Goal: Task Accomplishment & Management: Use online tool/utility

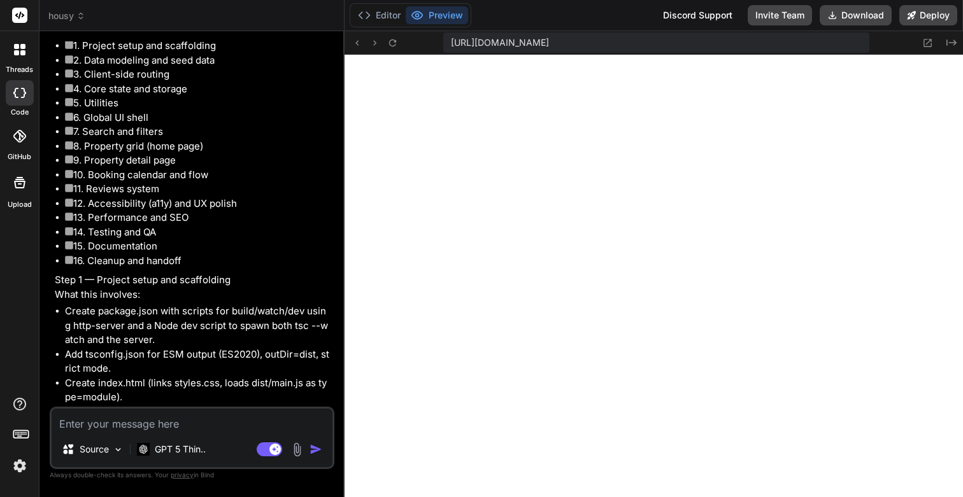
scroll to position [4861, 0]
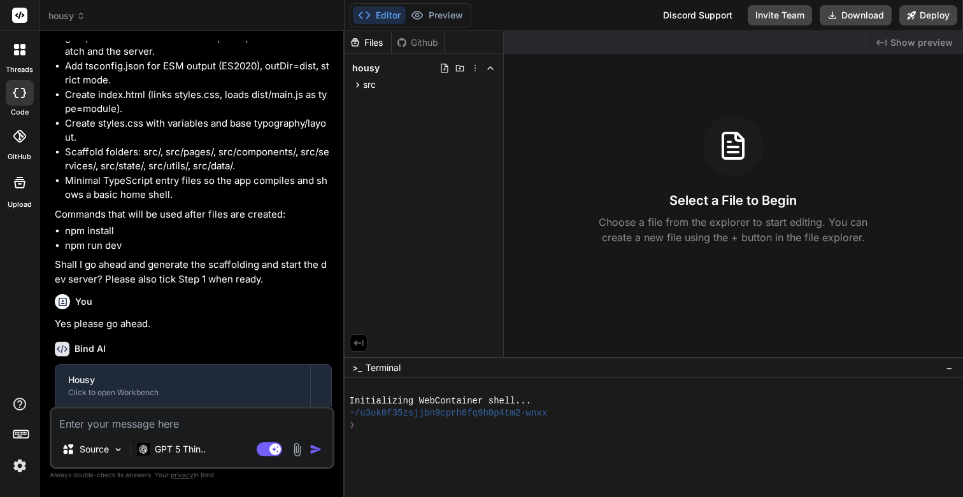
scroll to position [5375, 0]
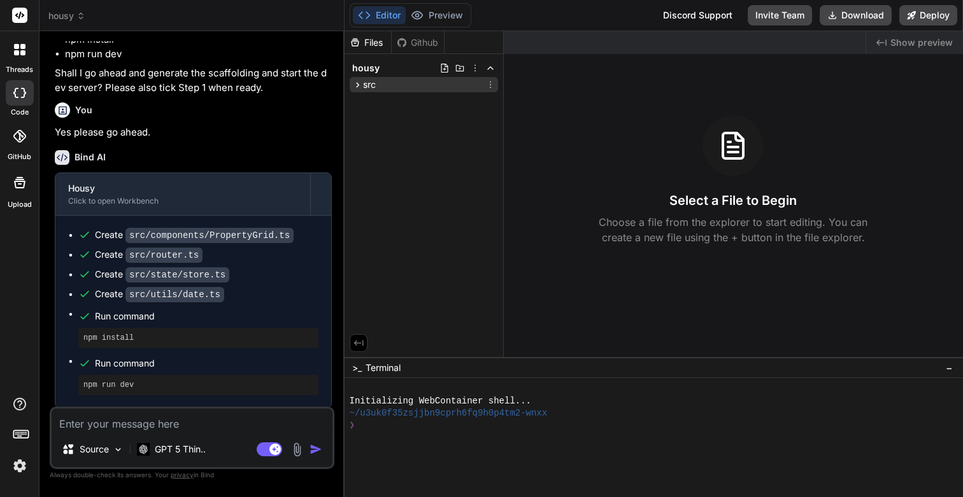
click at [358, 85] on icon at bounding box center [357, 84] width 3 height 5
click at [401, 101] on span "components" at bounding box center [400, 101] width 52 height 13
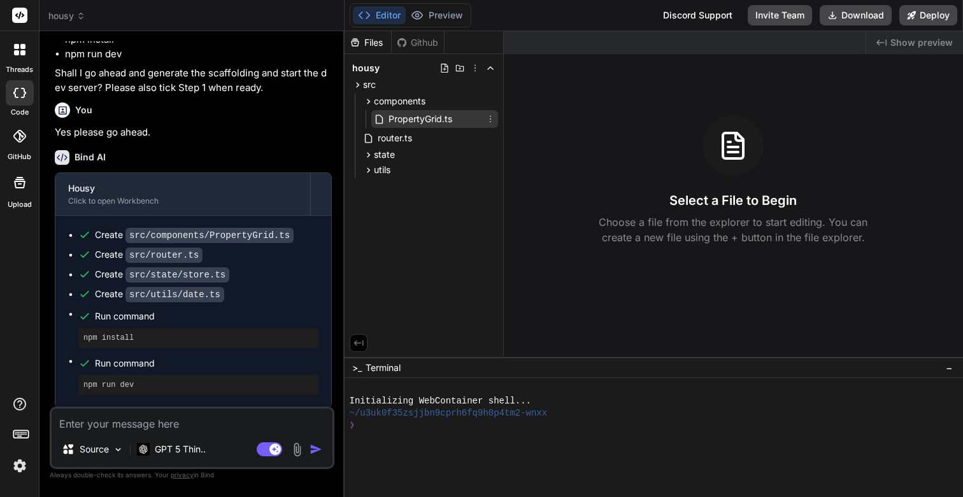
click at [408, 118] on span "PropertyGrid.ts" at bounding box center [420, 118] width 66 height 15
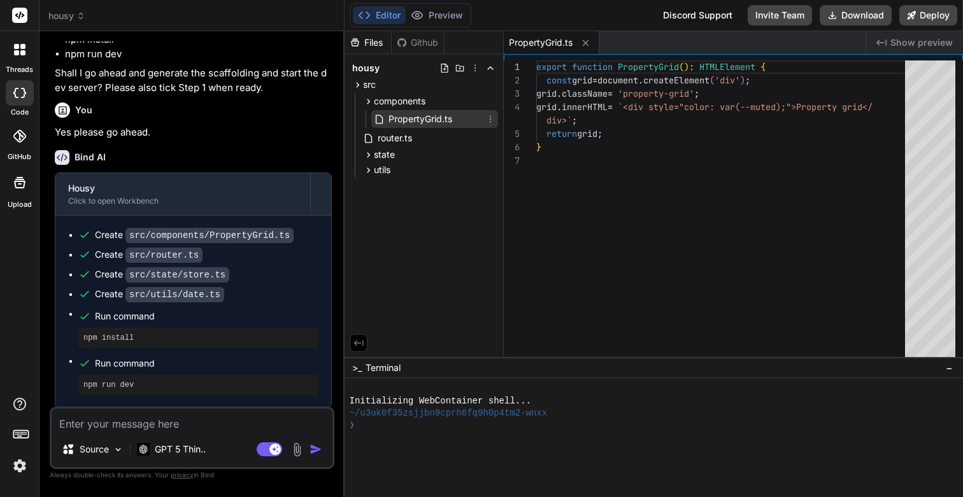
type textarea "x"
click at [933, 45] on span "Show preview" at bounding box center [921, 42] width 62 height 13
click at [896, 42] on span "Show preview" at bounding box center [921, 42] width 62 height 13
click at [877, 41] on div "Created with Pixso. Show preview" at bounding box center [914, 42] width 97 height 23
click at [892, 41] on div "Created with Pixso. Show preview" at bounding box center [914, 42] width 97 height 23
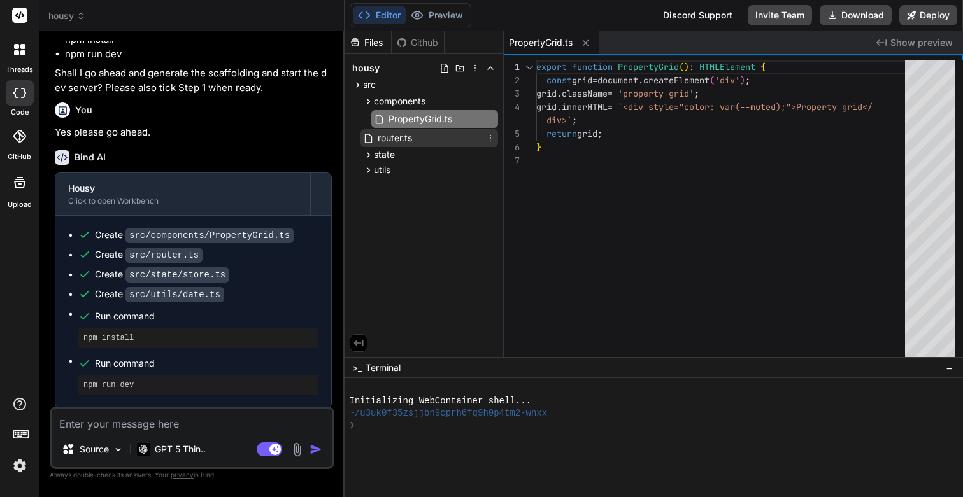
click at [407, 132] on span "router.ts" at bounding box center [394, 138] width 37 height 15
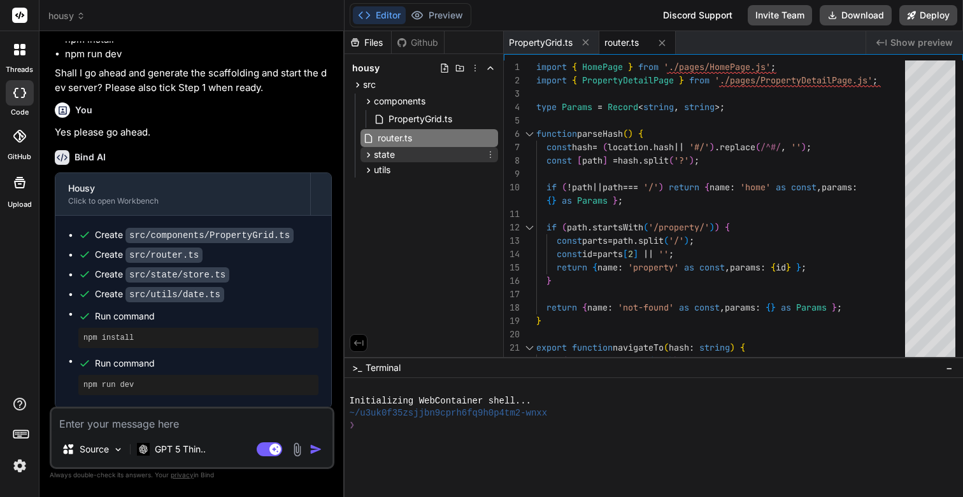
click at [393, 153] on span "state" at bounding box center [384, 154] width 21 height 13
click at [396, 174] on span "store.ts" at bounding box center [404, 172] width 34 height 15
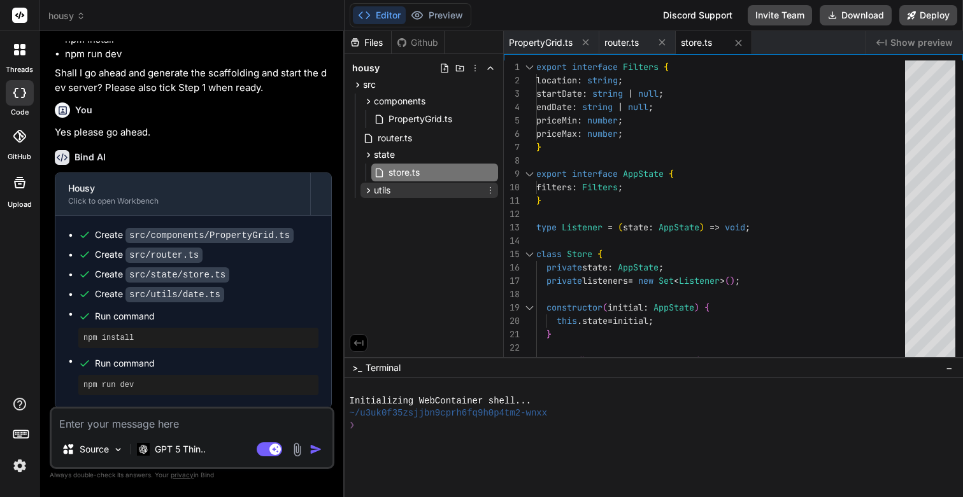
click at [383, 189] on span "utils" at bounding box center [382, 190] width 17 height 13
click at [389, 208] on span "date.ts" at bounding box center [403, 208] width 32 height 15
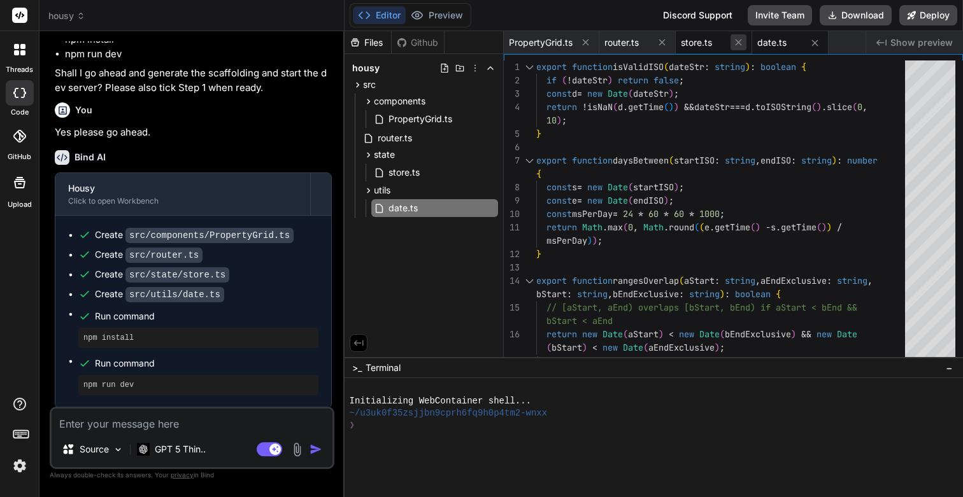
click at [740, 42] on icon at bounding box center [738, 42] width 11 height 11
click at [740, 42] on icon at bounding box center [738, 43] width 11 height 11
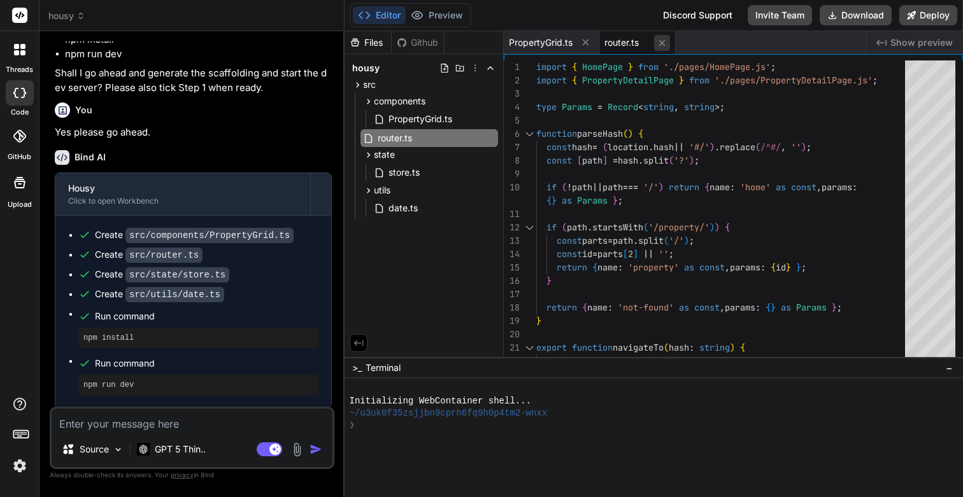
click at [662, 43] on icon at bounding box center [662, 43] width 11 height 11
type textarea "export function PropertyGrid(): HTMLElement { const grid = document.createEleme…"
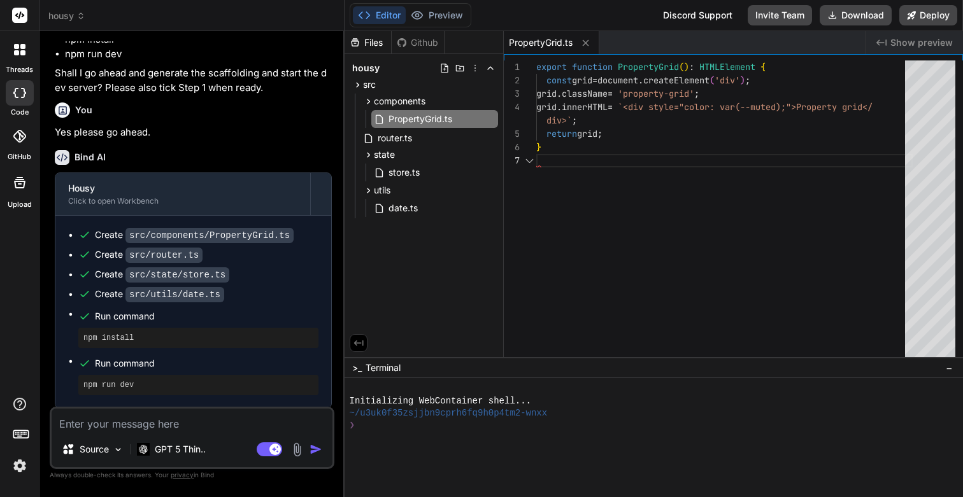
scroll to position [94, 0]
click at [588, 41] on icon at bounding box center [585, 43] width 11 height 11
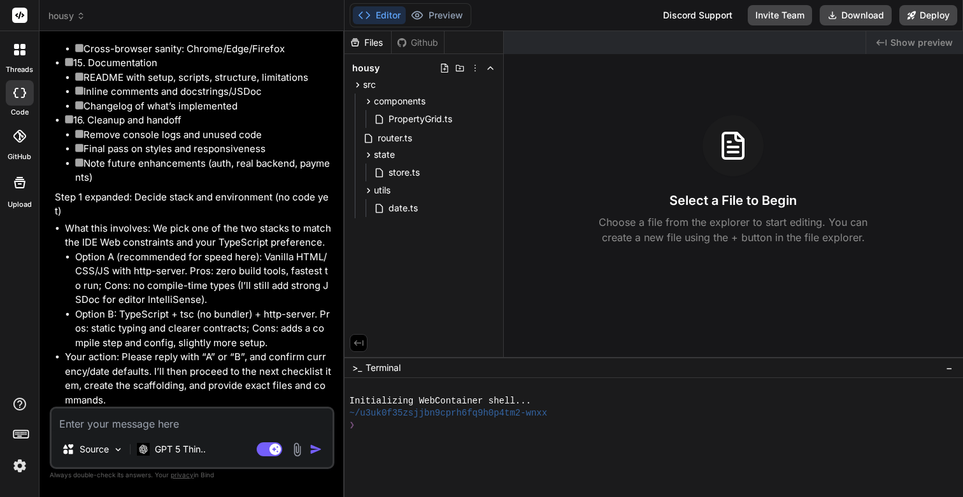
scroll to position [3037, 0]
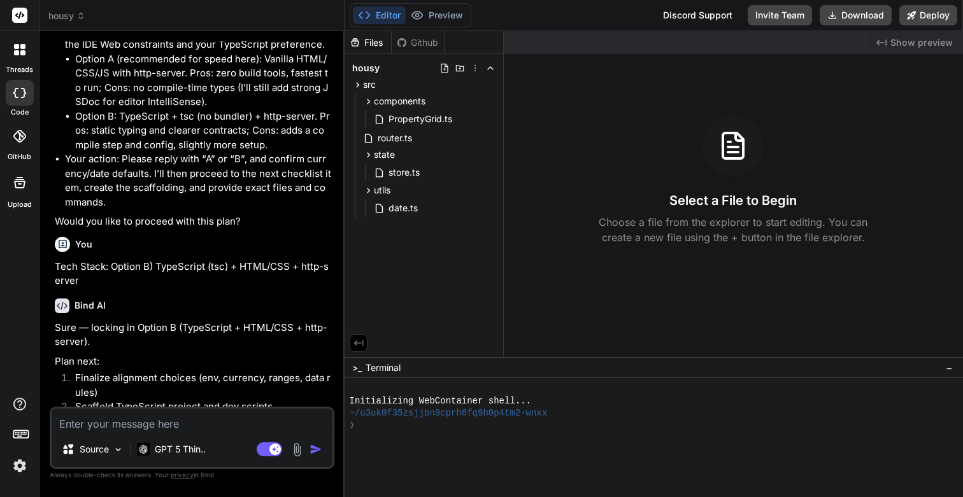
click at [71, 11] on span "housy" at bounding box center [66, 16] width 37 height 13
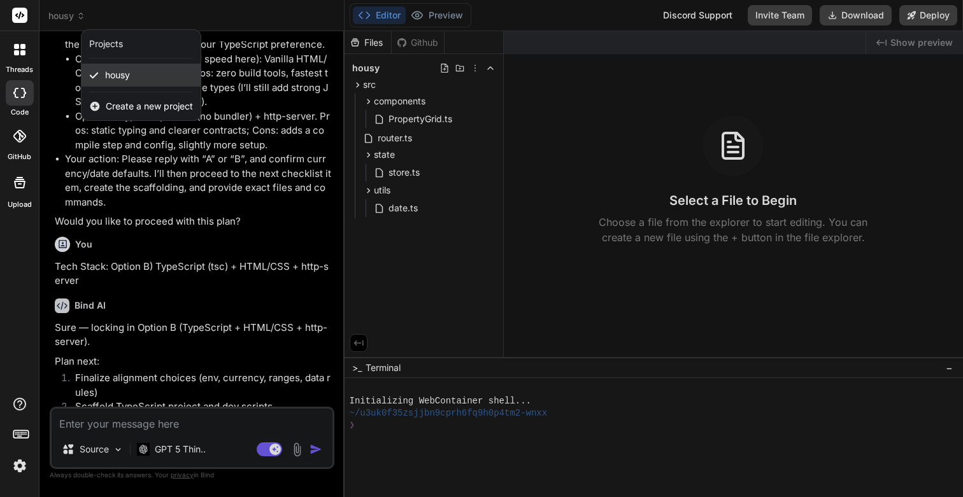
click at [128, 75] on span "housy" at bounding box center [117, 75] width 25 height 13
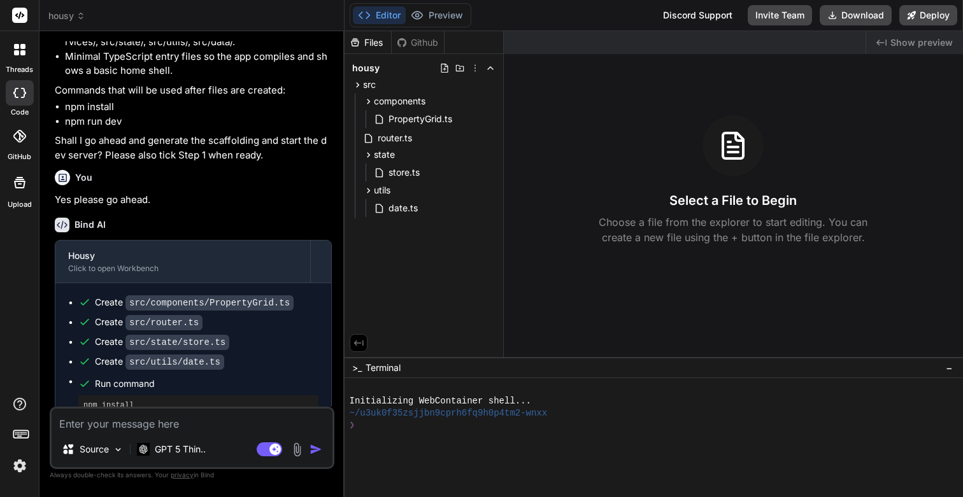
scroll to position [5375, 0]
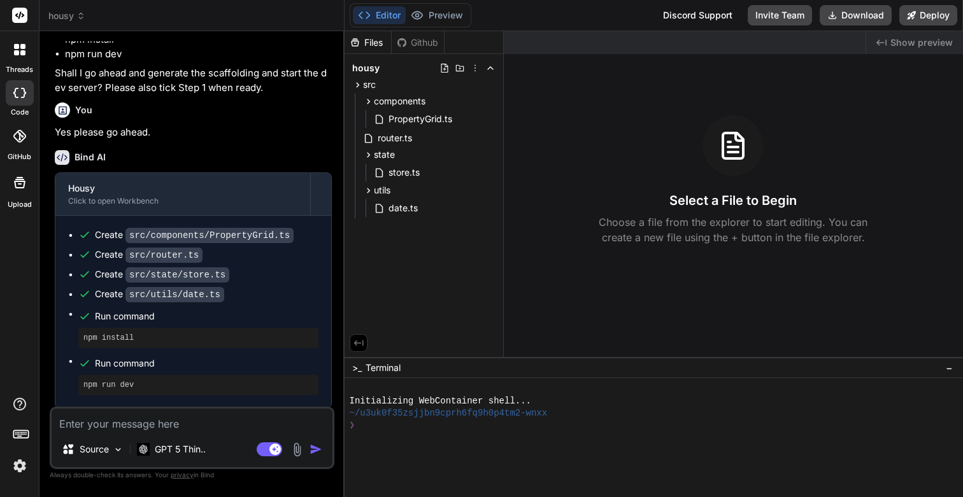
click at [24, 9] on rect at bounding box center [19, 15] width 15 height 15
click at [22, 13] on icon at bounding box center [20, 15] width 10 height 8
click at [57, 15] on span "housy" at bounding box center [66, 16] width 37 height 13
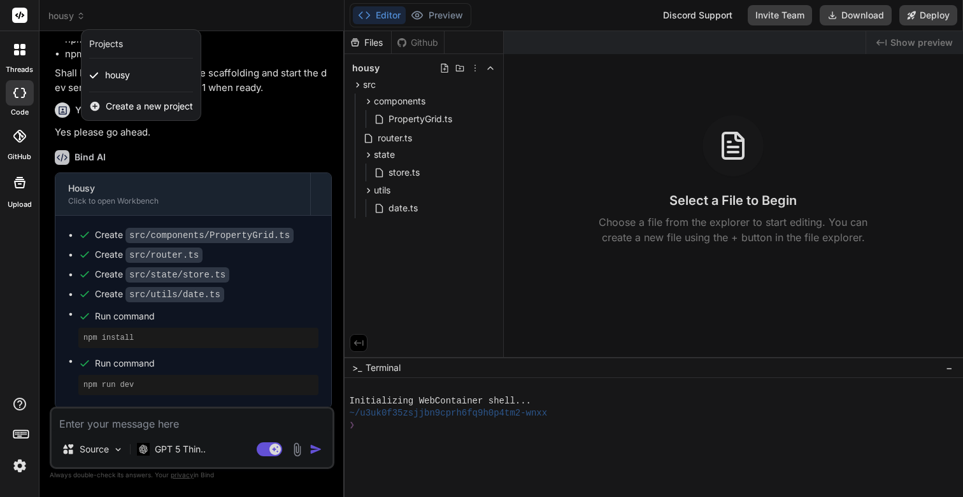
click at [472, 264] on div at bounding box center [481, 248] width 963 height 497
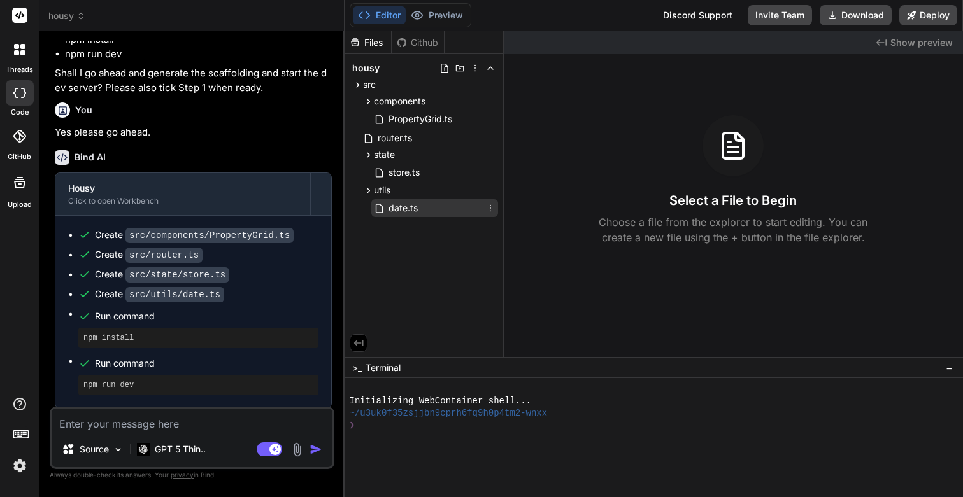
click at [410, 208] on span "date.ts" at bounding box center [403, 208] width 32 height 15
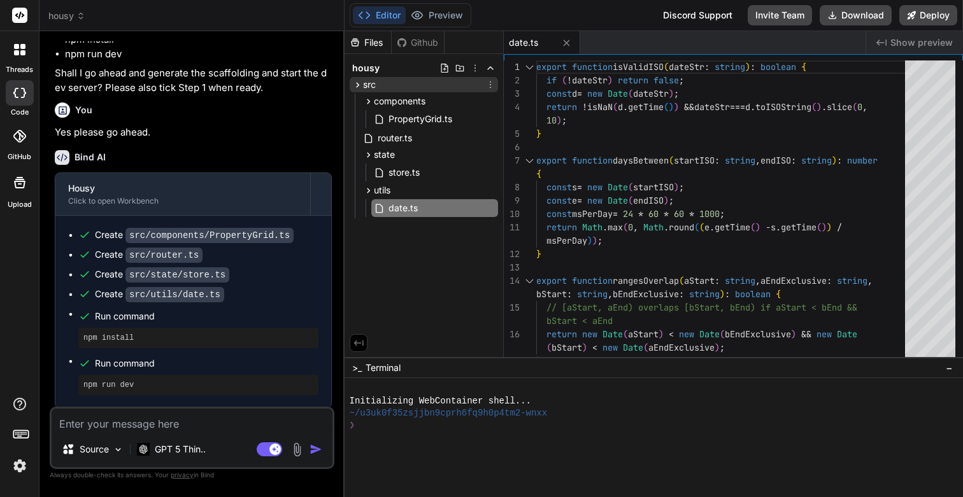
click at [374, 86] on span "src" at bounding box center [369, 84] width 13 height 13
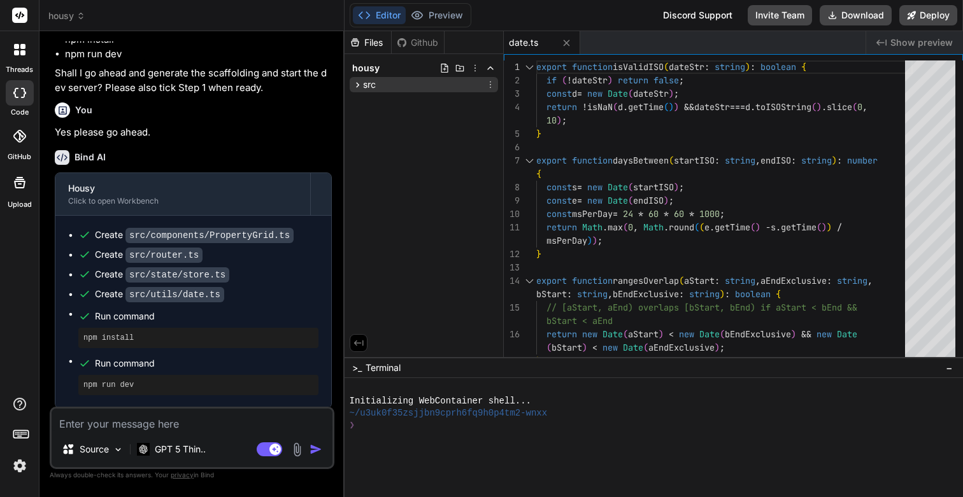
click at [374, 86] on span "src" at bounding box center [369, 84] width 13 height 13
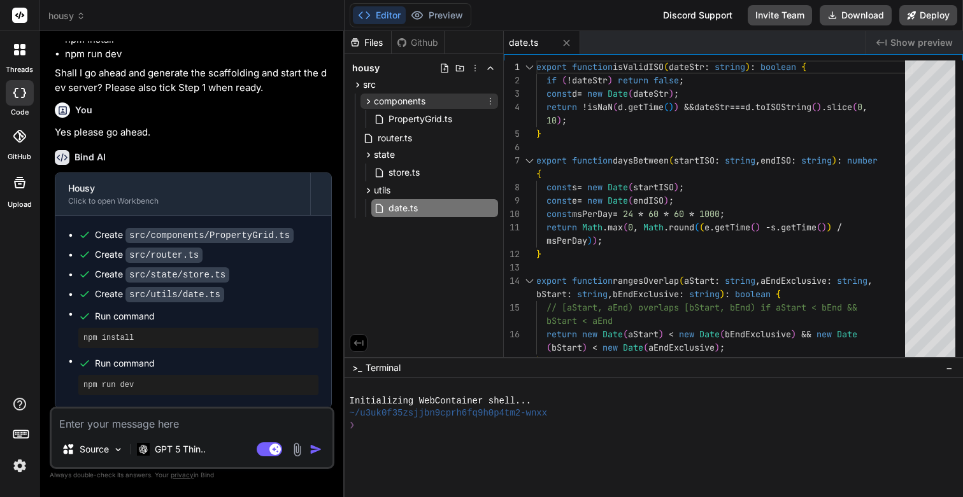
click at [380, 97] on span "components" at bounding box center [400, 101] width 52 height 13
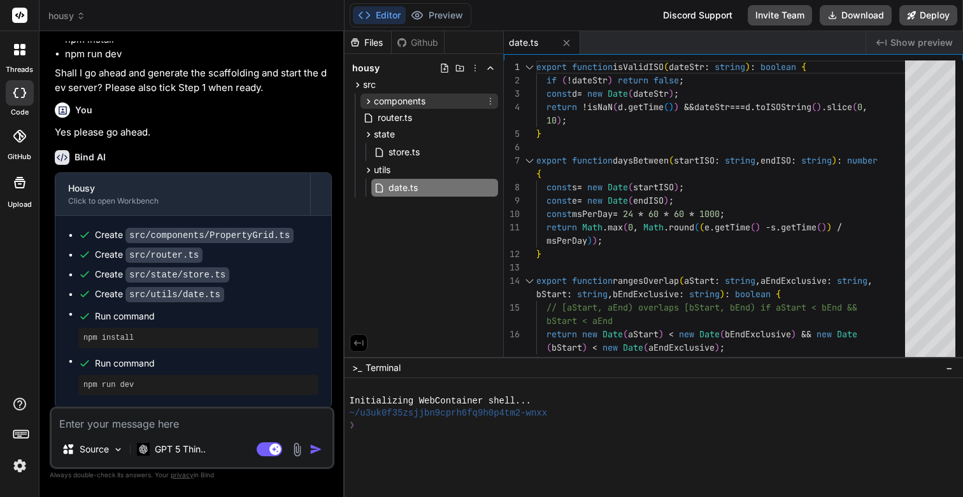
click at [380, 97] on span "components" at bounding box center [400, 101] width 52 height 13
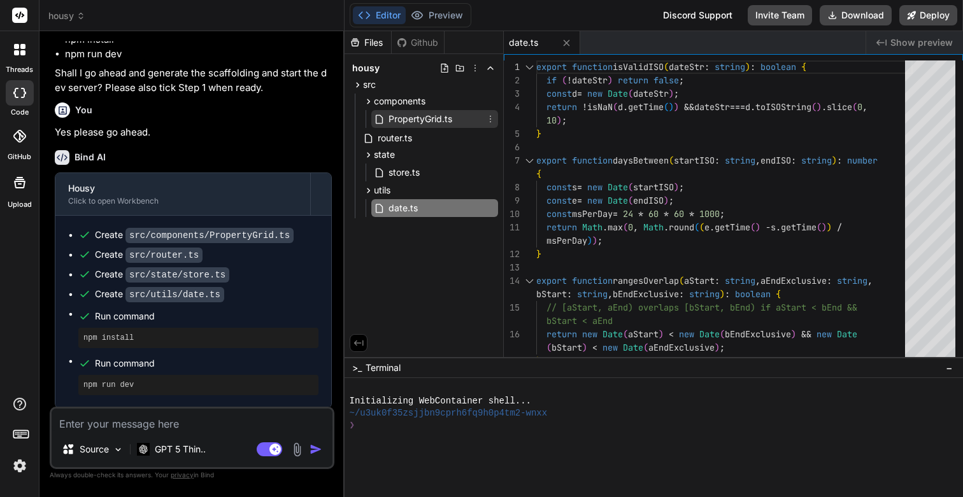
click at [383, 120] on icon at bounding box center [380, 119] width 13 height 11
type textarea "export function PropertyGrid(): HTMLElement { const grid = document.createEleme…"
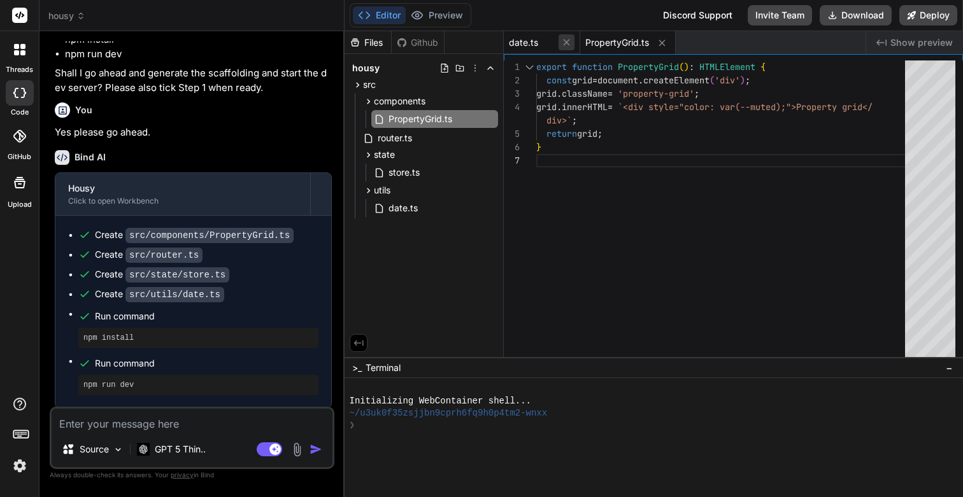
click at [569, 42] on icon at bounding box center [566, 42] width 11 height 11
click at [897, 44] on span "Show preview" at bounding box center [921, 42] width 62 height 13
click at [934, 13] on button "Deploy" at bounding box center [928, 15] width 58 height 20
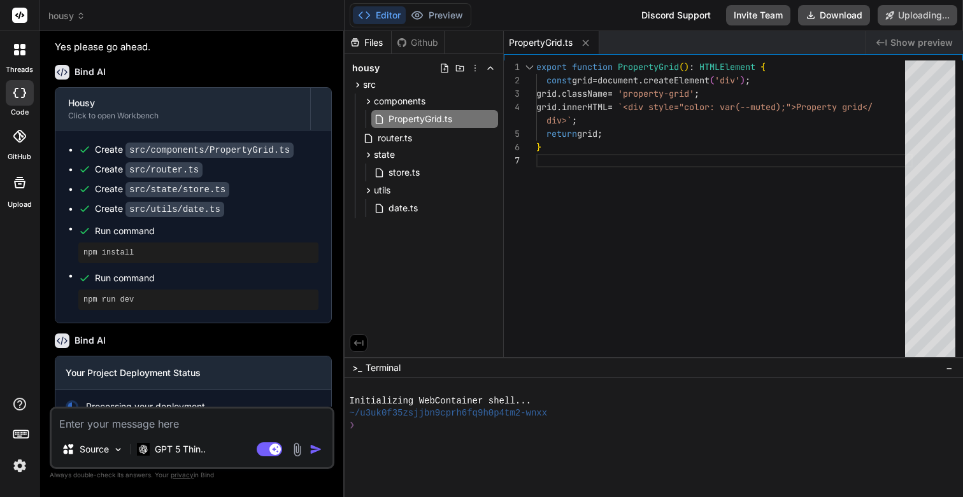
scroll to position [5473, 0]
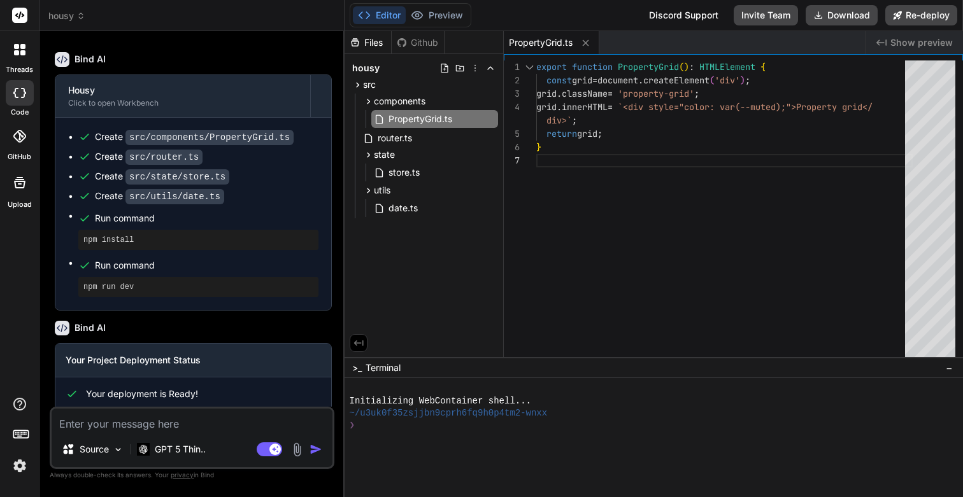
click at [917, 46] on span "Show preview" at bounding box center [921, 42] width 62 height 13
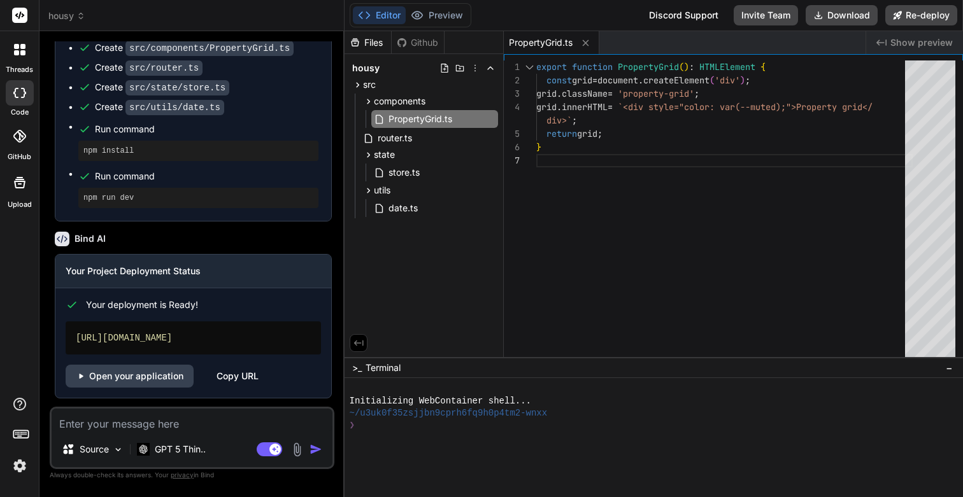
click at [230, 376] on div "Copy URL" at bounding box center [238, 376] width 42 height 23
click at [232, 379] on div "Copy URL" at bounding box center [238, 376] width 42 height 23
click at [368, 99] on icon at bounding box center [368, 101] width 3 height 5
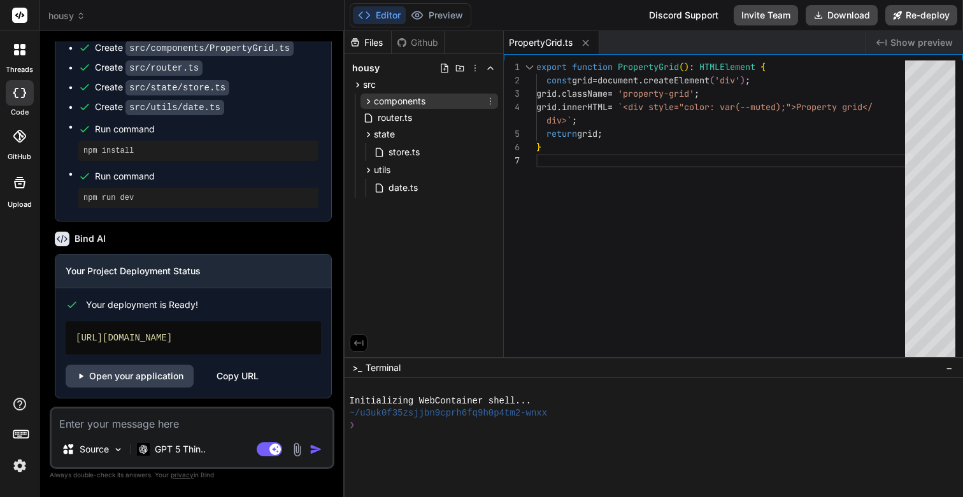
click at [368, 99] on icon at bounding box center [368, 101] width 3 height 5
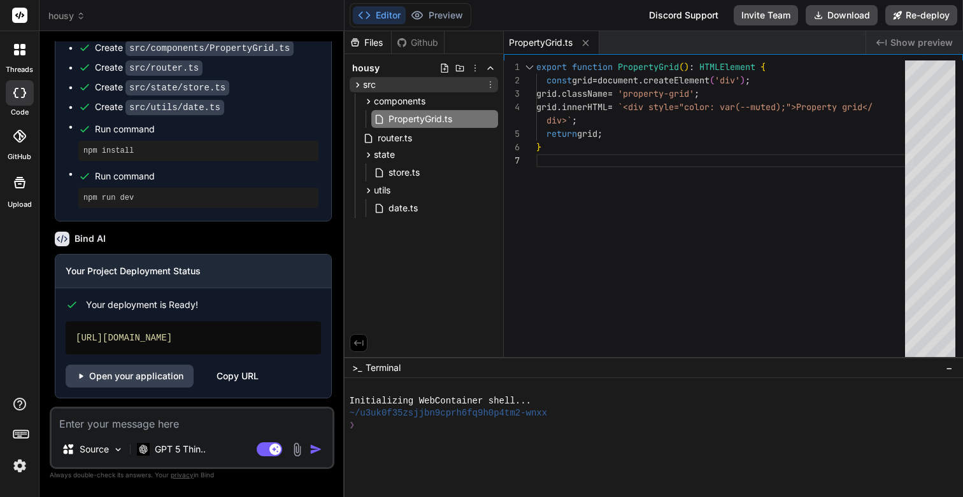
click at [361, 84] on icon at bounding box center [357, 85] width 11 height 11
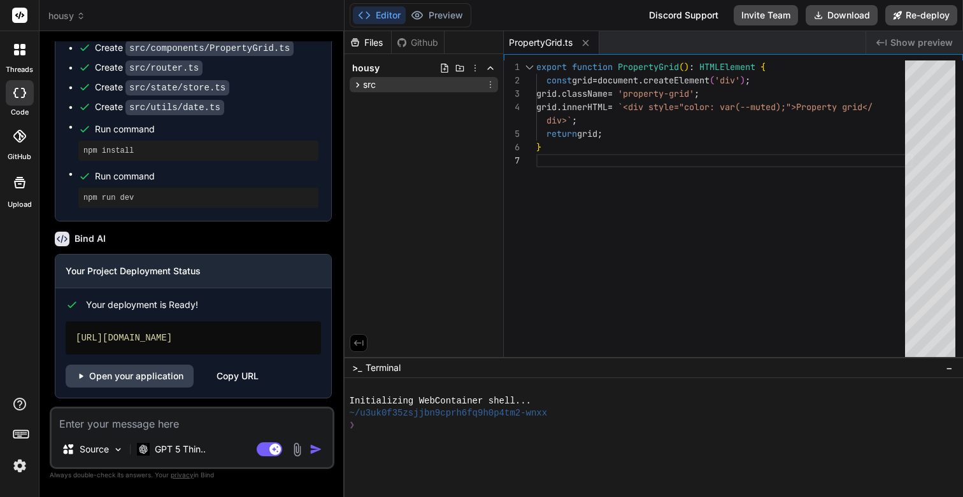
click at [383, 86] on div "src" at bounding box center [424, 84] width 148 height 15
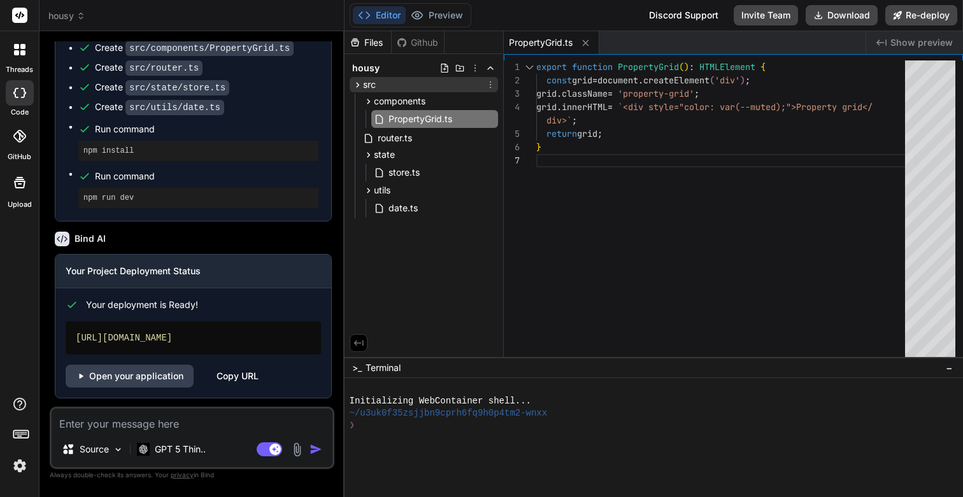
click at [383, 86] on div "src" at bounding box center [424, 84] width 148 height 15
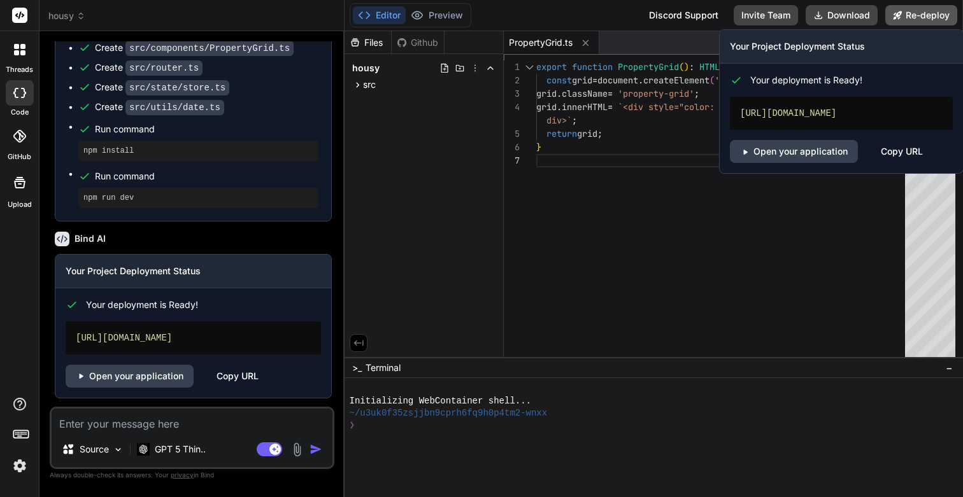
click at [913, 16] on button "Re-deploy" at bounding box center [921, 15] width 72 height 20
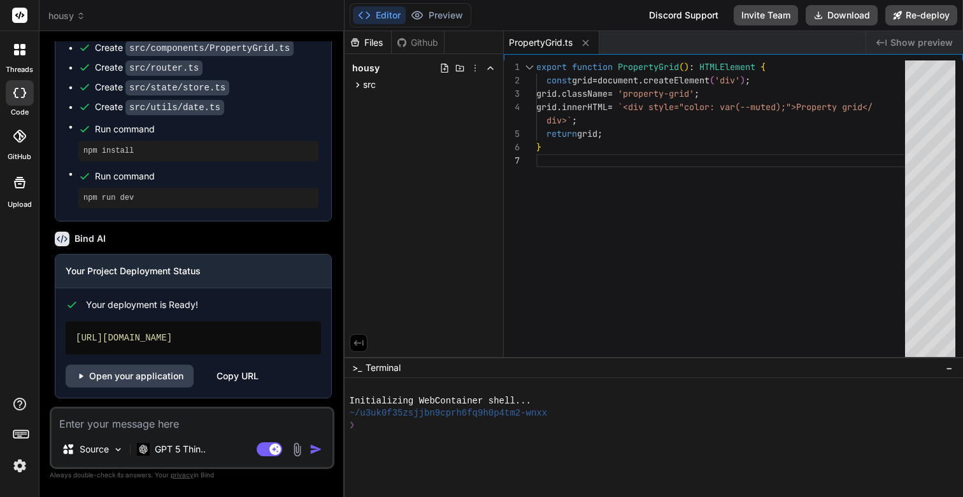
click at [240, 375] on div "Copy URL" at bounding box center [238, 376] width 42 height 23
click at [156, 378] on link "Open your application" at bounding box center [130, 376] width 128 height 23
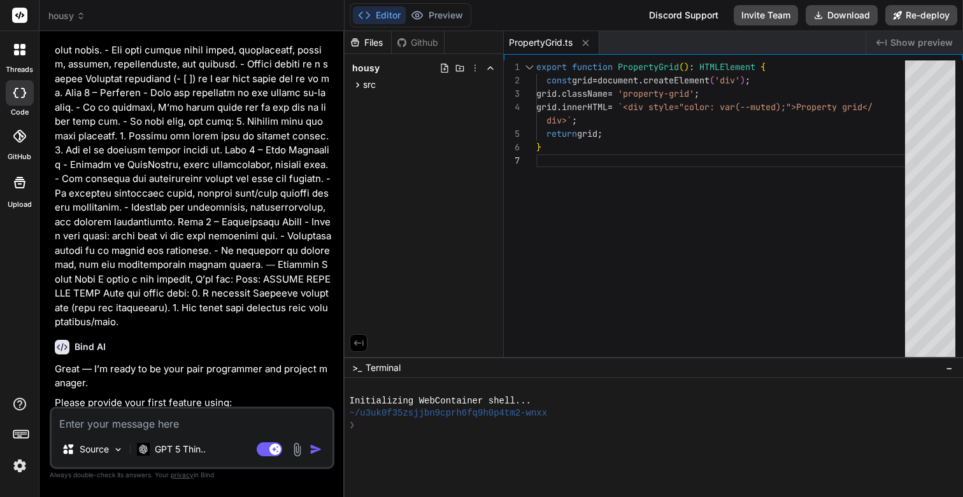
scroll to position [0, 0]
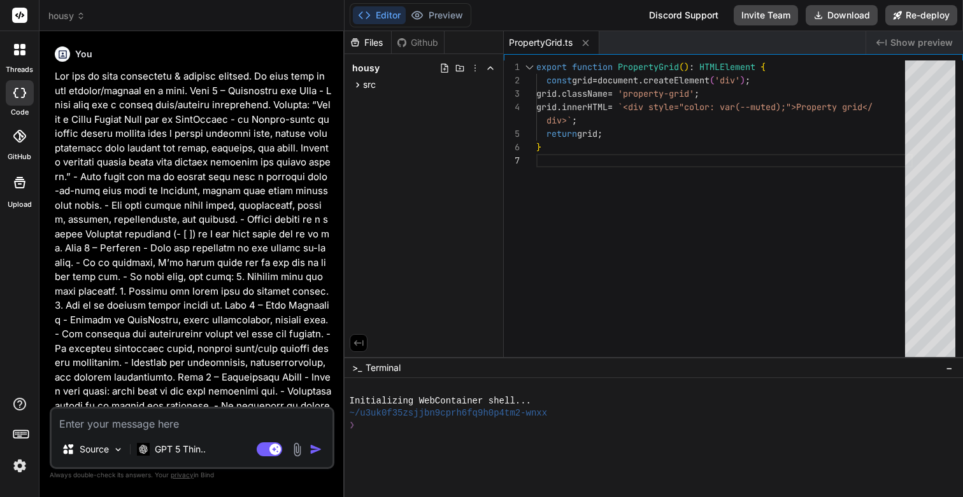
click at [20, 52] on icon at bounding box center [19, 49] width 11 height 11
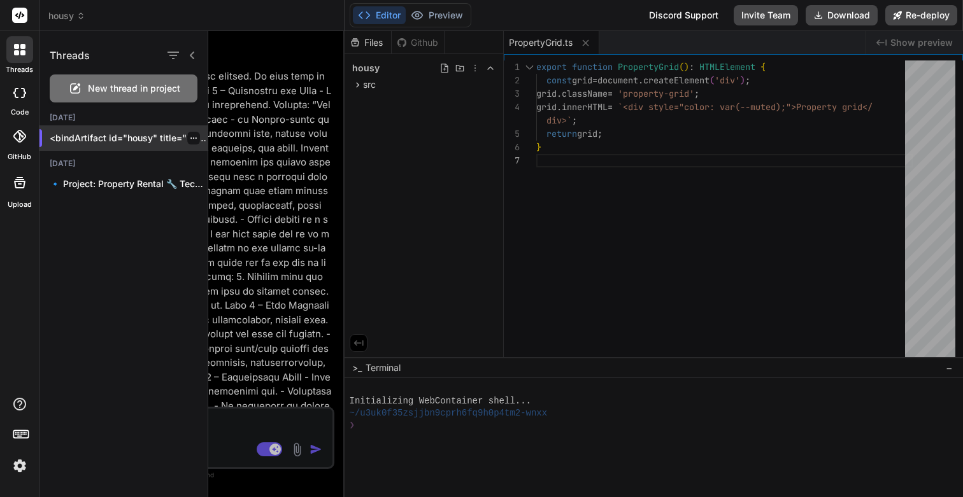
click at [97, 133] on p "<bindArtifact id="housy" title="Housy"> <bindAction type="file" filePath="src/c…" at bounding box center [129, 138] width 158 height 13
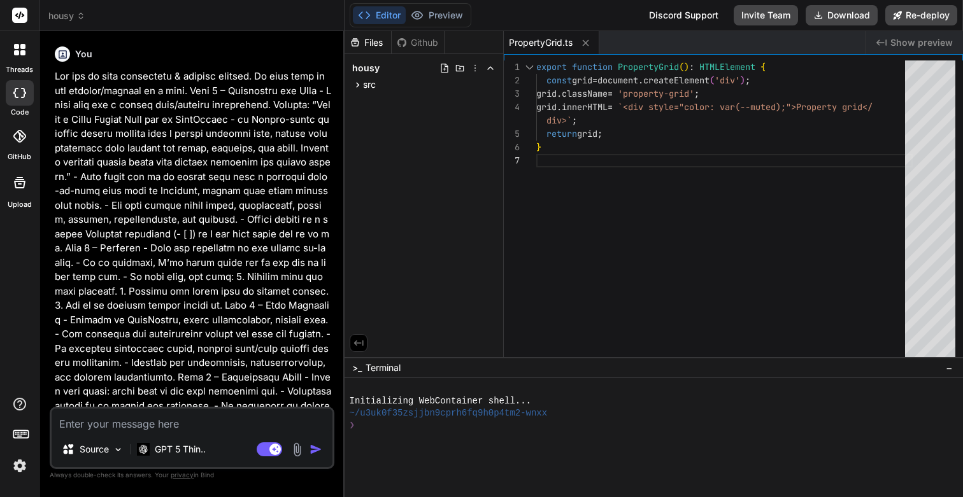
click at [20, 52] on icon at bounding box center [22, 52] width 5 height 5
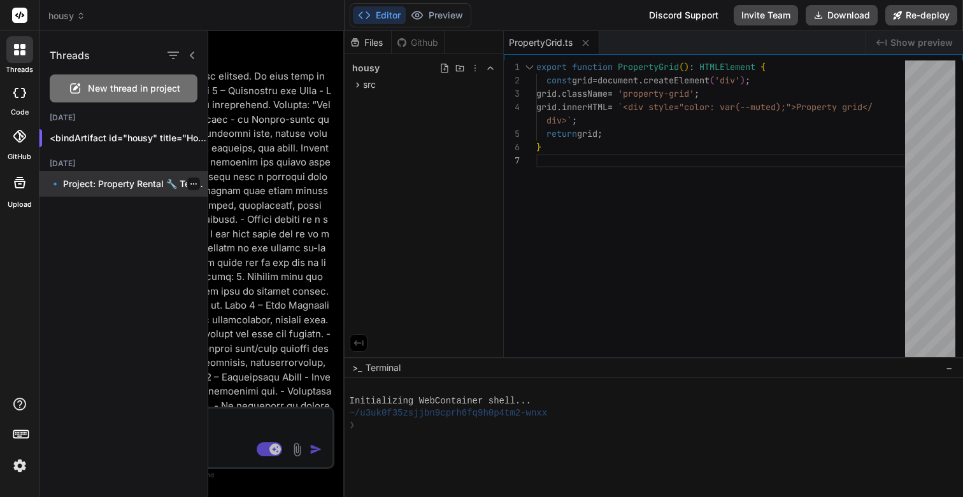
click at [101, 186] on p "🔹 Project: Property Rental 🔧 Tech Stack:..." at bounding box center [129, 184] width 158 height 13
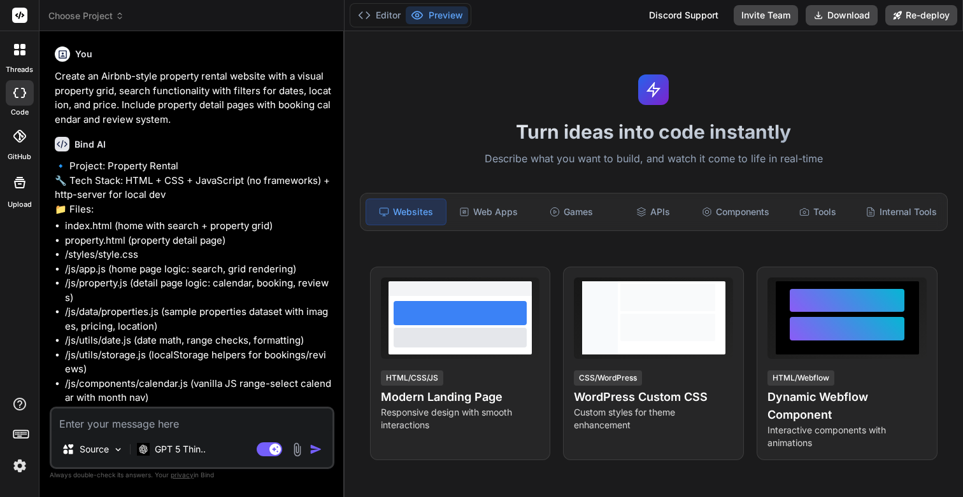
scroll to position [387, 0]
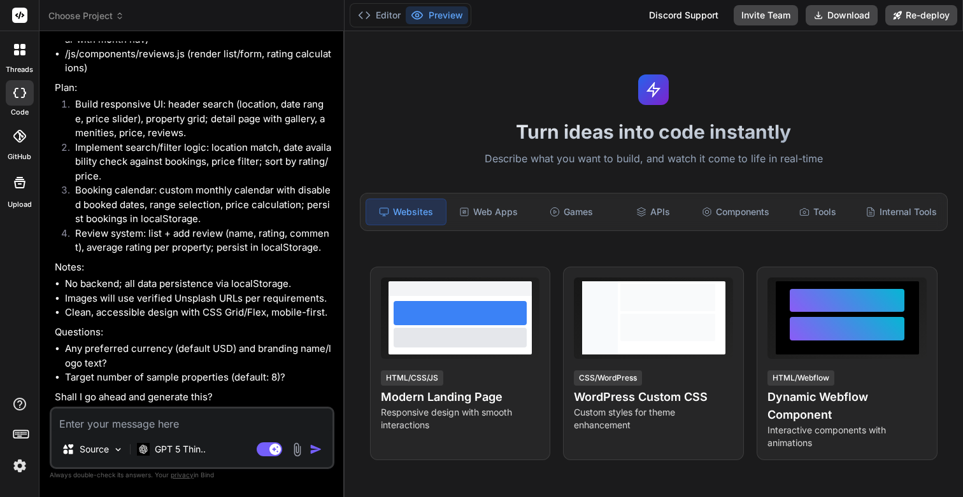
click at [17, 59] on div at bounding box center [19, 49] width 27 height 27
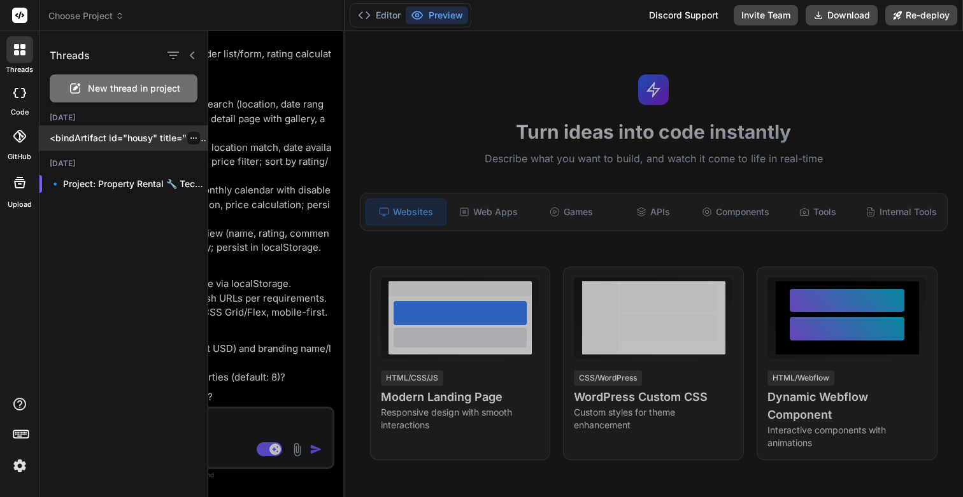
click at [94, 143] on p "<bindArtifact id="housy" title="Housy"> <bindAction type="file" filePath="src/c…" at bounding box center [129, 138] width 158 height 13
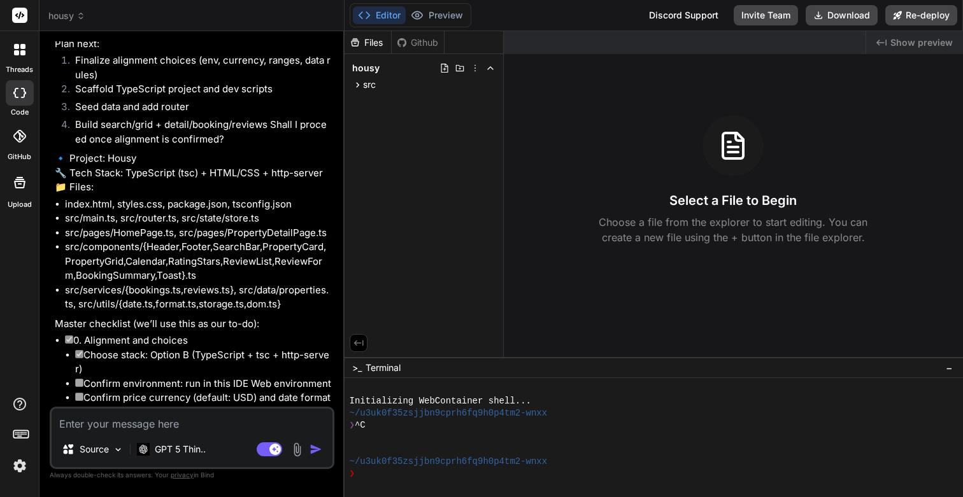
scroll to position [3438, 0]
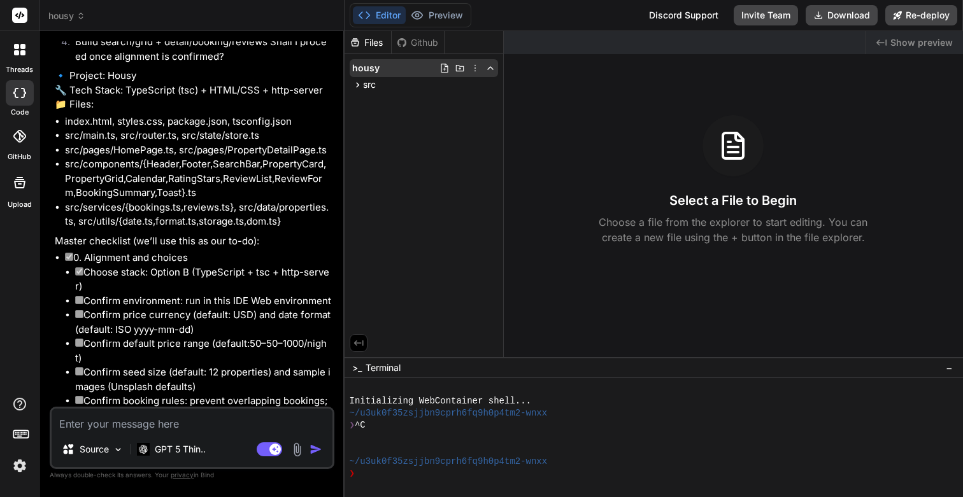
click at [365, 66] on span "housy" at bounding box center [365, 68] width 27 height 13
click at [368, 86] on span "src" at bounding box center [369, 84] width 13 height 13
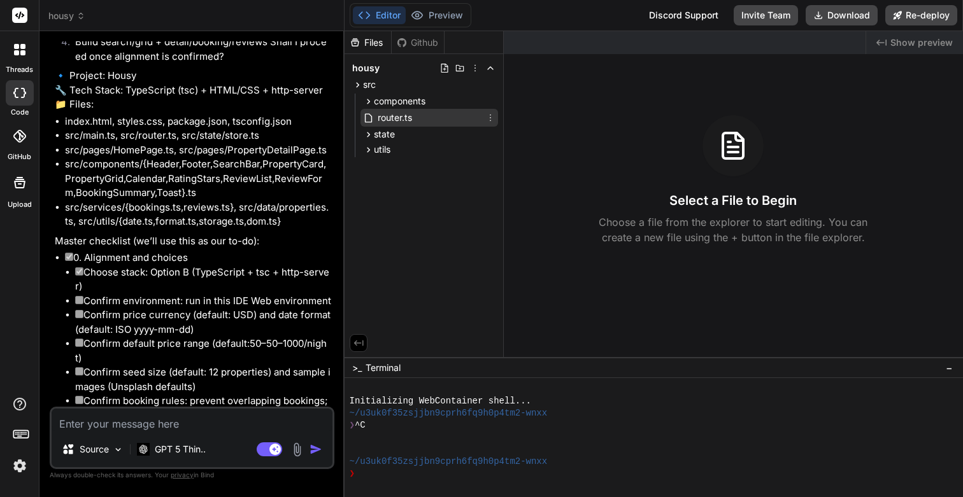
click at [376, 117] on span "router.ts" at bounding box center [394, 117] width 37 height 15
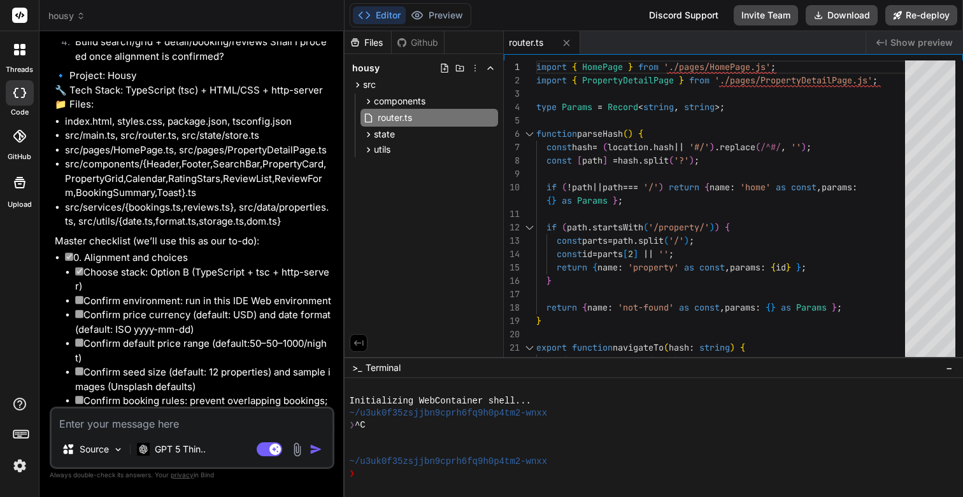
click at [23, 47] on icon at bounding box center [22, 46] width 5 height 5
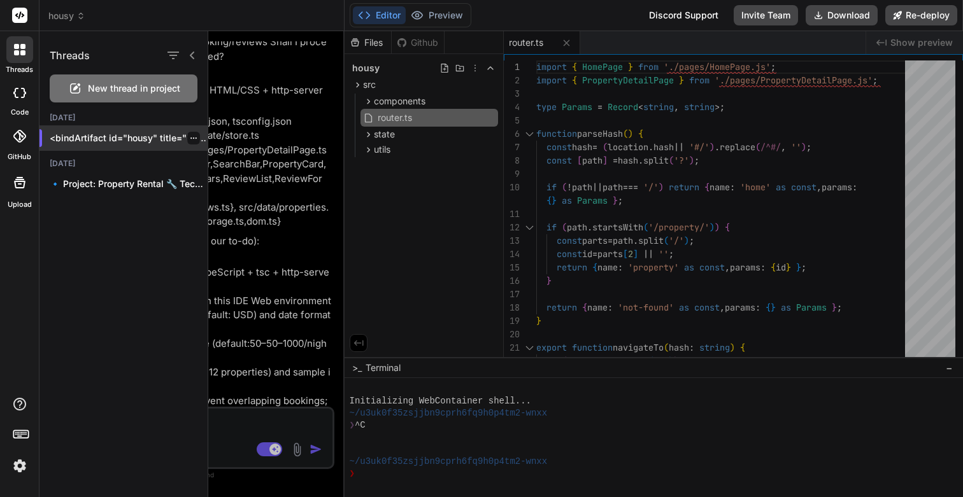
click at [190, 138] on icon "button" at bounding box center [194, 138] width 8 height 8
click at [132, 141] on p "<bindArtifact id="housy" title="Housy"> <bindAction type="file" filePath="src/c…" at bounding box center [129, 138] width 158 height 13
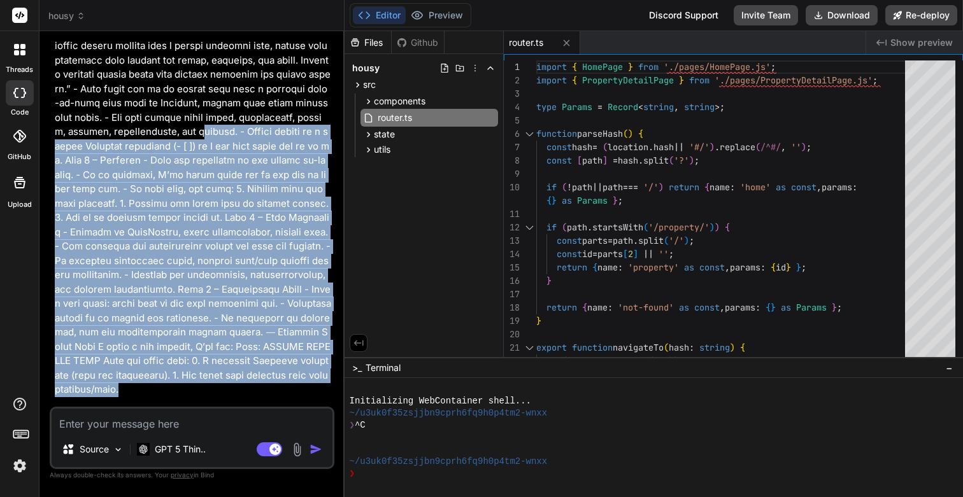
scroll to position [0, 0]
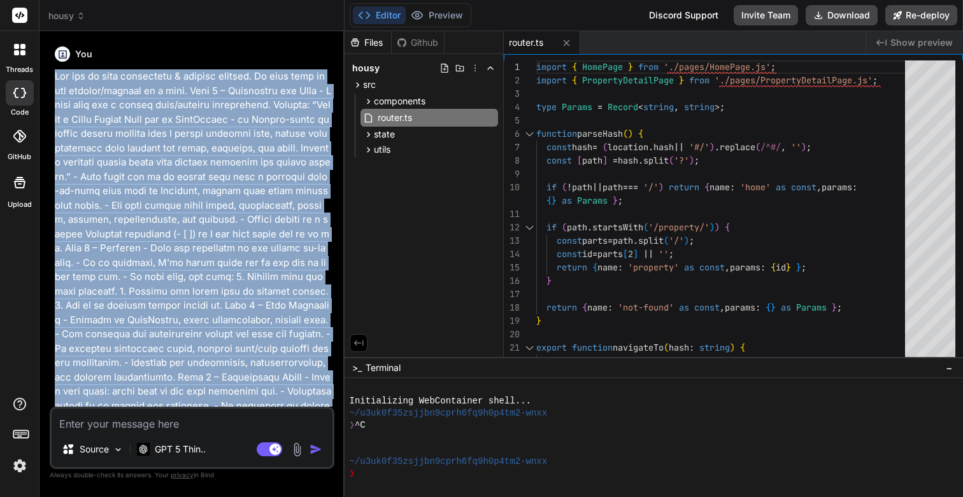
drag, startPoint x: 308, startPoint y: 205, endPoint x: 48, endPoint y: 66, distance: 295.5
click at [48, 66] on div "Bind AI Web Search Created with Pixso. Code Generator You Bind AI Great — I’m r…" at bounding box center [191, 264] width 305 height 466
copy p "You are my pair programmer & project manager. We will work on one feature/proje…"
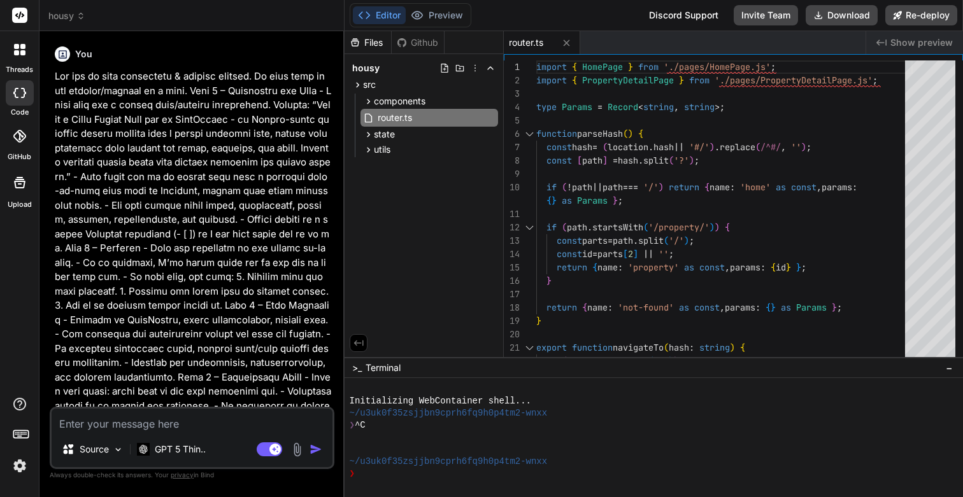
click at [17, 55] on div at bounding box center [19, 49] width 27 height 27
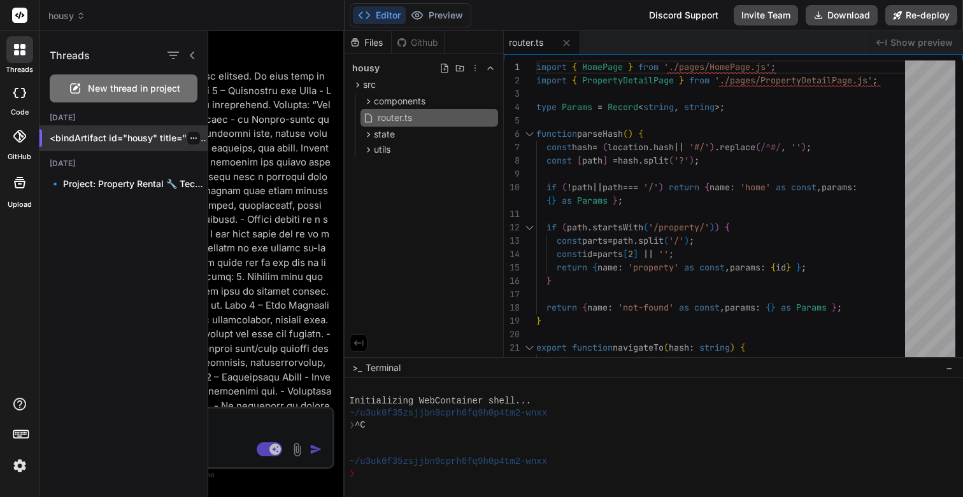
click at [190, 138] on icon "button" at bounding box center [194, 138] width 8 height 8
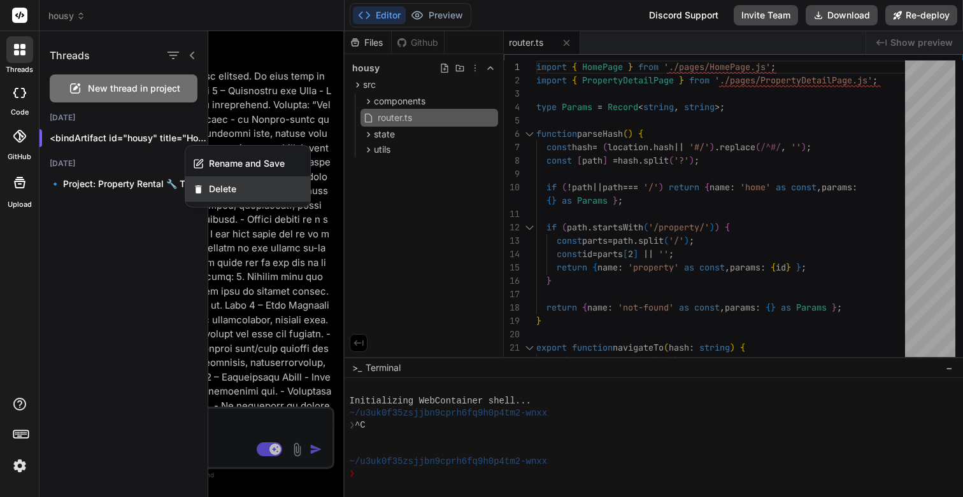
click at [217, 184] on span "Delete" at bounding box center [222, 189] width 27 height 13
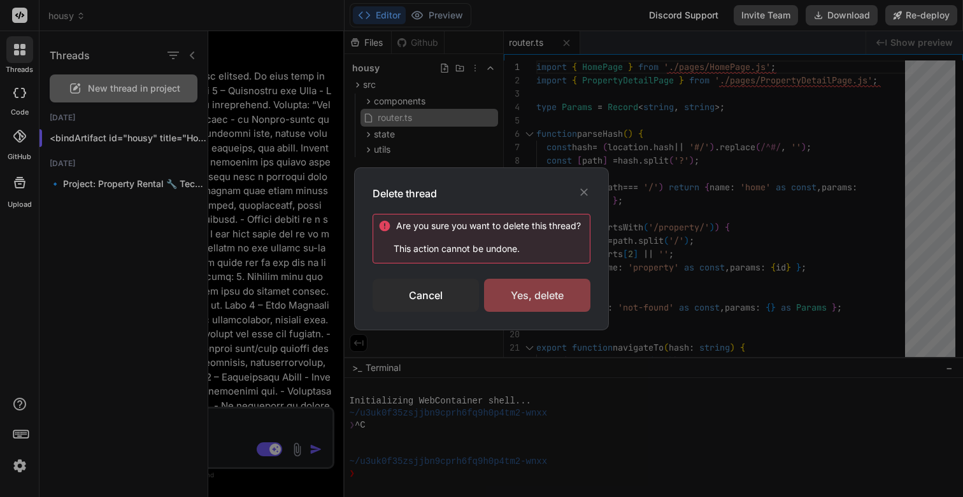
click at [555, 299] on div "Yes, delete" at bounding box center [537, 295] width 106 height 33
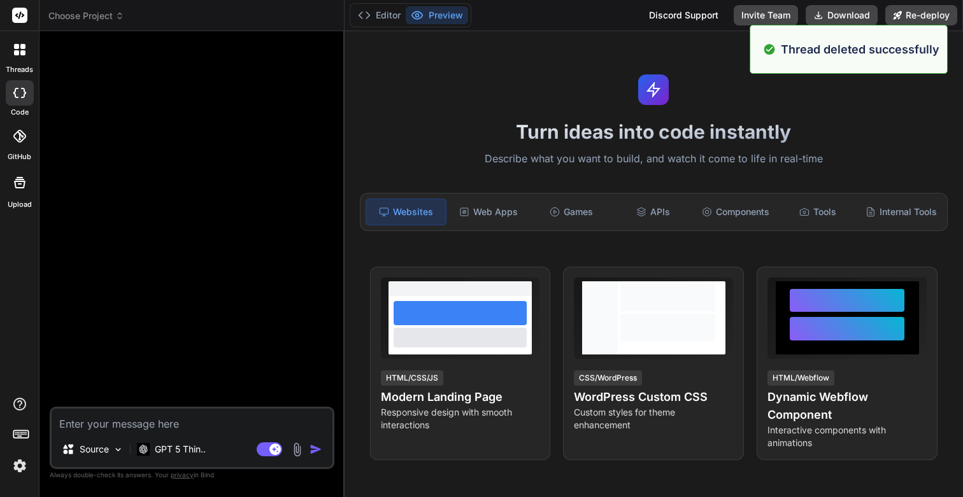
click at [19, 94] on icon at bounding box center [19, 93] width 13 height 10
click at [20, 58] on div at bounding box center [19, 49] width 27 height 27
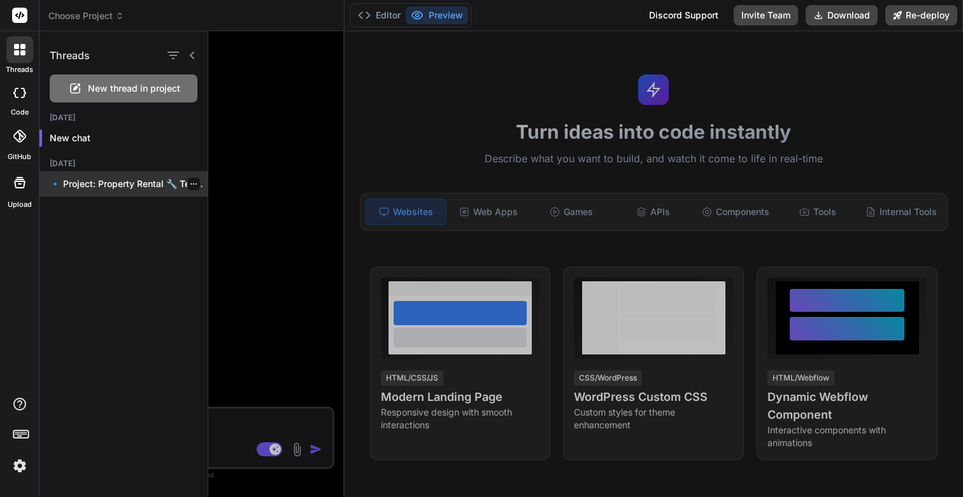
click at [190, 183] on icon "button" at bounding box center [194, 184] width 8 height 8
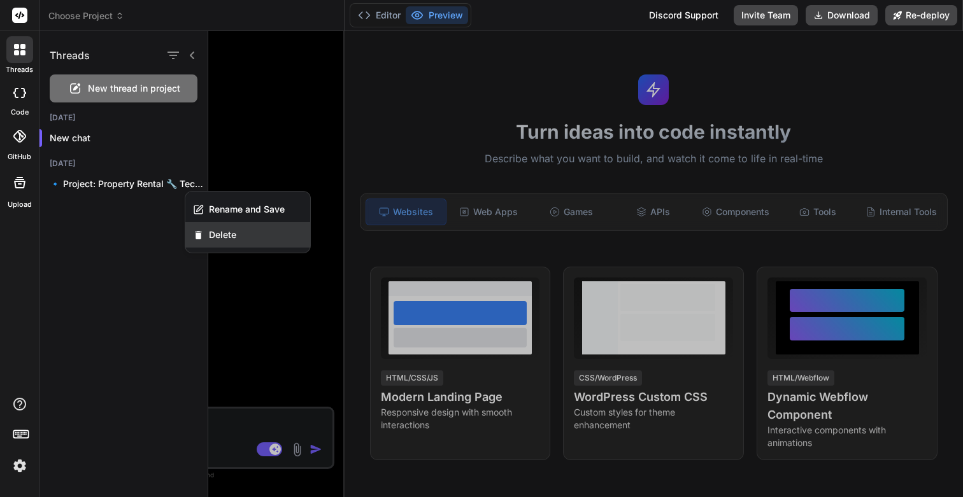
click at [220, 232] on span "Delete" at bounding box center [222, 235] width 27 height 13
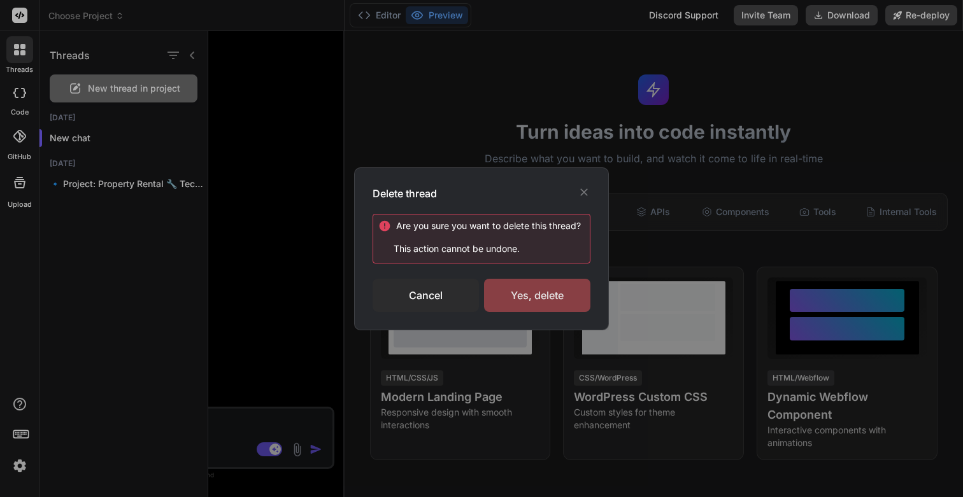
click at [561, 292] on div "Yes, delete" at bounding box center [537, 295] width 106 height 33
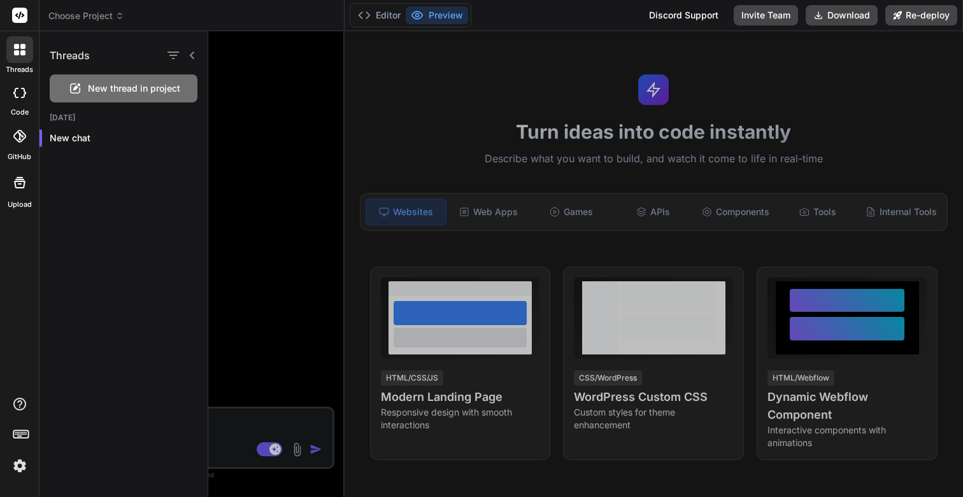
click at [483, 209] on div at bounding box center [585, 264] width 755 height 466
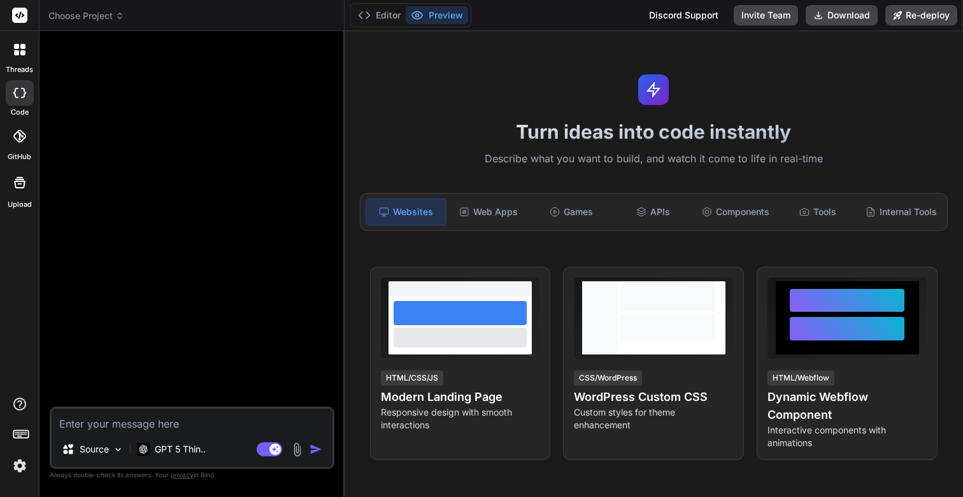
click at [483, 209] on div "Web Apps" at bounding box center [489, 212] width 80 height 27
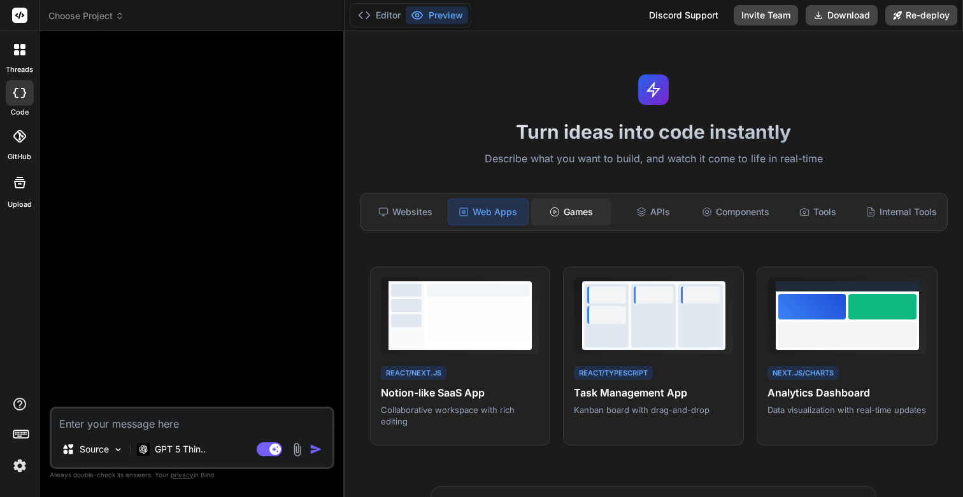
click at [591, 211] on div "Games" at bounding box center [571, 212] width 80 height 27
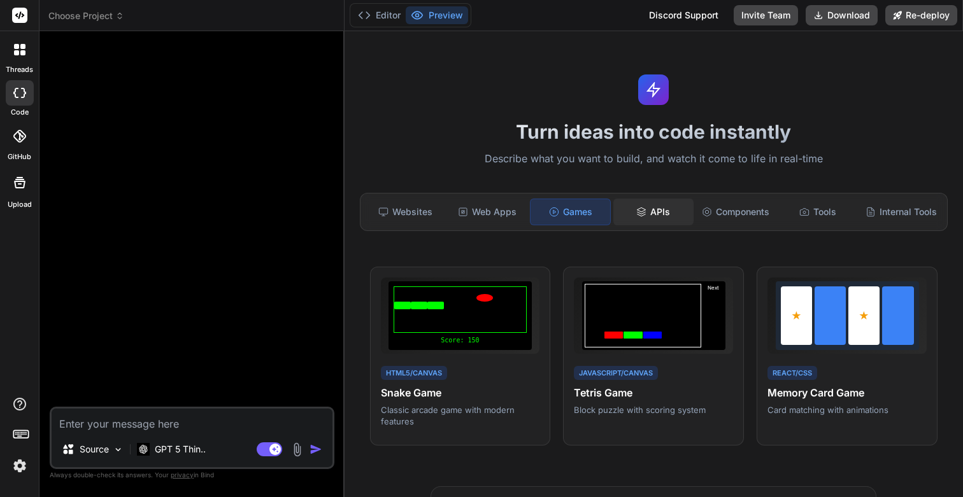
click at [661, 214] on div "APIs" at bounding box center [653, 212] width 80 height 27
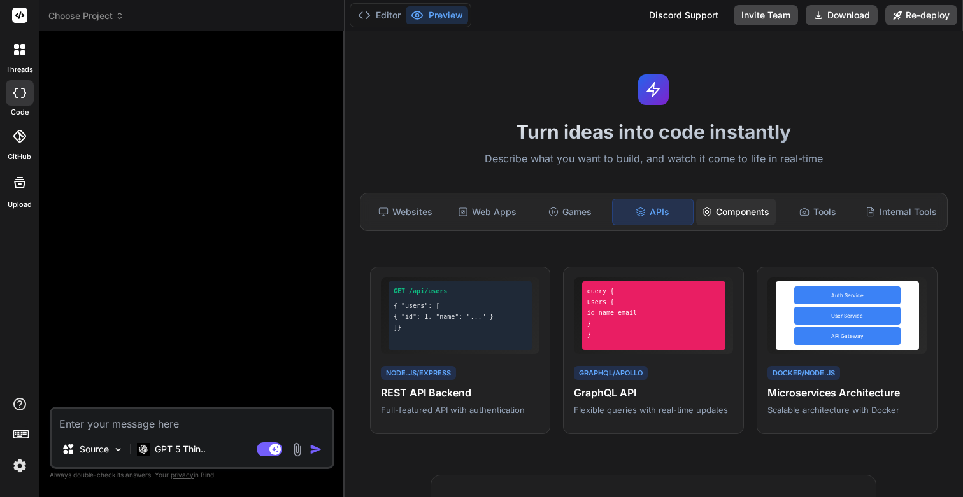
click at [730, 212] on div "Components" at bounding box center [736, 212] width 80 height 27
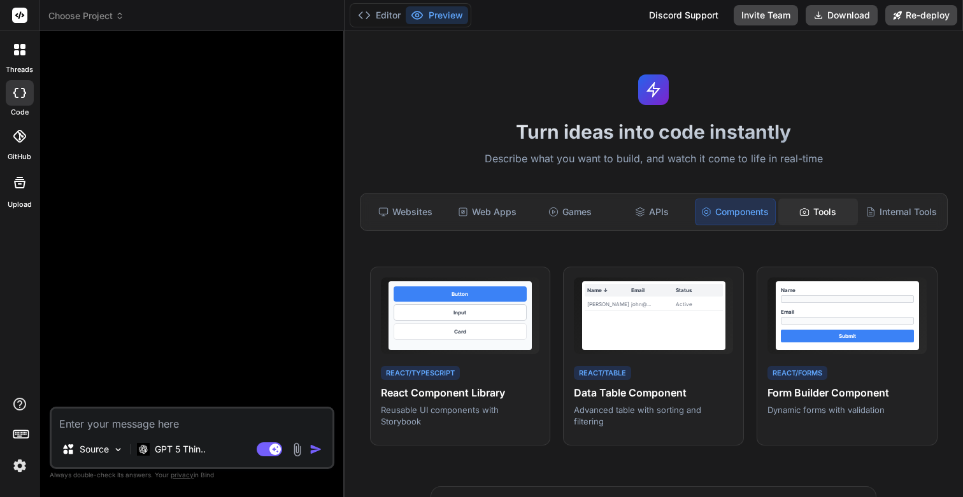
click at [813, 212] on div "Tools" at bounding box center [818, 212] width 80 height 27
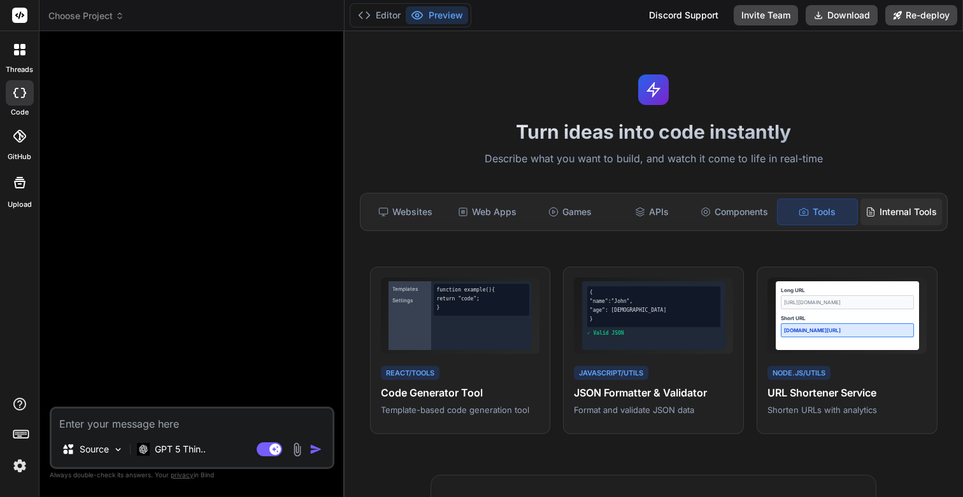
click at [885, 212] on div "Internal Tools" at bounding box center [902, 212] width 82 height 27
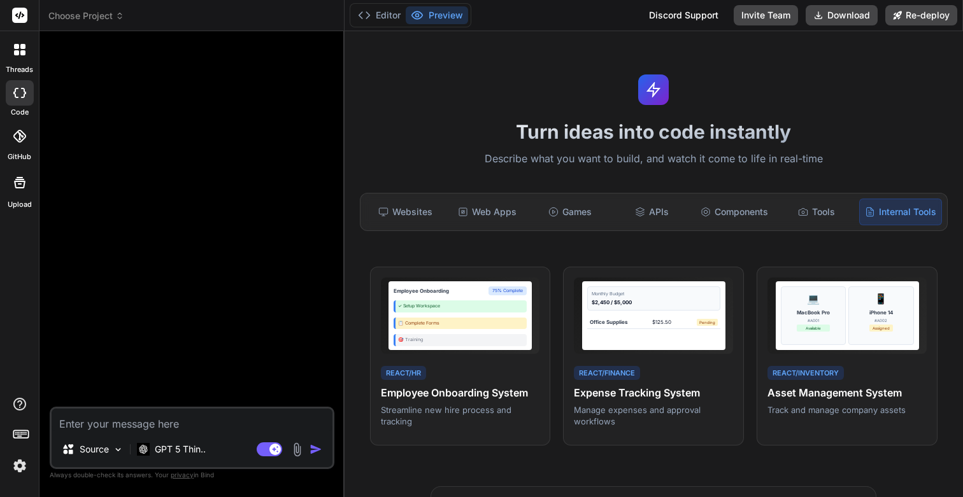
click at [103, 15] on span "Choose Project" at bounding box center [86, 16] width 76 height 13
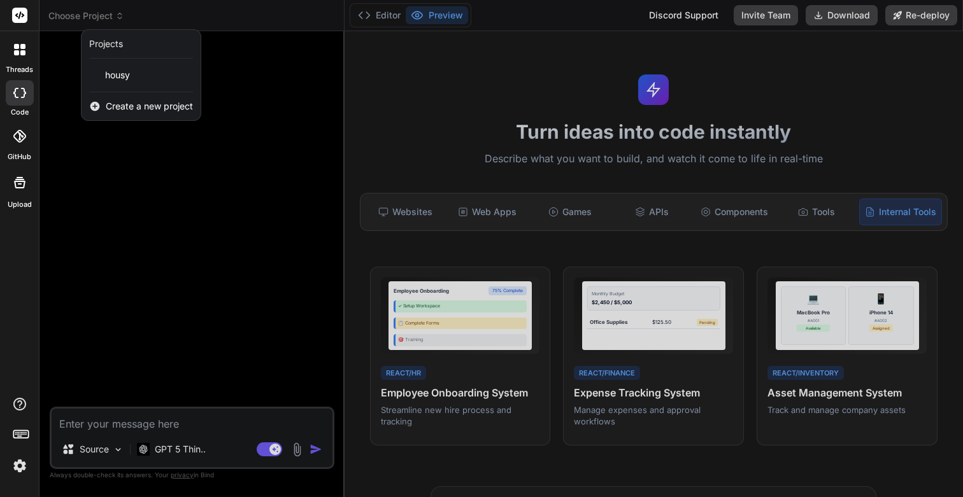
click at [103, 15] on div at bounding box center [481, 248] width 963 height 497
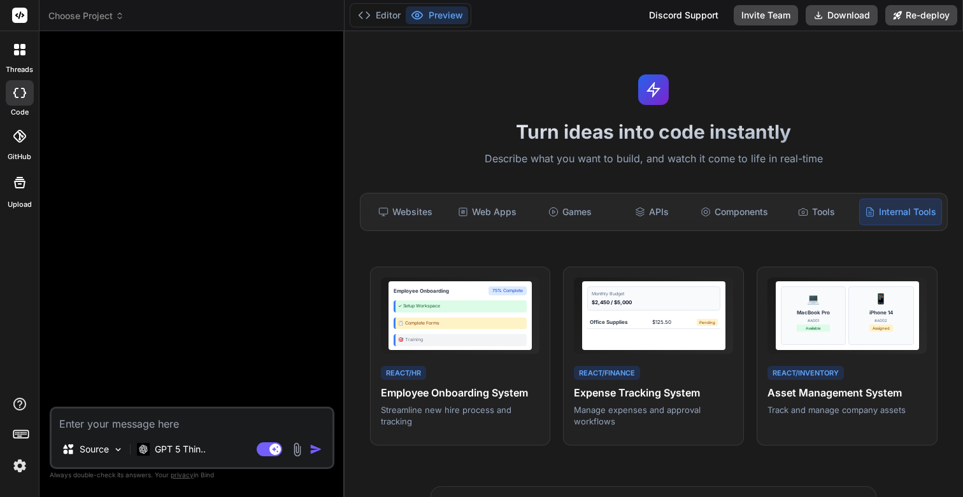
click at [18, 469] on img at bounding box center [20, 466] width 22 height 22
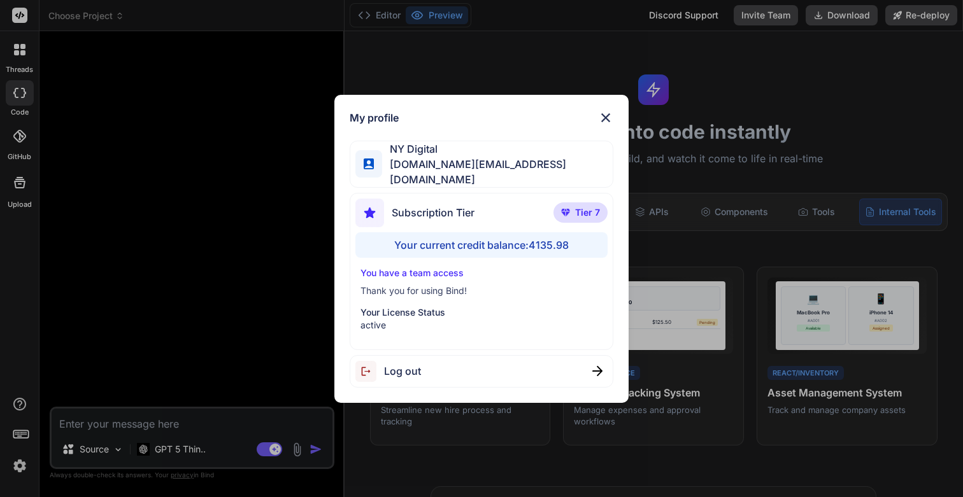
click at [18, 469] on div "My profile NY Digital nydigital.io@outlook.com Subscription Tier Tier 7 Your cu…" at bounding box center [481, 248] width 963 height 497
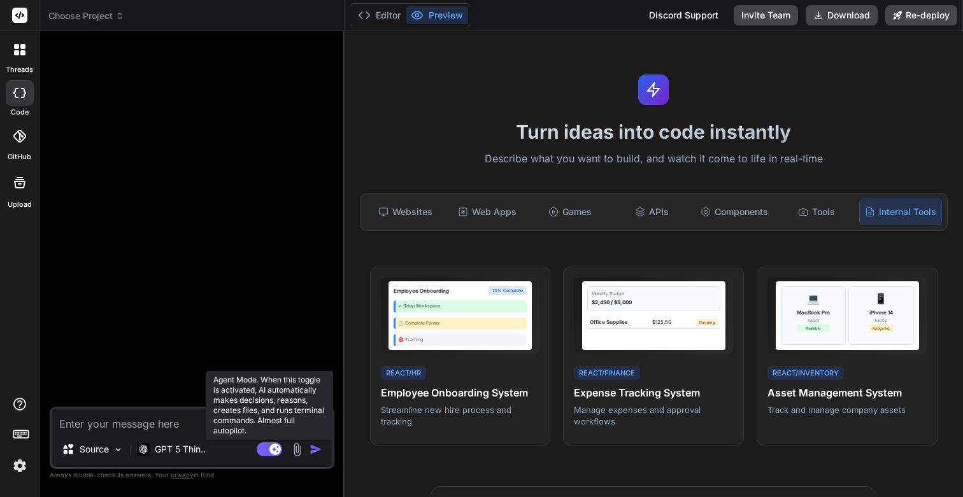
click at [275, 450] on icon at bounding box center [275, 449] width 6 height 6
click at [270, 447] on rect at bounding box center [269, 450] width 25 height 14
type textarea "x"
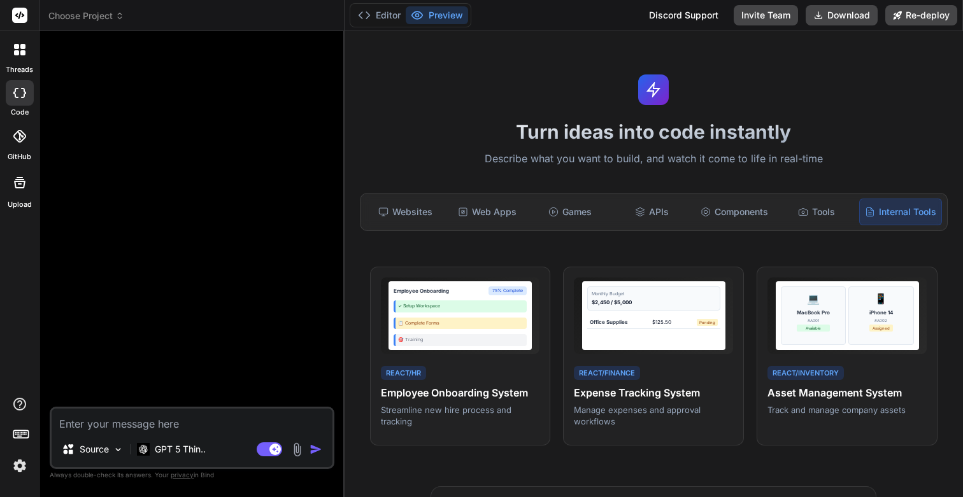
click at [98, 418] on textarea at bounding box center [192, 420] width 281 height 23
paste textarea "You are my pair programmer & project manager. We will work on one feature/proje…"
type textarea "You are my pair programmer & project manager. We will work on one feature/proje…"
type textarea "x"
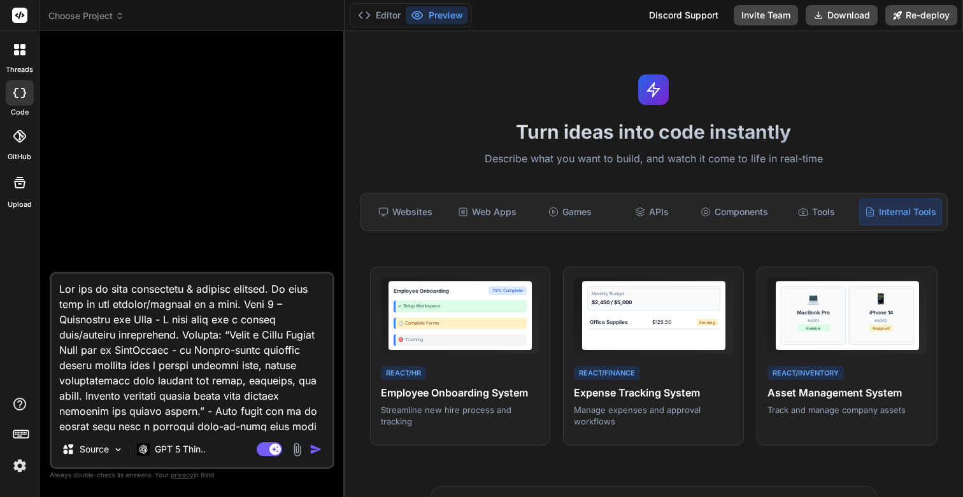
drag, startPoint x: 231, startPoint y: 350, endPoint x: 195, endPoint y: 409, distance: 68.6
click at [195, 409] on textarea at bounding box center [192, 353] width 281 height 158
type textarea "You are my pair programmer & project manager. We will work on one feature/proje…"
type textarea "x"
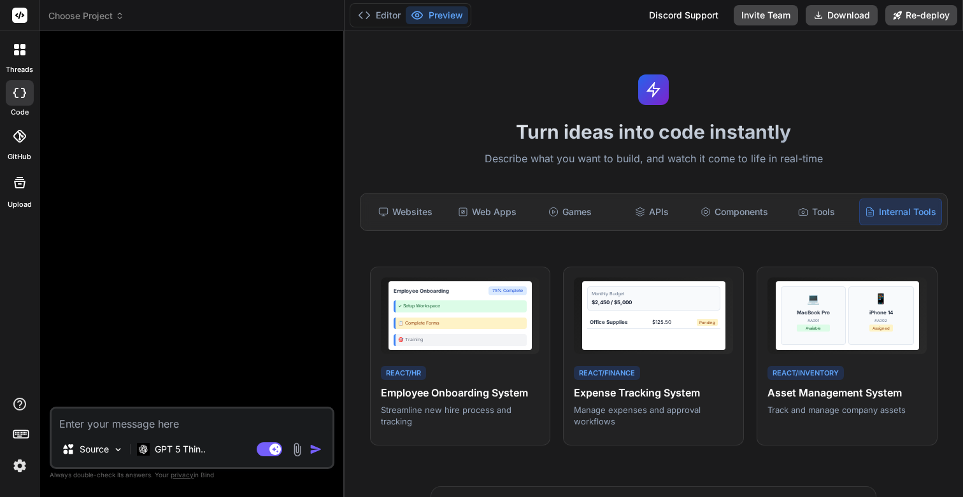
paste textarea "Airbnb-style property rental website with a visual property grid, search functi…"
type textarea "Airbnb-style property rental website with a visual property grid, search functi…"
type textarea "x"
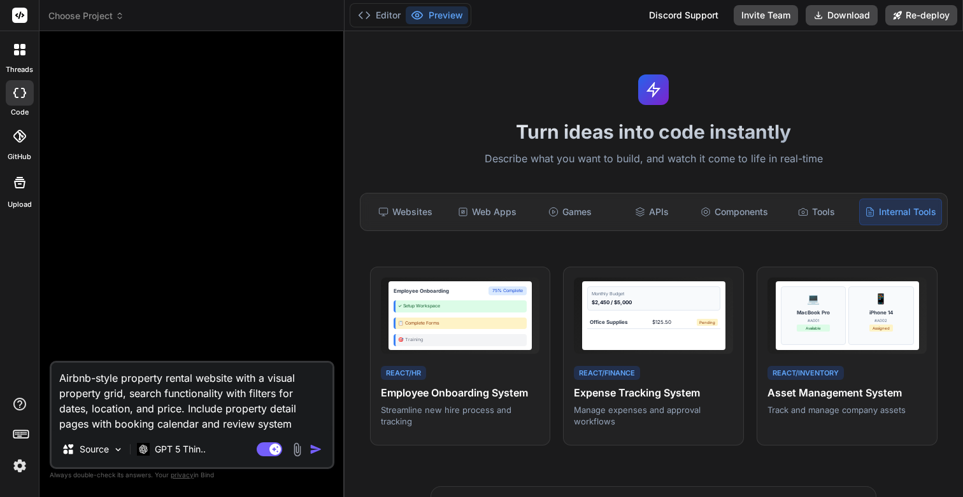
type textarea "LAirbnb-style property rental website with a visual property grid, search funct…"
type textarea "x"
type textarea "LeAirbnb-style property rental website with a visual property grid, search func…"
type textarea "x"
type textarea "LetAirbnb-style property rental website with a visual property grid, search fun…"
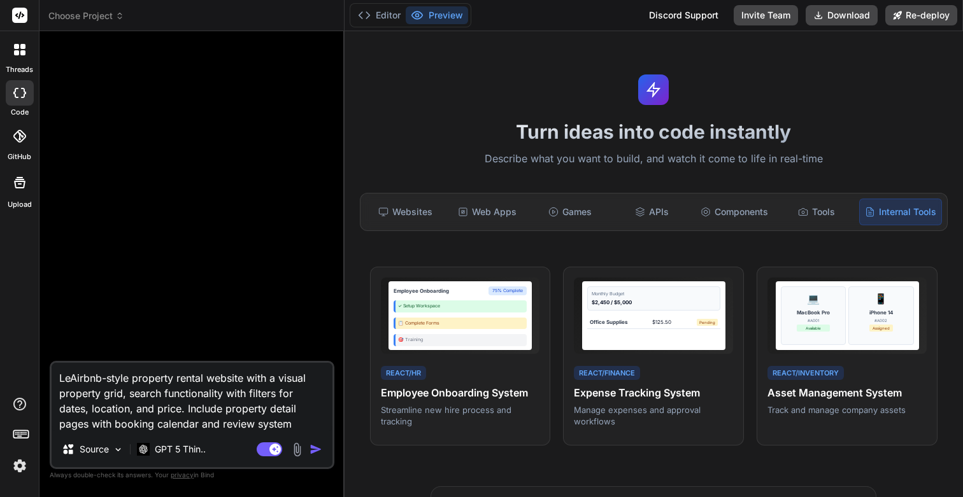
type textarea "x"
type textarea "LetsAirbnb-style property rental website with a visual property grid, search fu…"
type textarea "x"
type textarea "Lets Airbnb-style property rental website with a visual property grid, search f…"
type textarea "x"
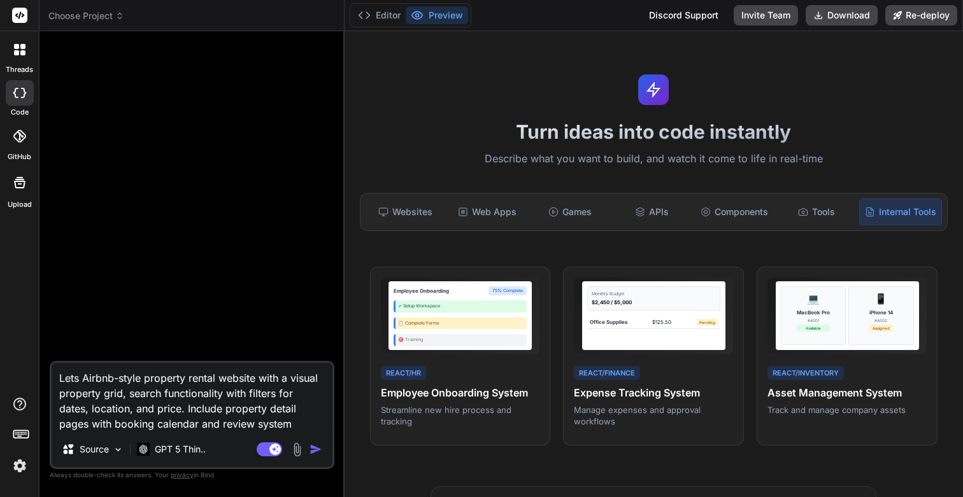
type textarea "Lets bAirbnb-style property rental website with a visual property grid, search …"
type textarea "x"
type textarea "Lets buAirbnb-style property rental website with a visual property grid, search…"
type textarea "x"
type textarea "Lets buiAirbnb-style property rental website with a visual property grid, searc…"
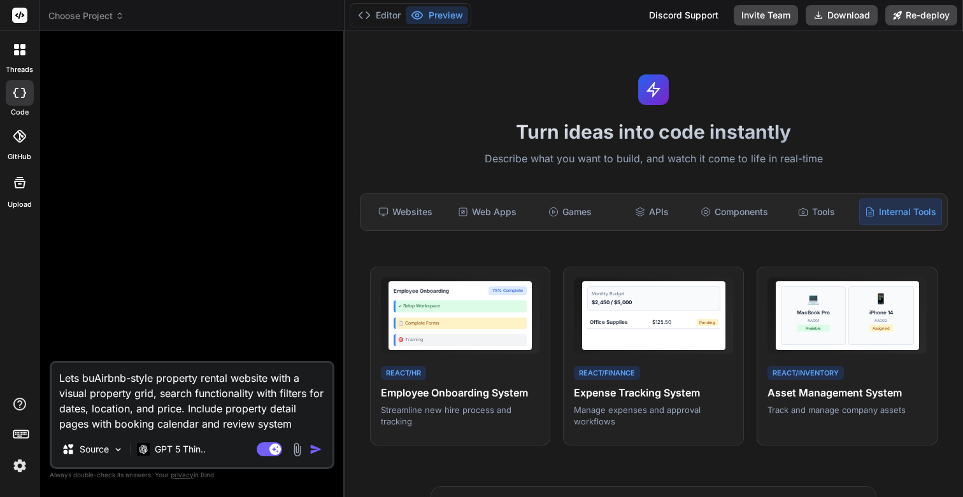
type textarea "x"
type textarea "Lets builAirbnb-style property rental website with a visual property grid, sear…"
type textarea "x"
type textarea "Lets buildAirbnb-style property rental website with a visual property grid, sea…"
type textarea "x"
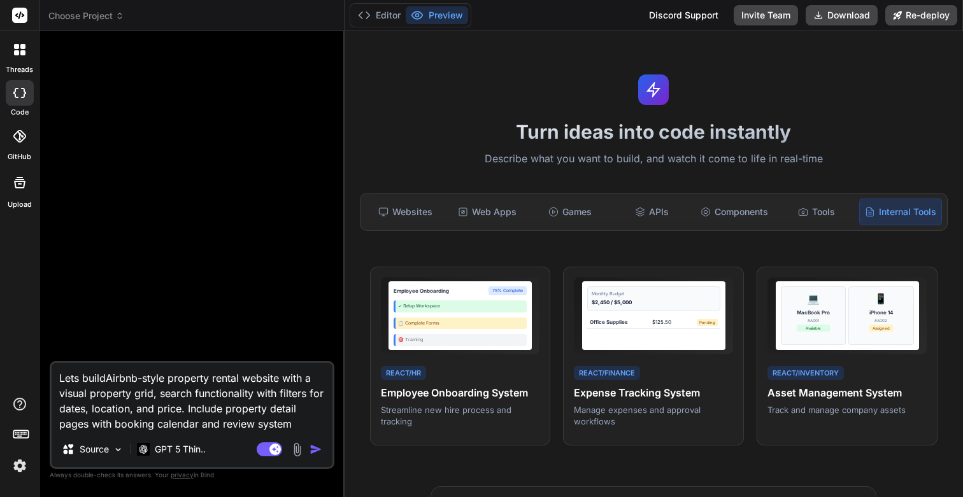
type textarea "Lets build Airbnb-style property rental website with a visual property grid, se…"
type textarea "x"
type textarea "Lets buildAirbnb-style property rental website with a visual property grid, sea…"
type textarea "x"
type textarea "Lets builAirbnb-style property rental website with a visual property grid, sear…"
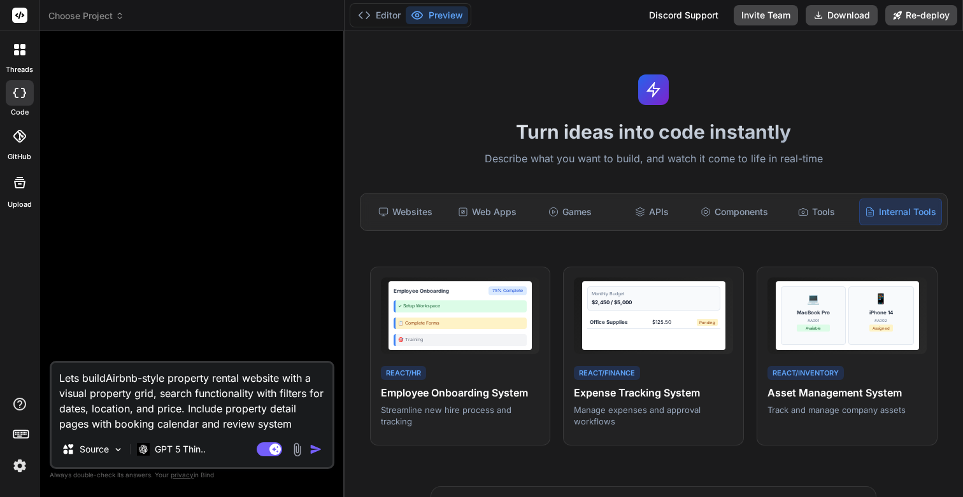
type textarea "x"
type textarea "Lets buiAirbnb-style property rental website with a visual property grid, searc…"
type textarea "x"
type textarea "Lets buAirbnb-style property rental website with a visual property grid, search…"
type textarea "x"
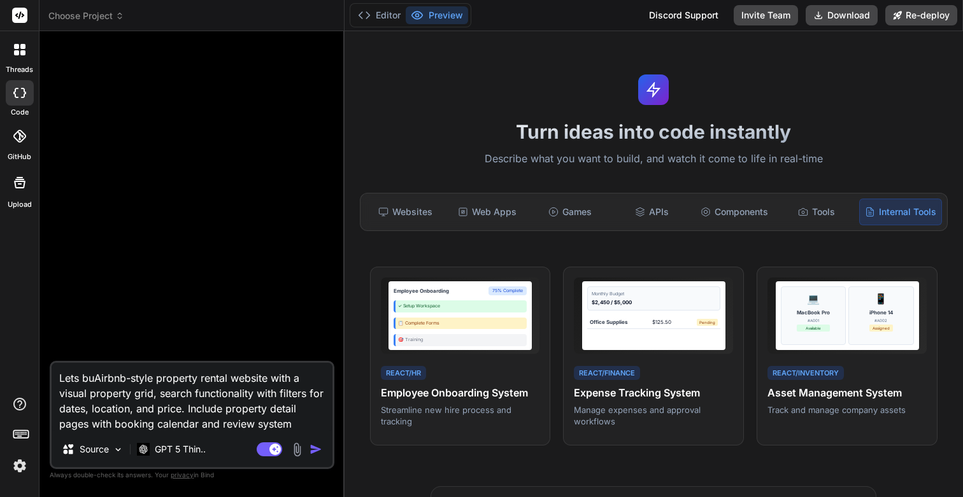
type textarea "Lets bAirbnb-style property rental website with a visual property grid, search …"
type textarea "x"
type textarea "Lets Airbnb-style property rental website with a visual property grid, search f…"
type textarea "x"
type textarea "Lets dAirbnb-style property rental website with a visual property grid, search …"
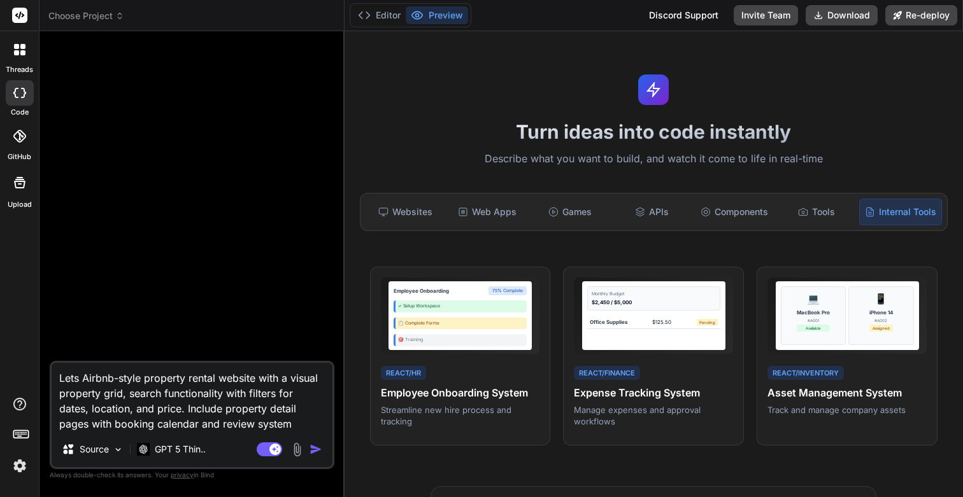
type textarea "x"
type textarea "Lets deAirbnb-style property rental website with a visual property grid, search…"
type textarea "x"
type textarea "Lets desAirbnb-style property rental website with a visual property grid, searc…"
type textarea "x"
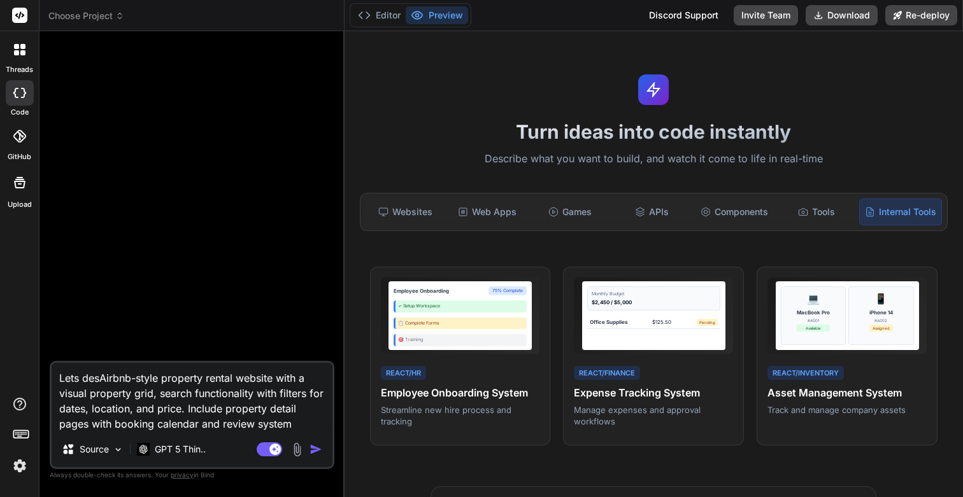
type textarea "Lets desiAirbnb-style property rental website with a visual property grid, sear…"
type textarea "x"
type textarea "Lets desigAirbnb-style property rental website with a visual property grid, sea…"
type textarea "x"
type textarea "Lets designAirbnb-style property rental website with a visual property grid, se…"
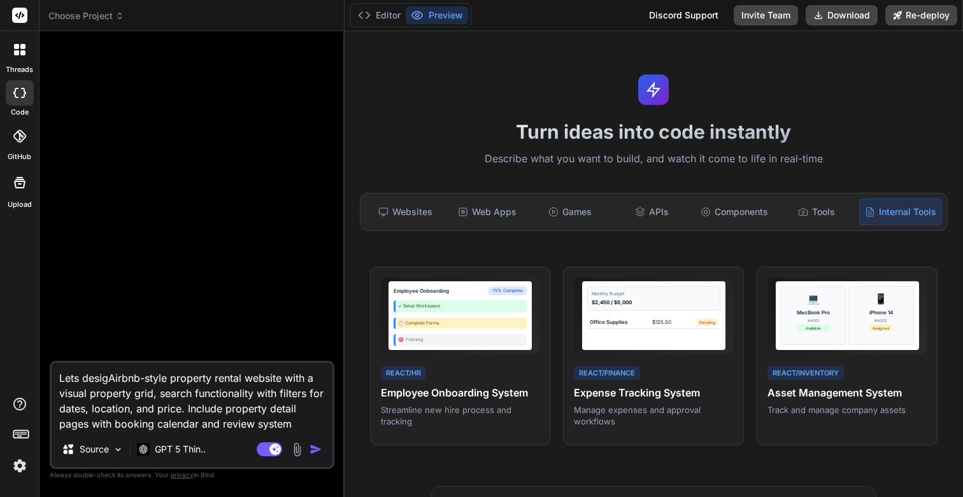
type textarea "x"
type textarea "Lets design,Airbnb-style property rental website with a visual property grid, s…"
type textarea "x"
type textarea "Lets design, Airbnb-style property rental website with a visual property grid, …"
type textarea "x"
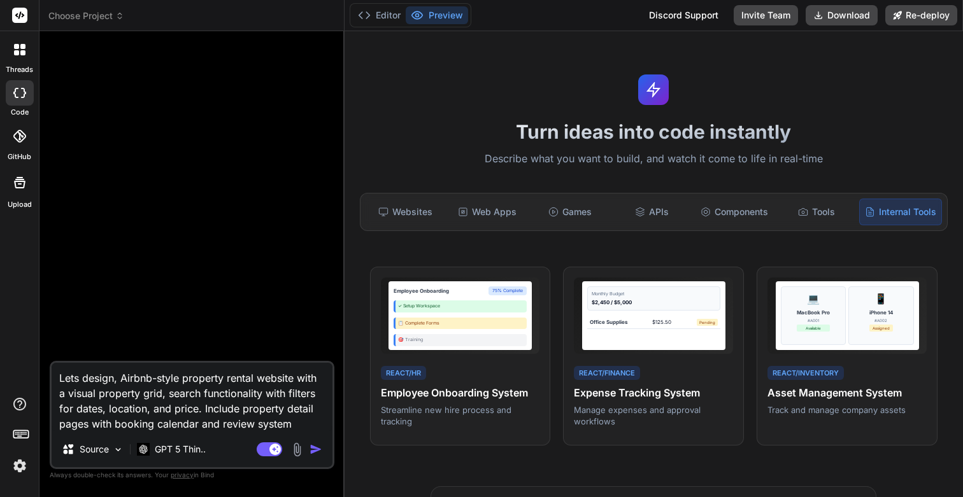
type textarea "Lets design, cAirbnb-style property rental website with a visual property grid,…"
type textarea "x"
type textarea "Lets design, coAirbnb-style property rental website with a visual property grid…"
type textarea "x"
type textarea "Lets design, codAirbnb-style property rental website with a visual property gri…"
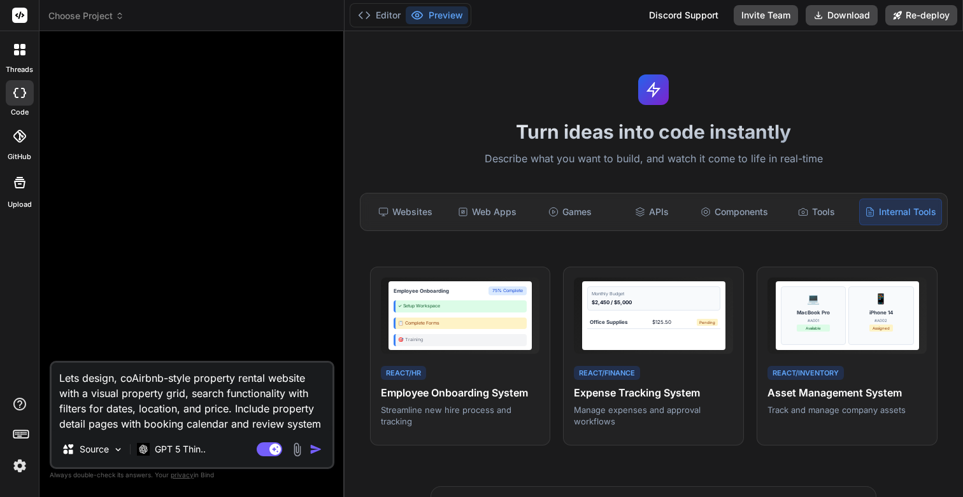
type textarea "x"
type textarea "Lets design, codeAirbnb-style property rental website with a visual property gr…"
type textarea "x"
type textarea "Lets design, code Airbnb-style property rental website with a visual property g…"
type textarea "x"
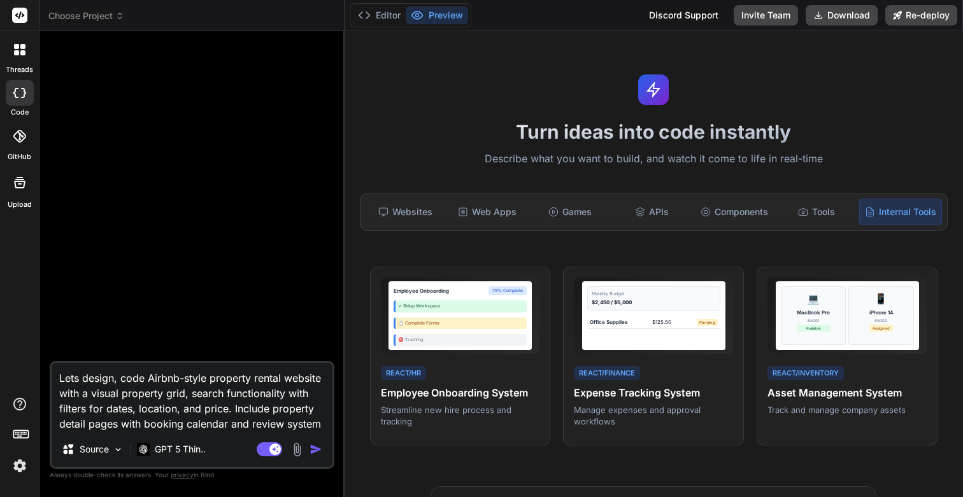
type textarea "Lets design, code aAirbnb-style property rental website with a visual property …"
type textarea "x"
type textarea "Lets design, code anAirbnb-style property rental website with a visual property…"
type textarea "x"
type textarea "Lets design, code andAirbnb-style property rental website with a visual propert…"
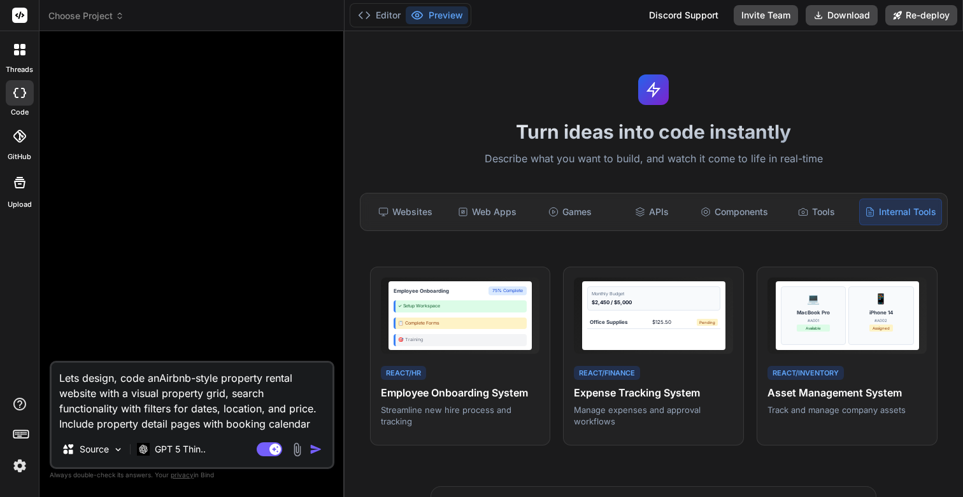
type textarea "x"
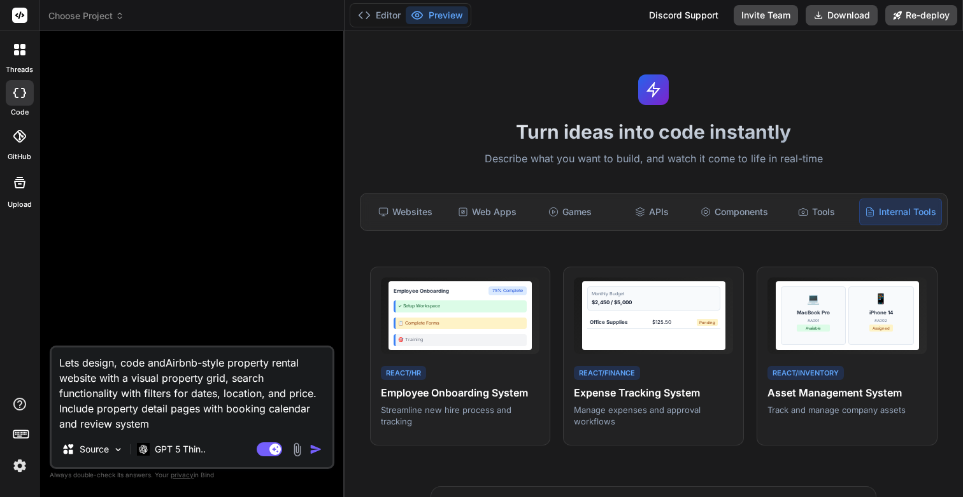
type textarea "Lets design, code and Airbnb-style property rental website with a visual proper…"
type textarea "x"
type textarea "Lets design, code and bAirbnb-style property rental website with a visual prope…"
type textarea "x"
type textarea "Lets design, code and buAirbnb-style property rental website with a visual prop…"
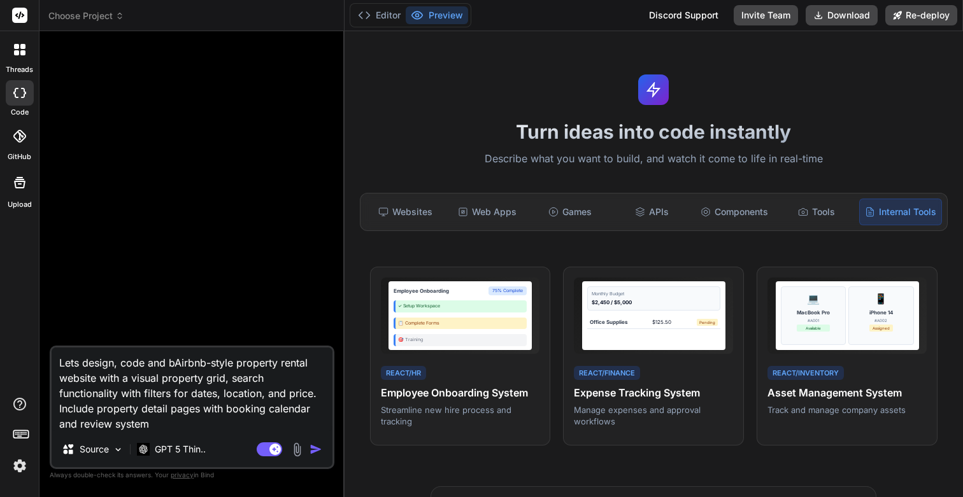
type textarea "x"
type textarea "Lets design, code and buiAirbnb-style property rental website with a visual pro…"
type textarea "x"
type textarea "Lets design, code and builAirbnb-style property rental website with a visual pr…"
type textarea "x"
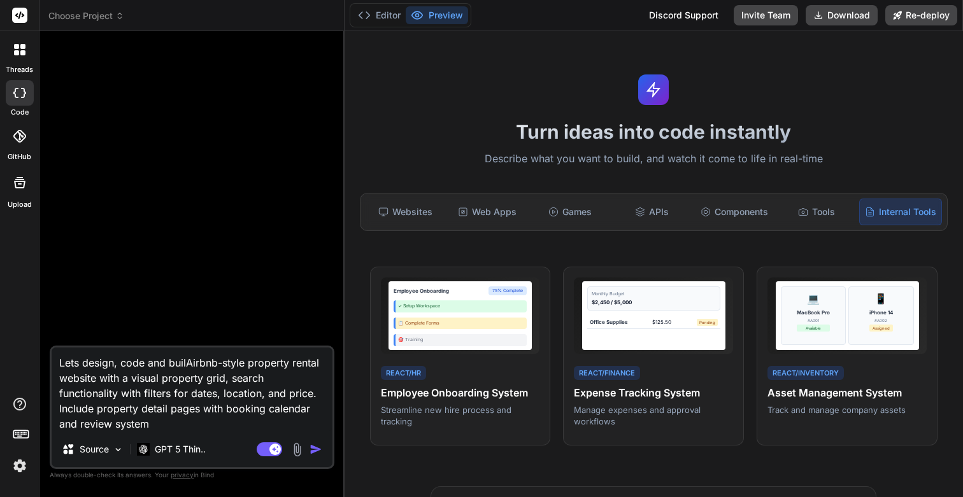
type textarea "Lets design, code and buildAirbnb-style property rental website with a visual p…"
type textarea "x"
type textarea "Lets design, code and build Airbnb-style property rental website with a visual …"
type textarea "x"
type textarea "Lets design, code and build HAirbnb-style property rental website with a visual…"
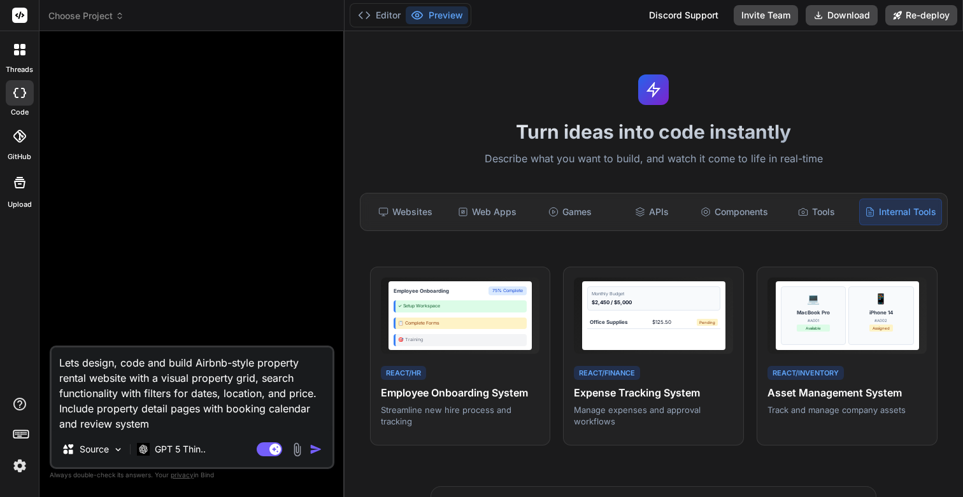
type textarea "x"
type textarea "Lets design, code and build HoAirbnb-style property rental website with a visua…"
type textarea "x"
type textarea "Lets design, code and build HoyAirbnb-style property rental website with a visu…"
type textarea "x"
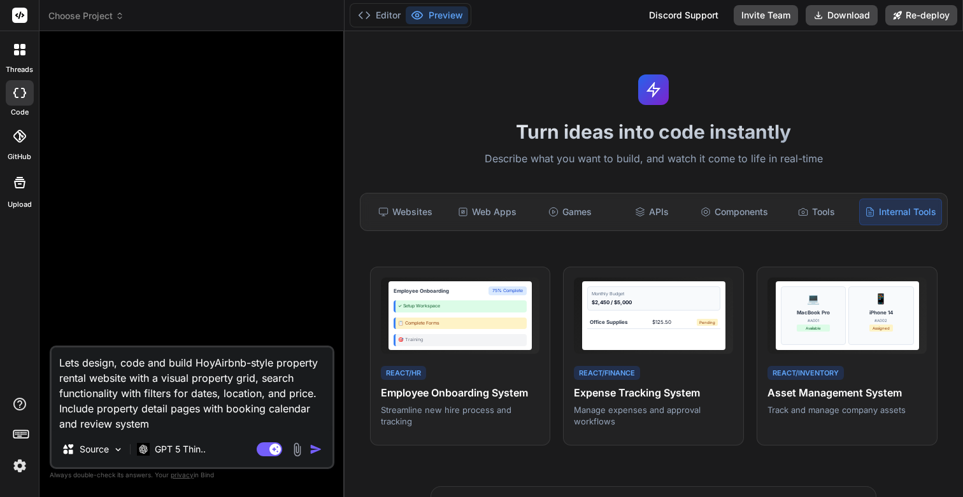
type textarea "Lets design, code and build HoysAirbnb-style property rental website with a vis…"
type textarea "x"
type textarea "Lets design, code and build HoysyAirbnb-style property rental website with a vi…"
type textarea "x"
type textarea "Lets design, code and build Hoysy Airbnb-style property rental website with a v…"
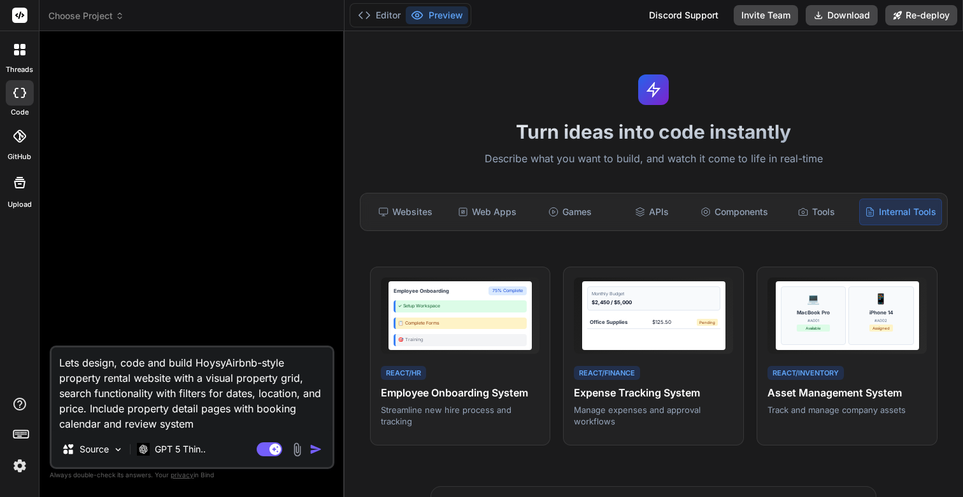
type textarea "x"
type textarea "Lets design, code and build Hoysy -Airbnb-style property rental website with a …"
type textarea "x"
type textarea "Lets design, code and build Hoysy - Airbnb-style property rental website with a…"
type textarea "x"
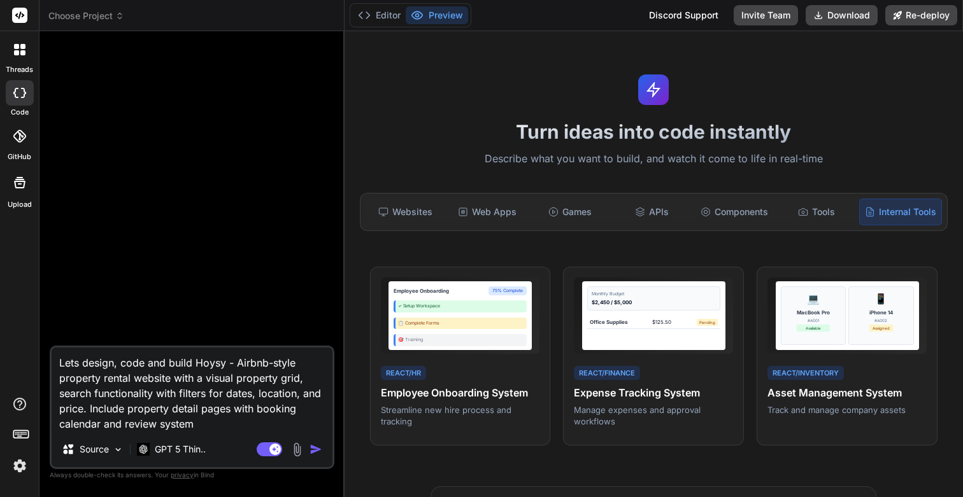
type textarea "Lets design, code and build Housy - Airbnb-style property rental website with a…"
type textarea "x"
type textarea "Lets design, code and build Housy - wAirbnb-style property rental website with …"
type textarea "x"
type textarea "Lets design, code and build Housy - whAirbnb-style property rental website with…"
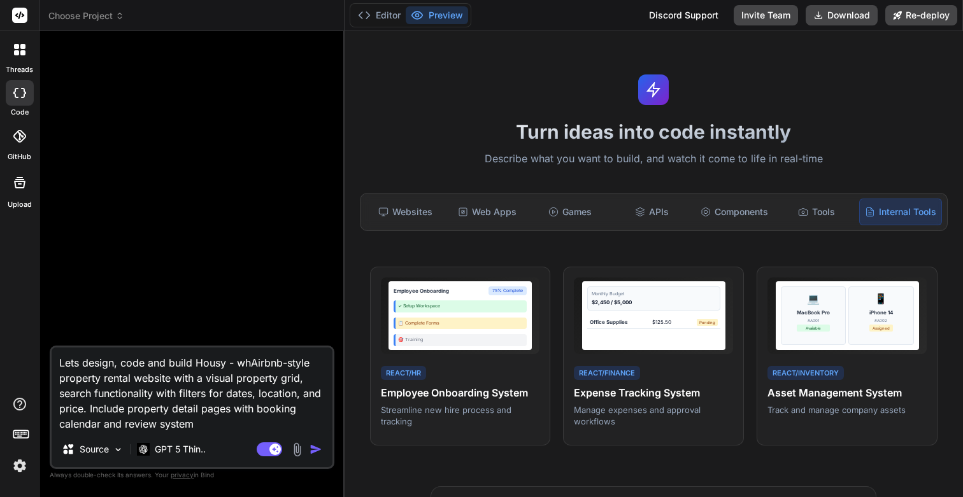
type textarea "x"
type textarea "Lets design, code and build Housy - whiAirbnb-style property rental website wit…"
type textarea "x"
type textarea "Lets design, code and build Housy - whicAirbnb-style property rental website wi…"
type textarea "x"
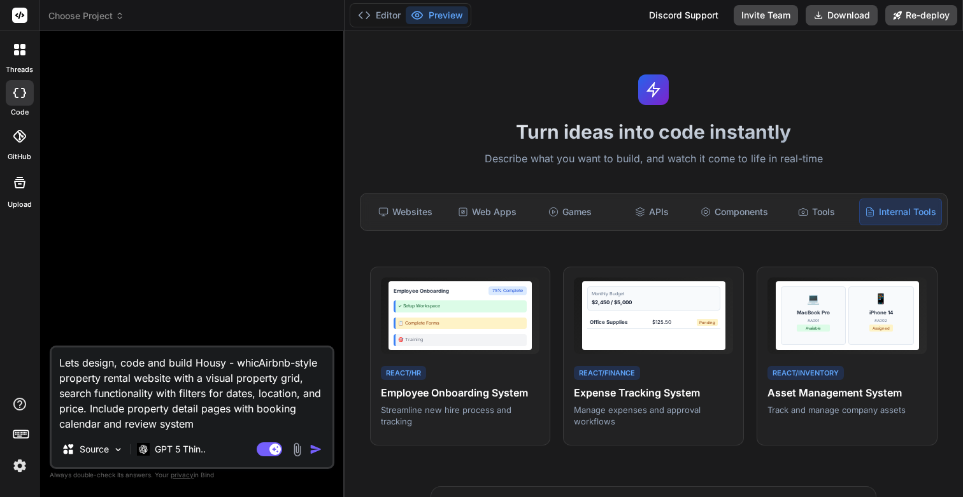
type textarea "Lets design, code and build Housy - whichAirbnb-style property rental website w…"
type textarea "x"
type textarea "Lets design, code and build Housy - which Airbnb-style property rental website …"
type textarea "x"
type textarea "Lets design, code and build Housy - which iAirbnb-style property rental website…"
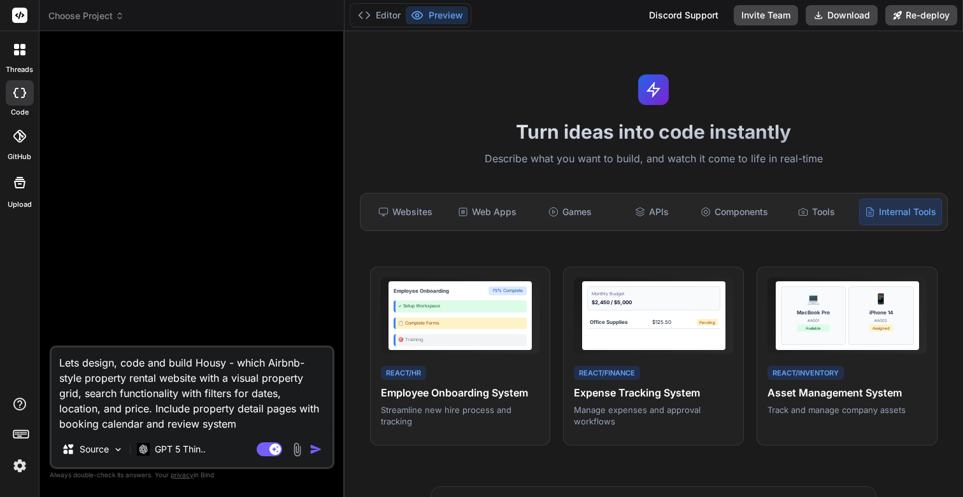
type textarea "x"
type textarea "Lets design, code and build Housy - which isAirbnb-style property rental websit…"
type textarea "x"
type textarea "Lets design, code and build Housy - which is Airbnb-style property rental websi…"
type textarea "x"
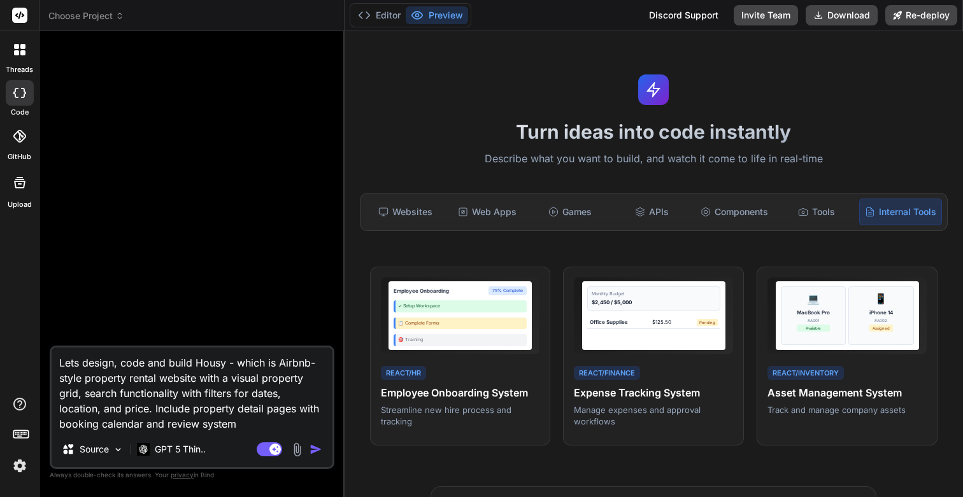
type textarea "Lets design, code and build Housy - which is aAirbnb-style property rental webs…"
type textarea "x"
type textarea "Lets design, code and build Housy - which is anAirbnb-style property rental web…"
type textarea "x"
type textarea "Lets design, code and build Housy - which is an Airbnb-style property rental we…"
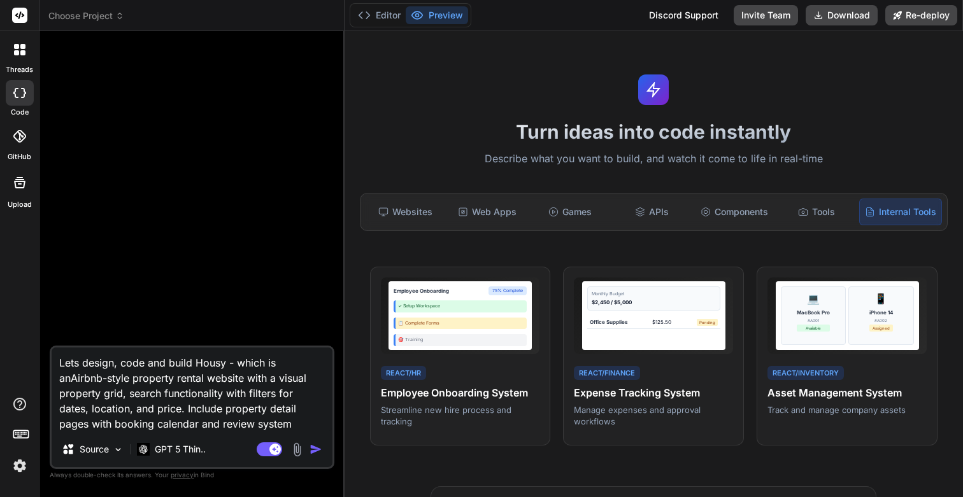
type textarea "x"
type textarea "Lets design, code and build Housy - which is an Airbnb-style property rental we…"
click at [314, 451] on img "button" at bounding box center [316, 449] width 13 height 13
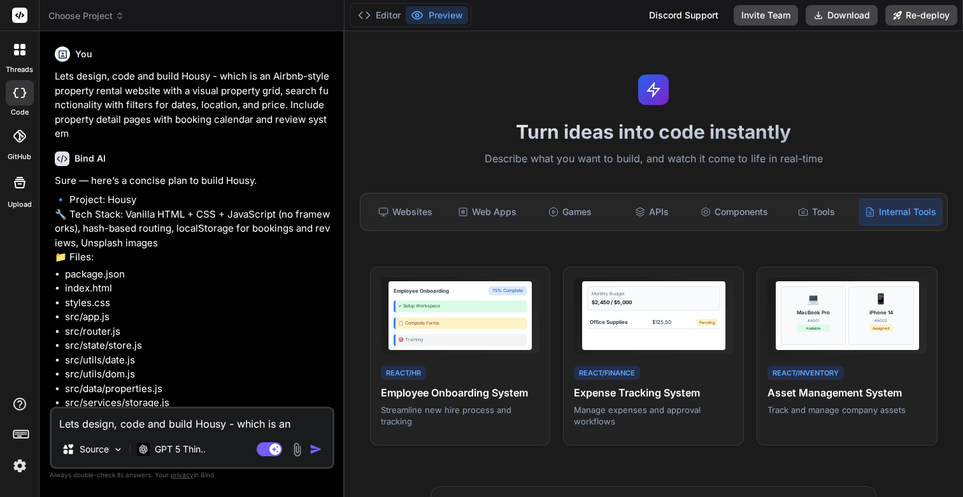
type textarea "x"
click at [210, 282] on li "package.json" at bounding box center [198, 275] width 267 height 15
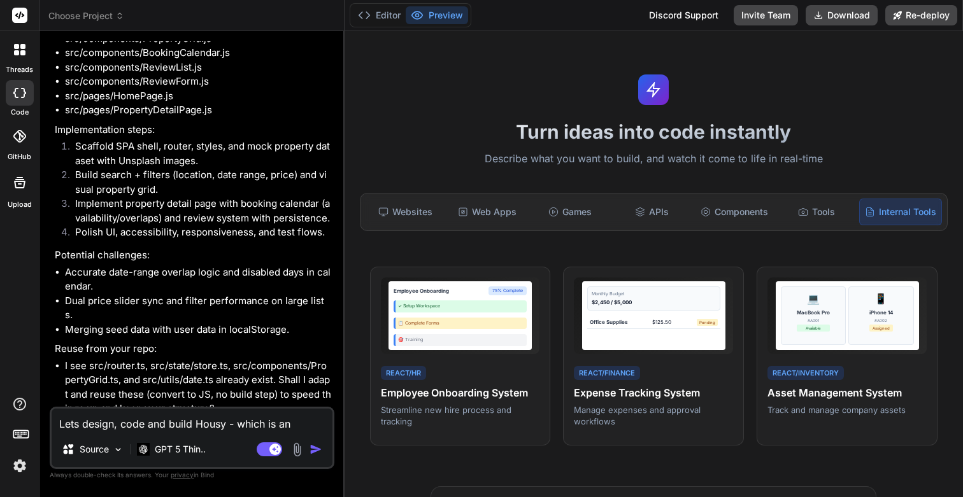
scroll to position [510, 0]
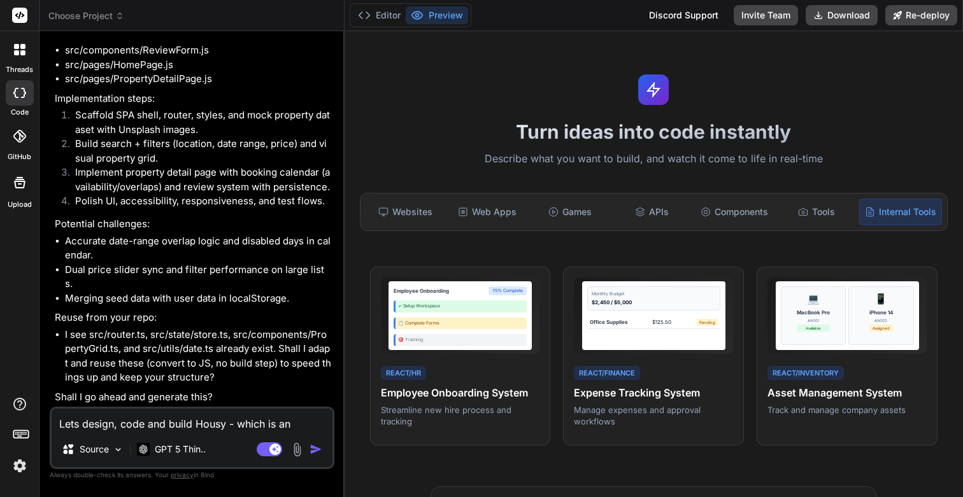
click at [208, 424] on textarea "Lets design, code and build Housy - which is an Airbnb-style property rental we…" at bounding box center [192, 420] width 281 height 23
type textarea "Y"
type textarea "x"
type textarea "Ye"
type textarea "x"
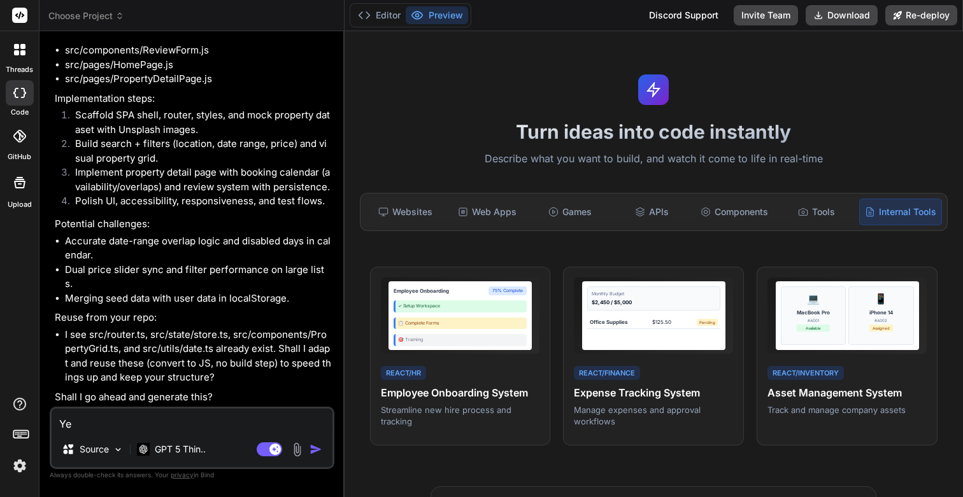
type textarea "Yes"
type textarea "x"
type textarea "Yes"
type textarea "x"
type textarea "Yes l"
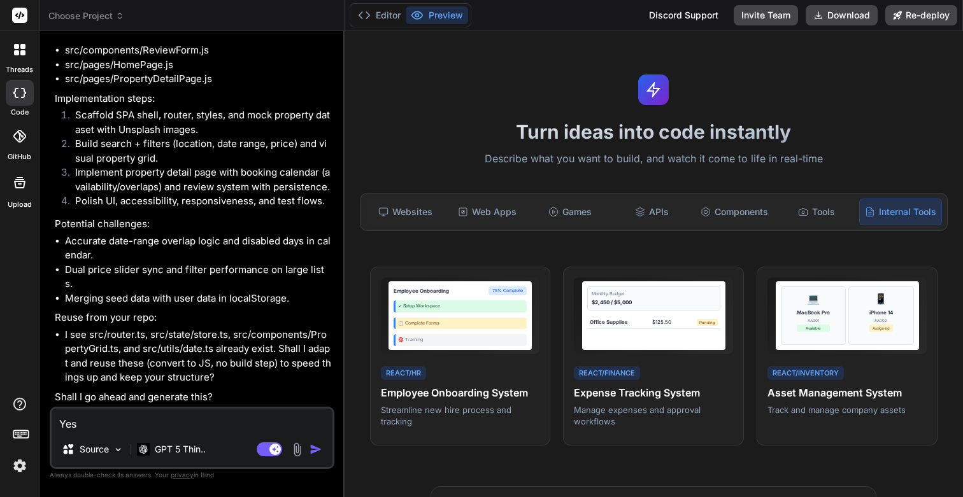
type textarea "x"
type textarea "Yes le"
type textarea "x"
type textarea "Yes let"
type textarea "x"
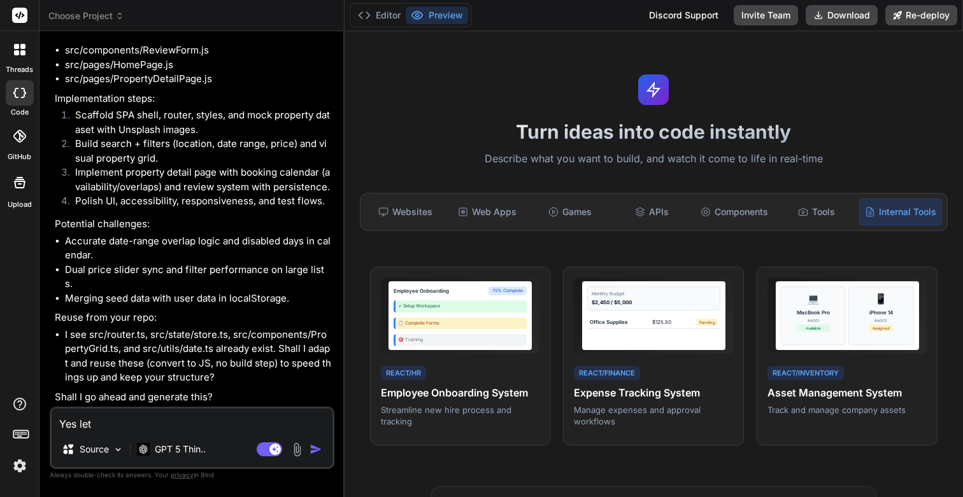
type textarea "Yes let"
type textarea "x"
type textarea "Yes let g"
type textarea "x"
type textarea "Yes let go"
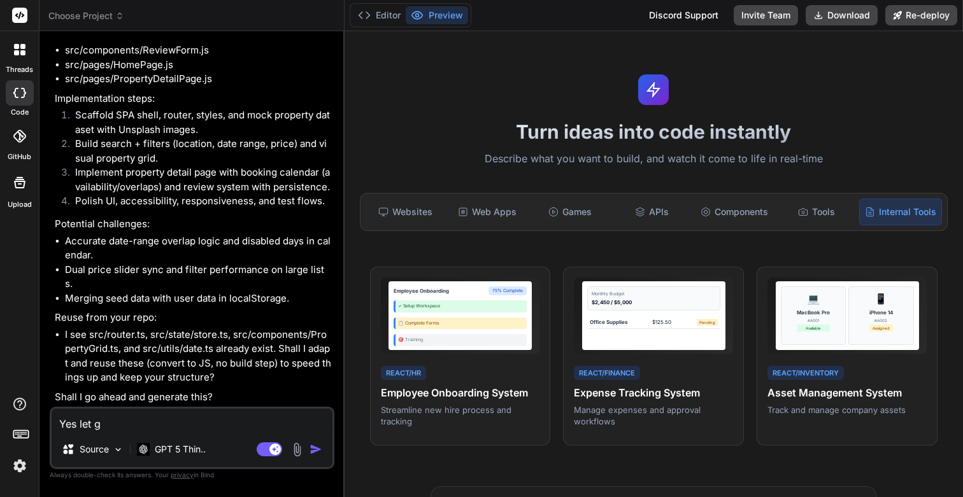
type textarea "x"
type textarea "Yes lets go"
type textarea "x"
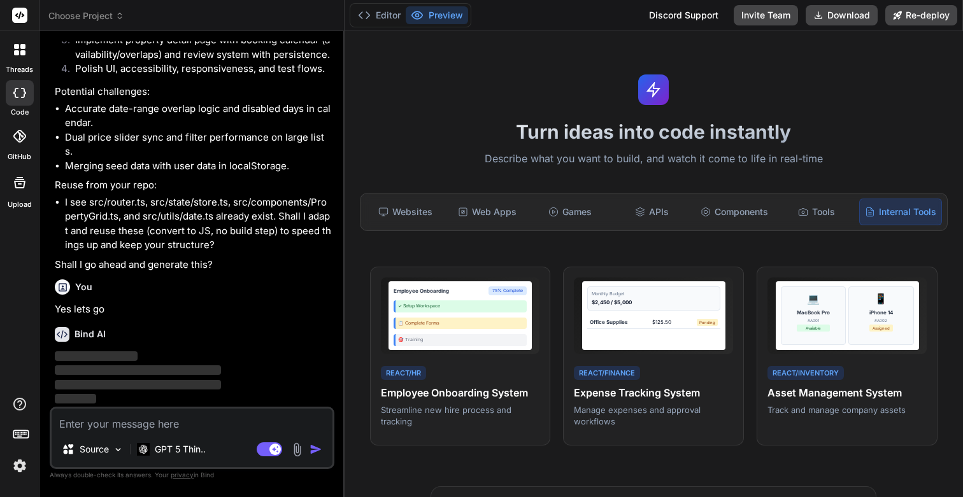
scroll to position [643, 0]
click at [164, 447] on p "GPT 5 Thin.." at bounding box center [180, 449] width 51 height 13
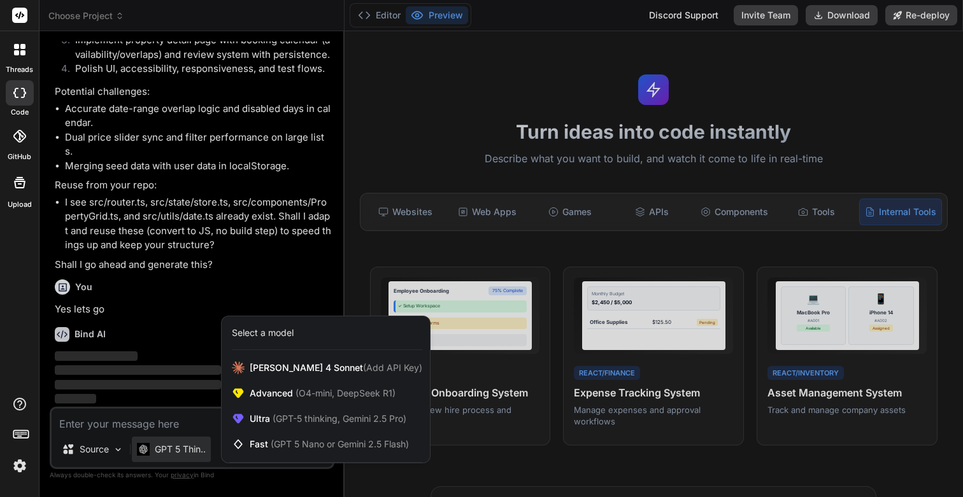
click at [222, 481] on div at bounding box center [481, 248] width 963 height 497
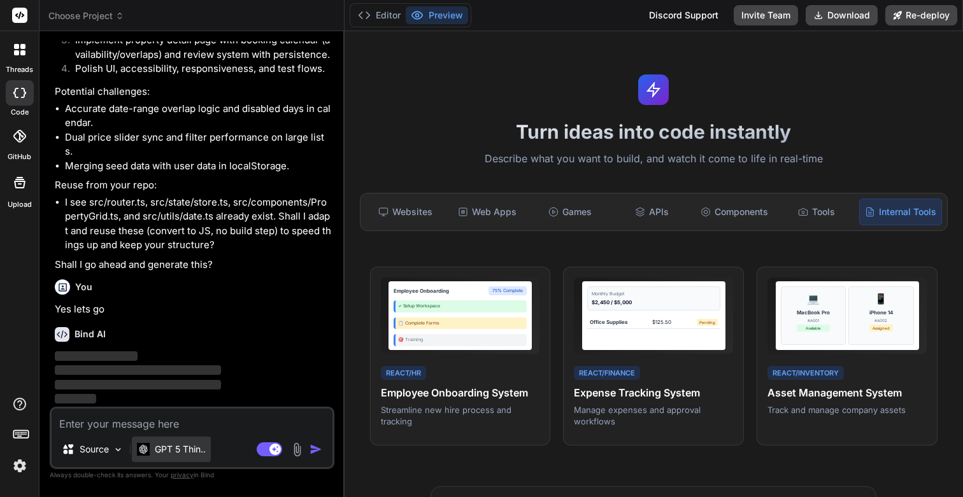
click at [170, 445] on p "GPT 5 Thin.." at bounding box center [180, 449] width 51 height 13
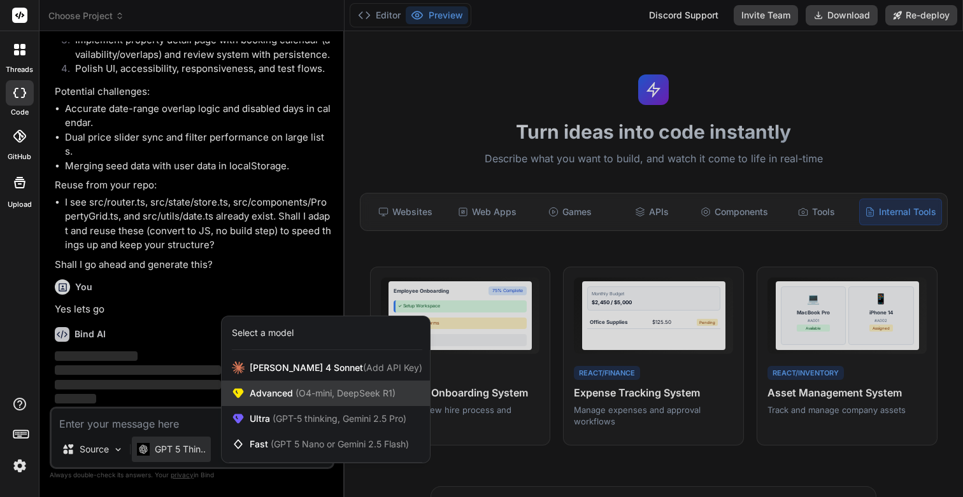
click at [275, 396] on span "Advanced (O4-mini, DeepSeek R1)" at bounding box center [323, 393] width 146 height 13
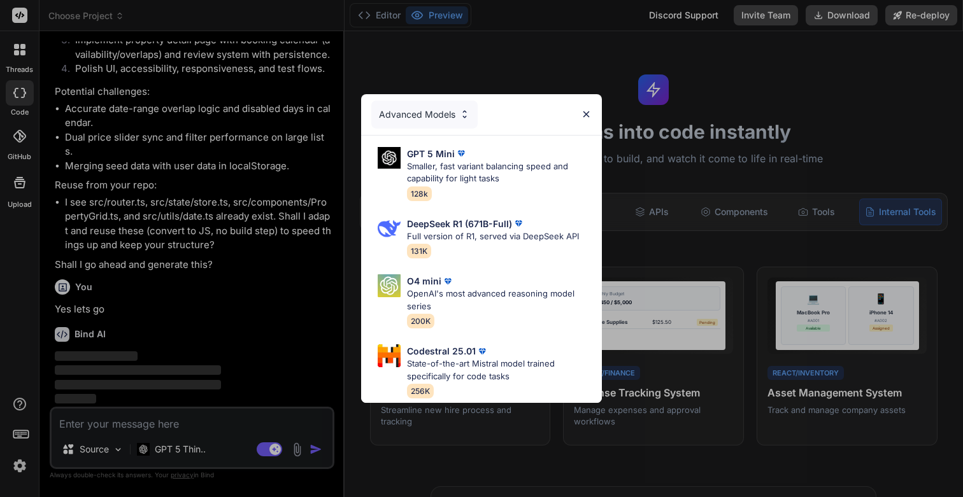
click at [444, 114] on div "Advanced Models" at bounding box center [424, 115] width 106 height 28
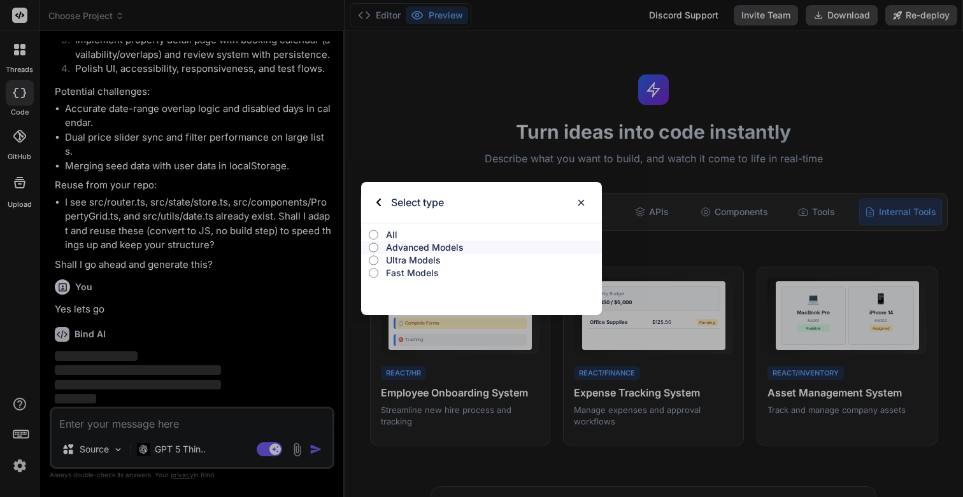
click at [385, 231] on label "All" at bounding box center [481, 235] width 241 height 13
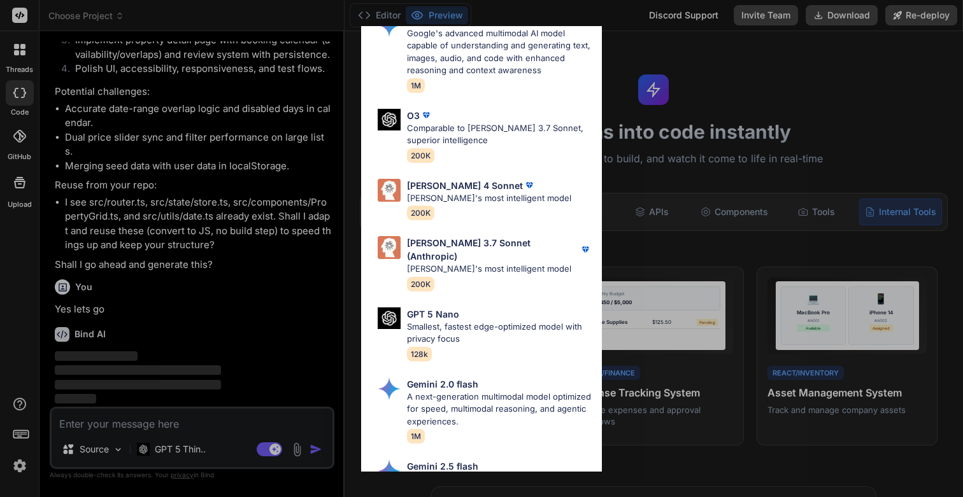
scroll to position [0, 0]
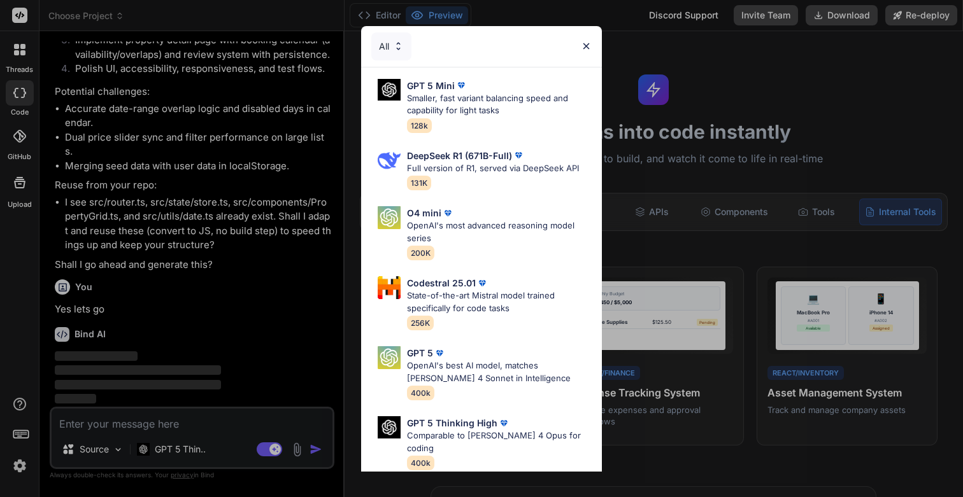
click at [254, 329] on div "All GPT 5 Mini Smaller, fast variant balancing speed and capability for light t…" at bounding box center [481, 248] width 963 height 497
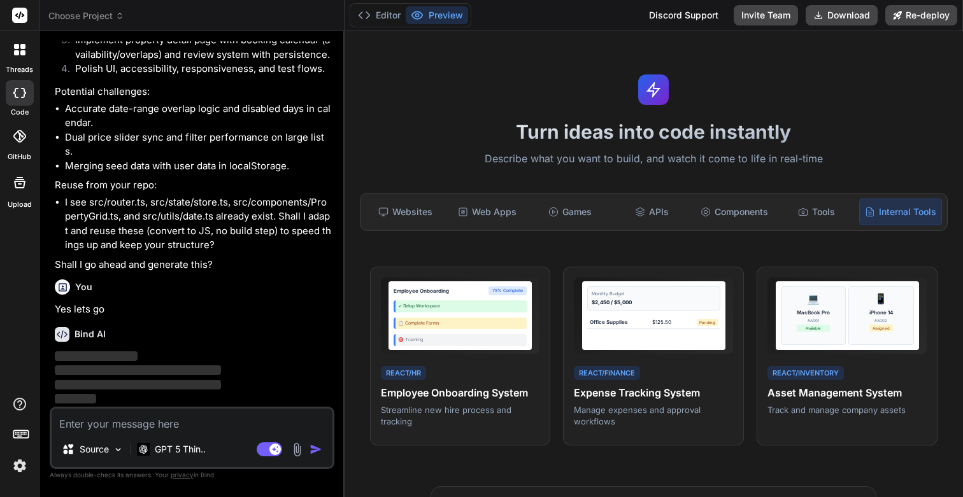
click at [244, 302] on div "You Yes lets go" at bounding box center [193, 296] width 277 height 43
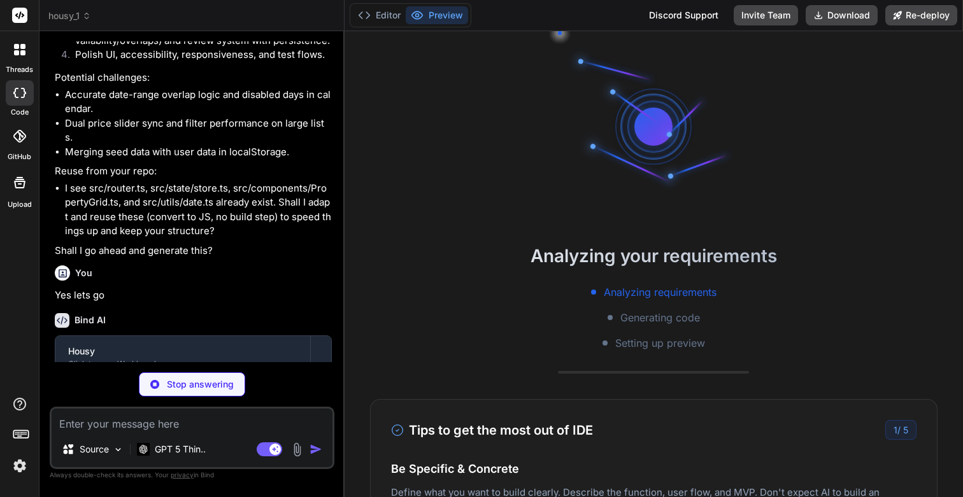
scroll to position [109, 0]
type textarea "x"
type textarea "<div id="app"></div> <noscript>You need to enable JavaScript to run this app.</…"
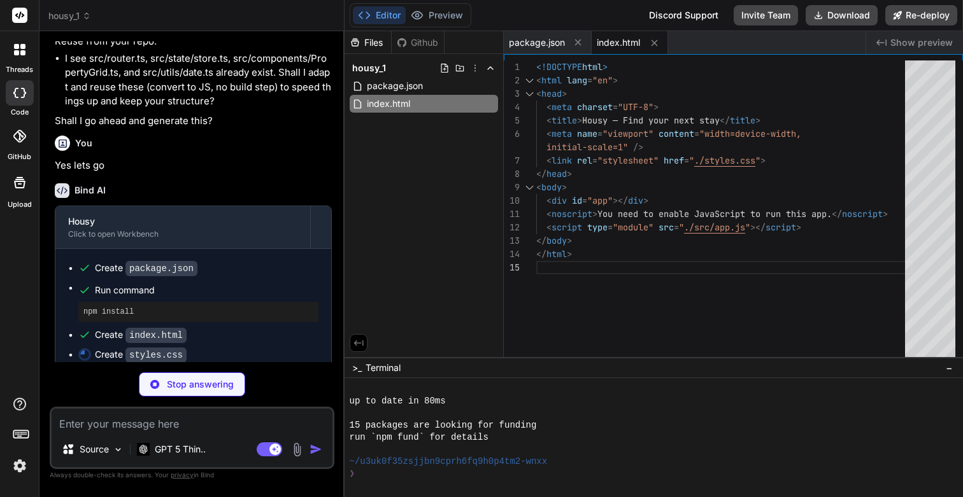
scroll to position [798, 0]
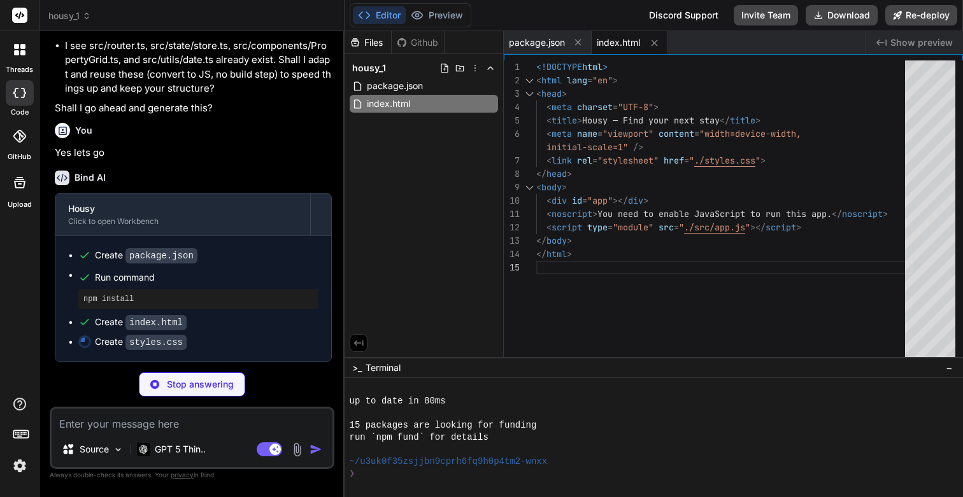
type textarea "x"
type textarea "padding:12px 14px;border-radius:12px;color:#fff;background:var(--success); box-…"
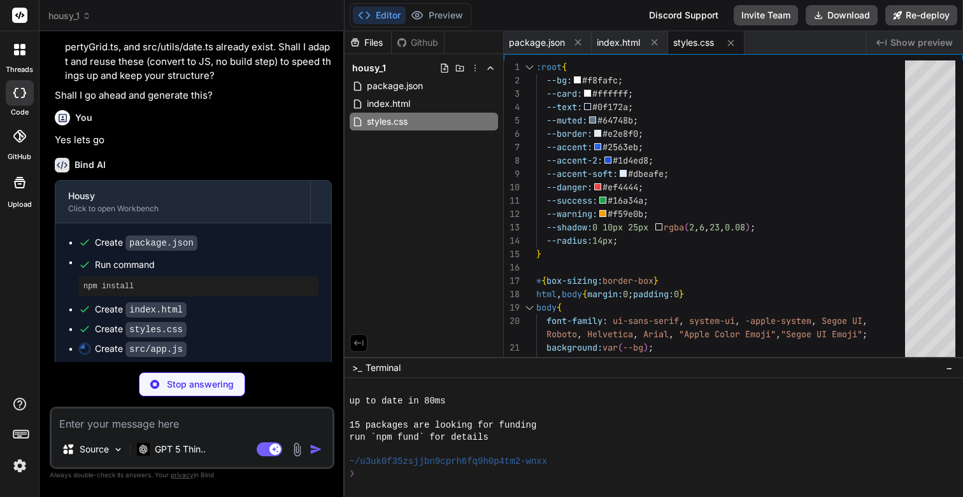
type textarea "x"
type textarea "document.title = 'Housy'; mountApp();"
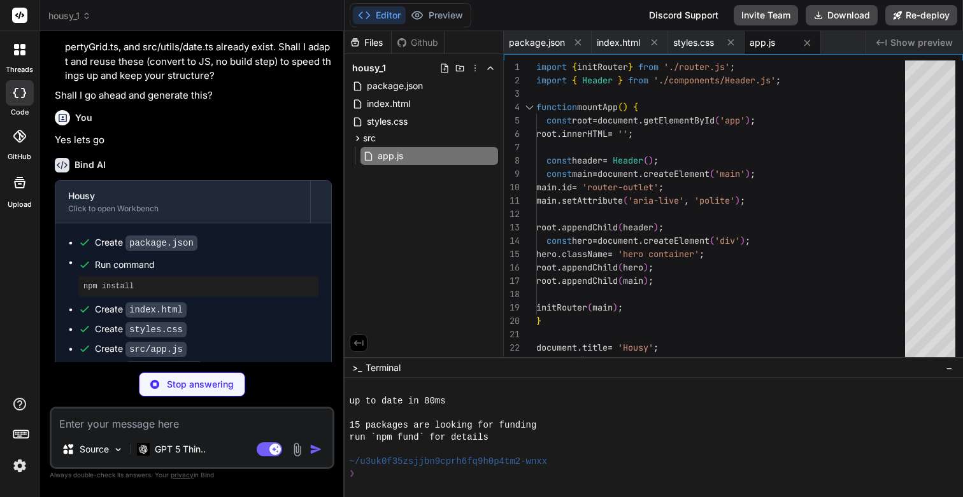
type textarea "x"
type textarea "outlet.setAttribute('tabindex', '-1'); outlet.focus(); outlet.removeAttribute('…"
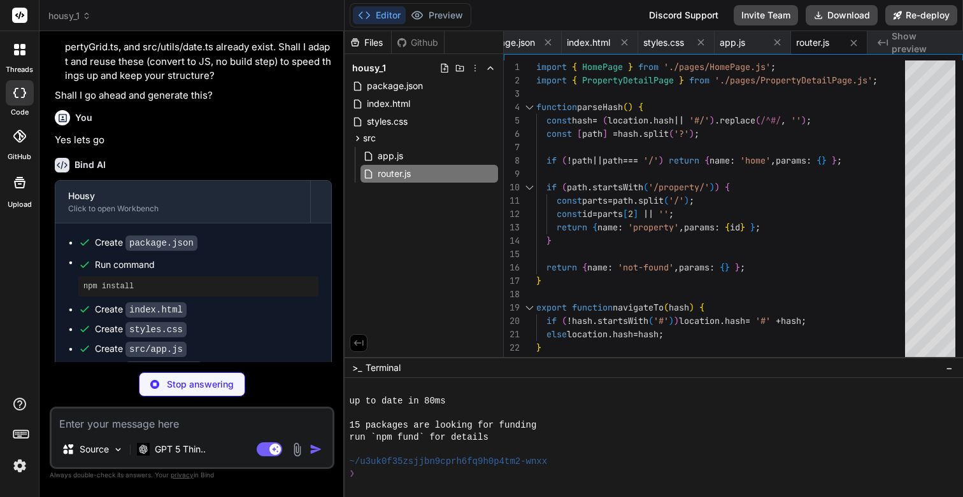
type textarea "x"
type textarea "subscribe(fn) { listeners.add(fn); fn(state); return () => listeners.delete(fn)…"
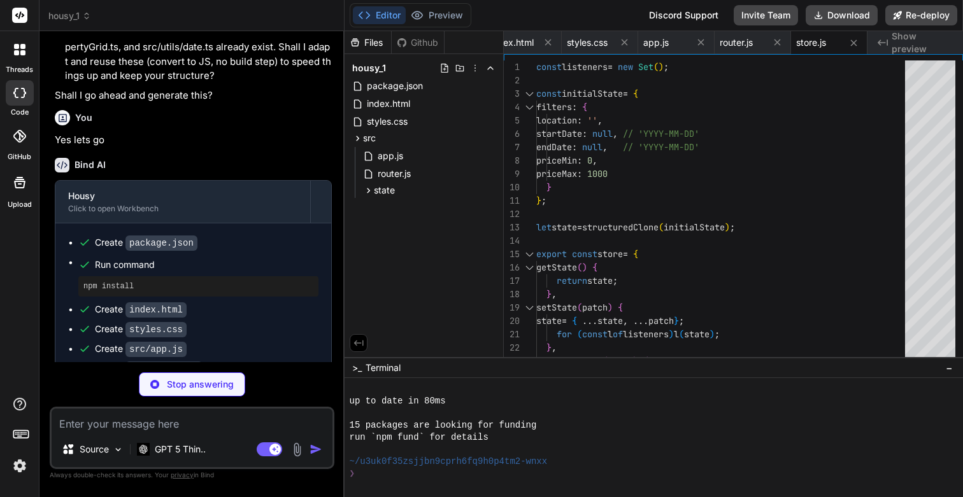
type textarea "x"
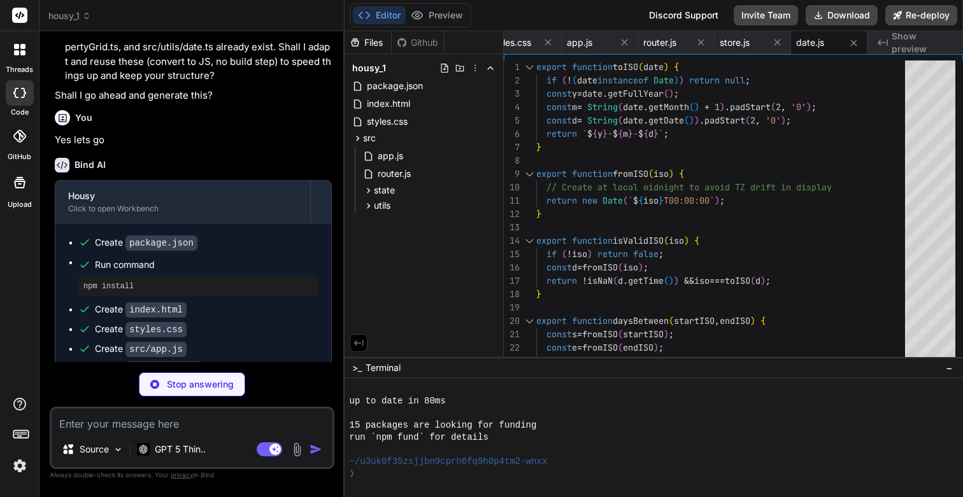
type textarea "x"
type textarea "xmlns="http://www.w3.org/2000/svg" aria-hidden="true"> <path d="M12 17.27 18.18…"
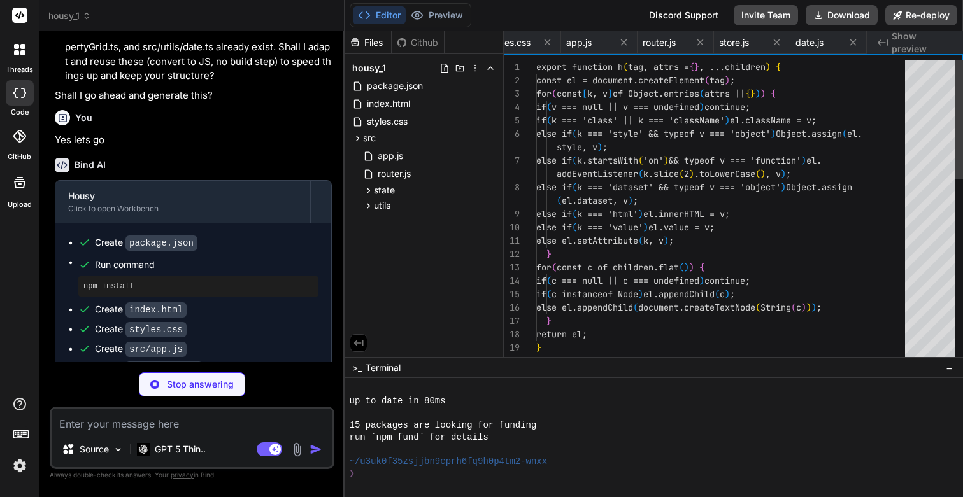
scroll to position [67, 0]
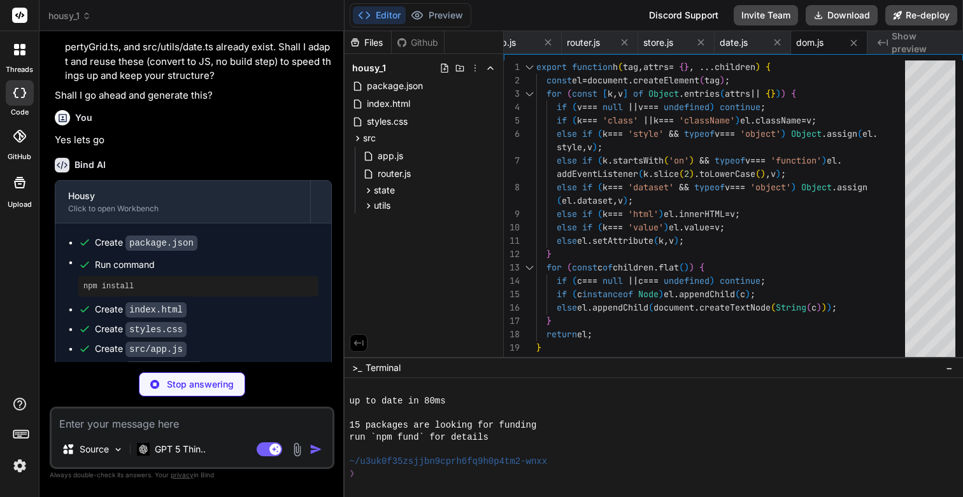
type textarea "x"
type textarea "export function getPropertyById(id) { return PROPERTIES.find(p => p.id === id) …"
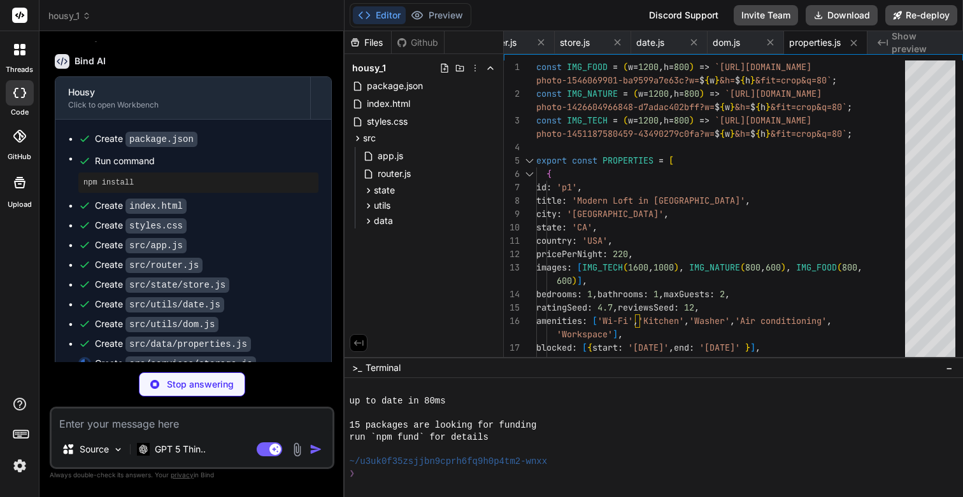
scroll to position [934, 0]
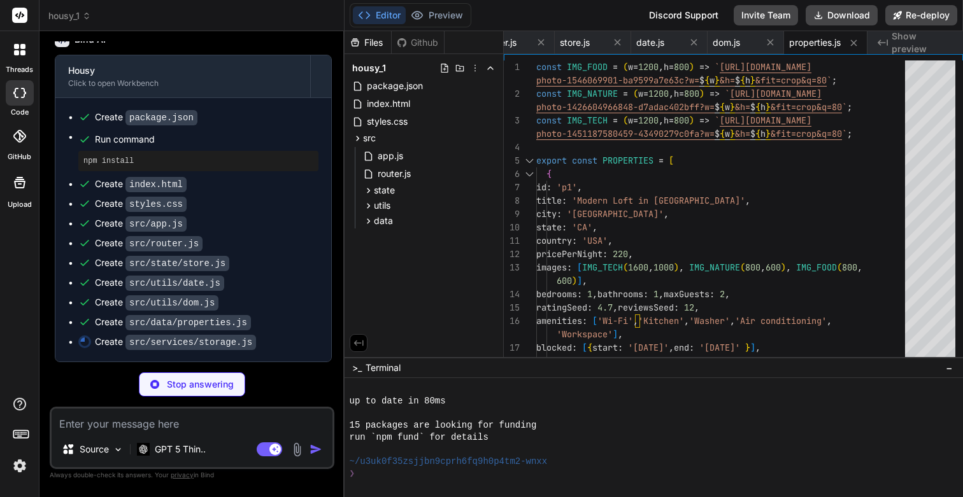
type textarea "x"
type textarea "} export function addReview(r) { const items = listReviews(); items.push(r); wr…"
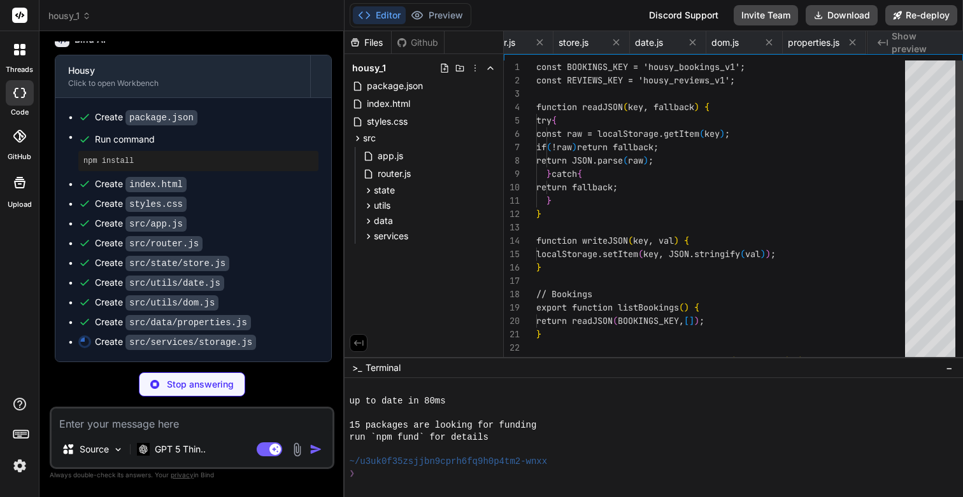
scroll to position [0, 420]
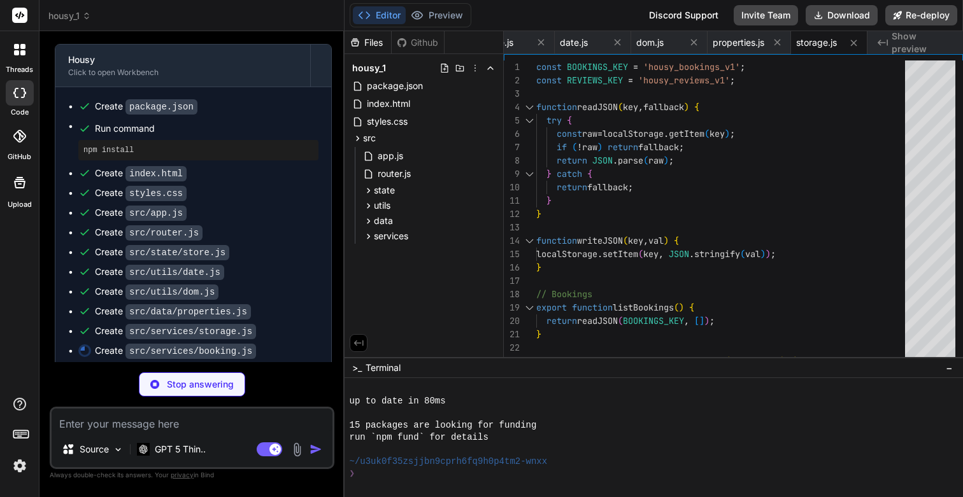
type textarea "x"
type textarea "addBooking(booking); return booking; }"
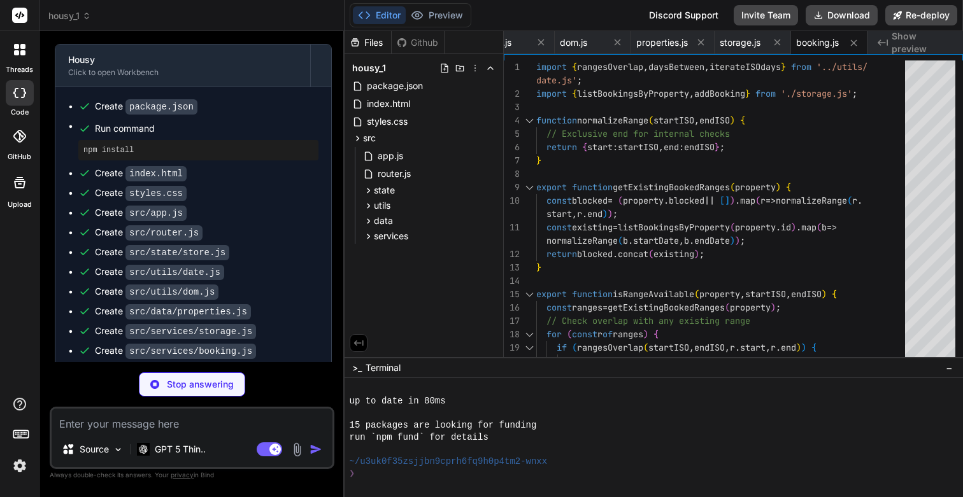
scroll to position [973, 0]
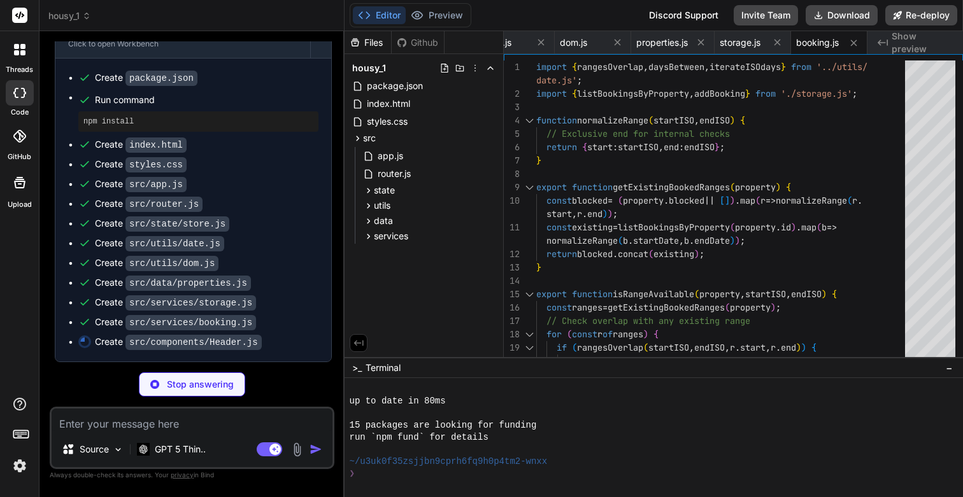
type textarea "x"
type textarea "header.appendChild(inner); return header; }"
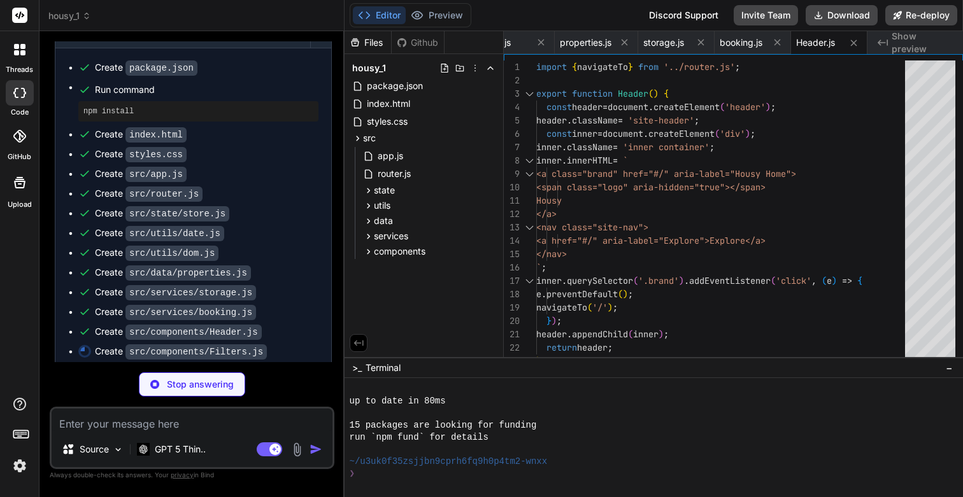
scroll to position [992, 0]
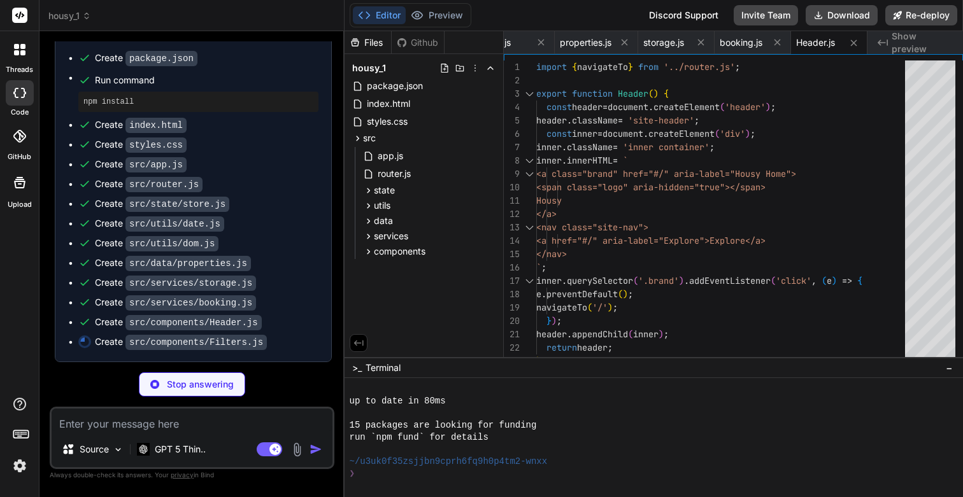
type textarea "x"
type textarea "wrap.appendChild(datesEndField); wrap.appendChild(clearBtnWrap); wrap.addEventL…"
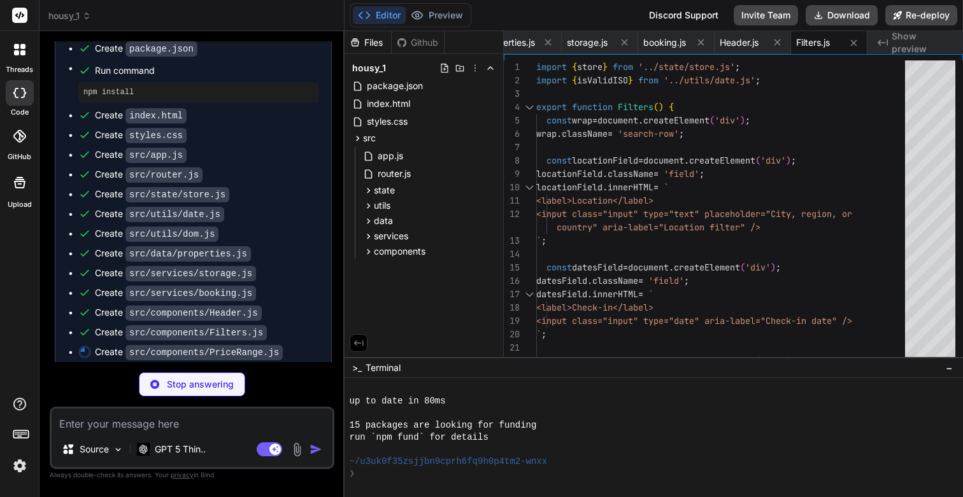
type textarea "x"
type textarea "}"
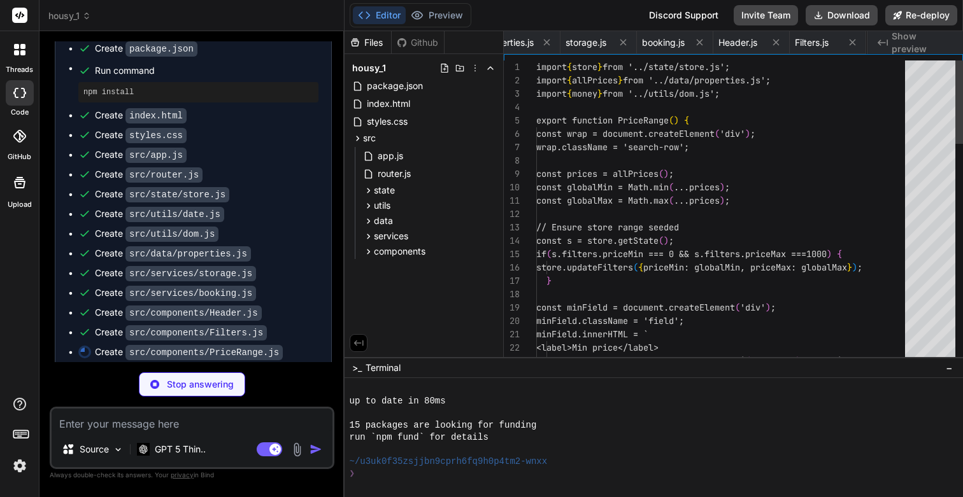
scroll to position [26, 0]
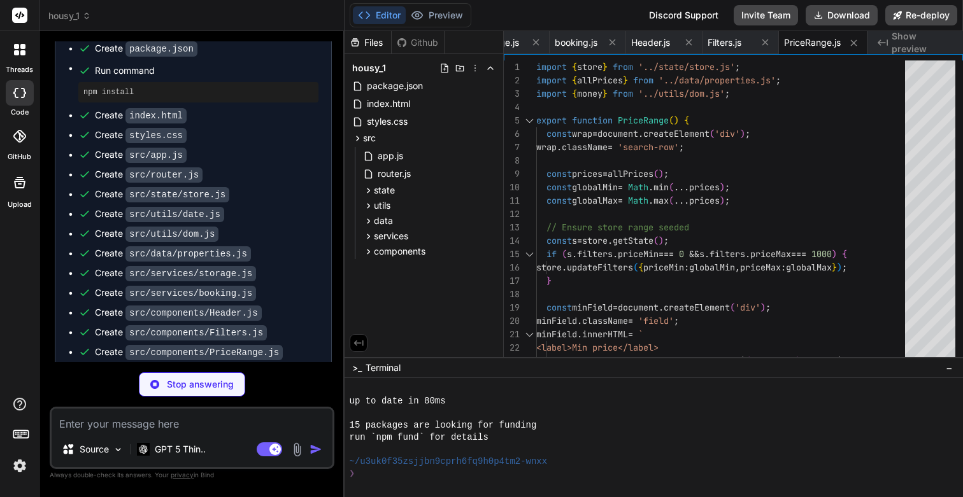
type textarea "x"
type textarea "card.appendChild(row1); const hr = document.createElement('div'); hr.className …"
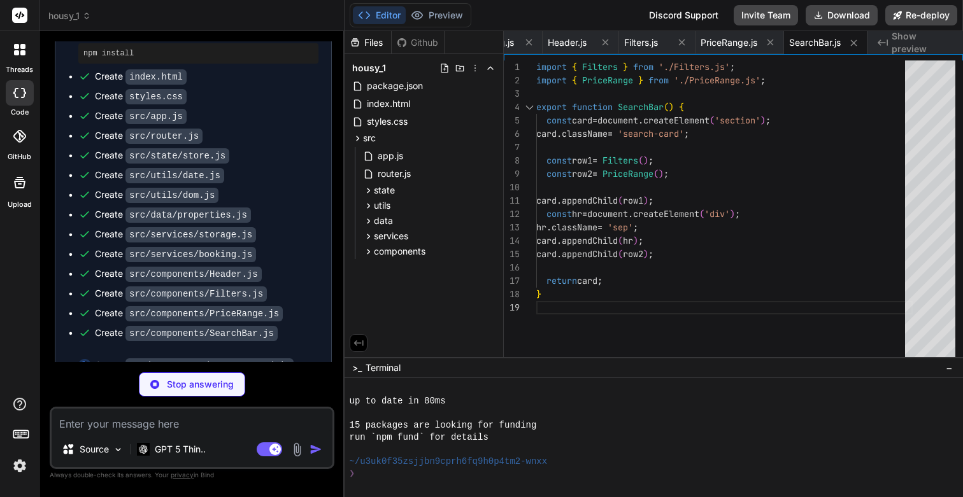
scroll to position [1051, 0]
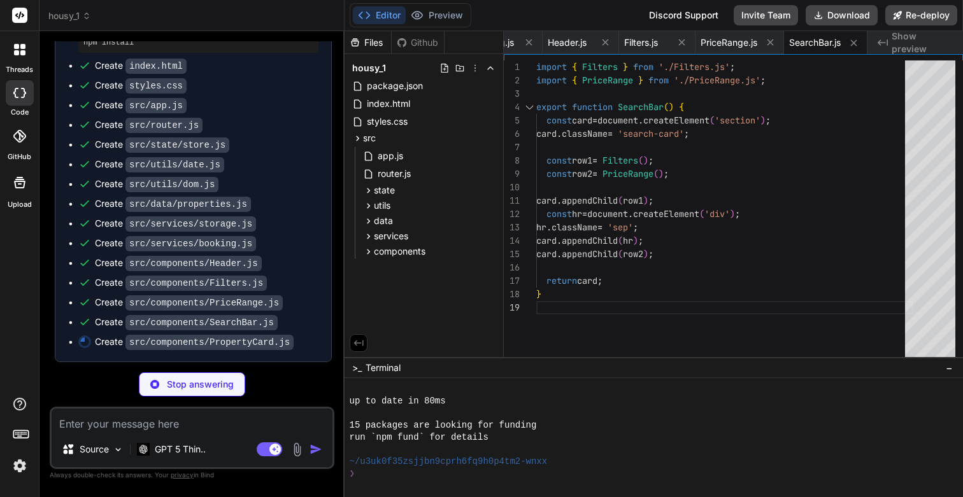
type textarea "x"
type textarea "const total = n * p.pricePerNight; return `${n} night${n>1?'s':''} · Est. total…"
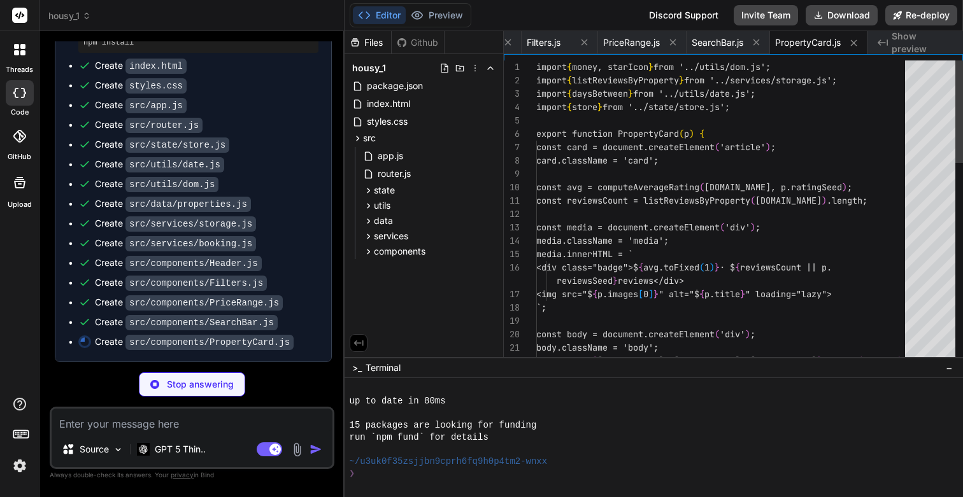
scroll to position [80, 0]
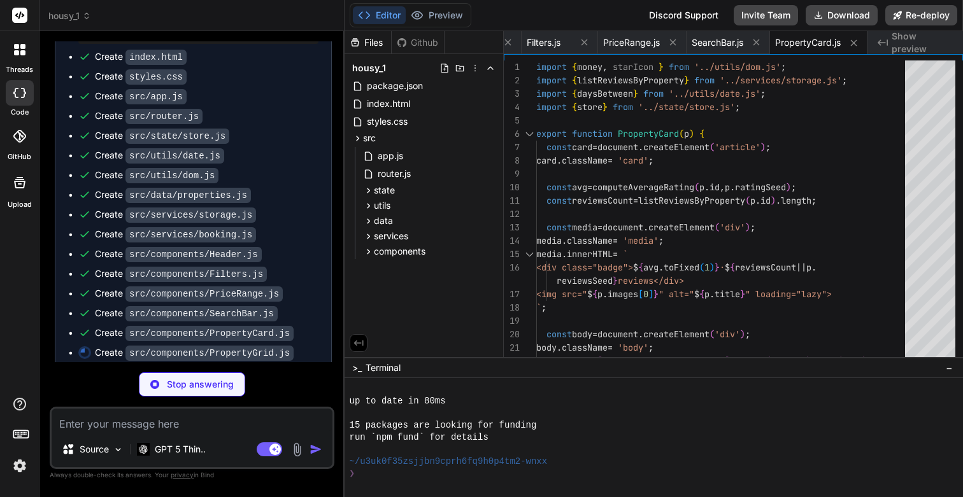
type textarea "x"
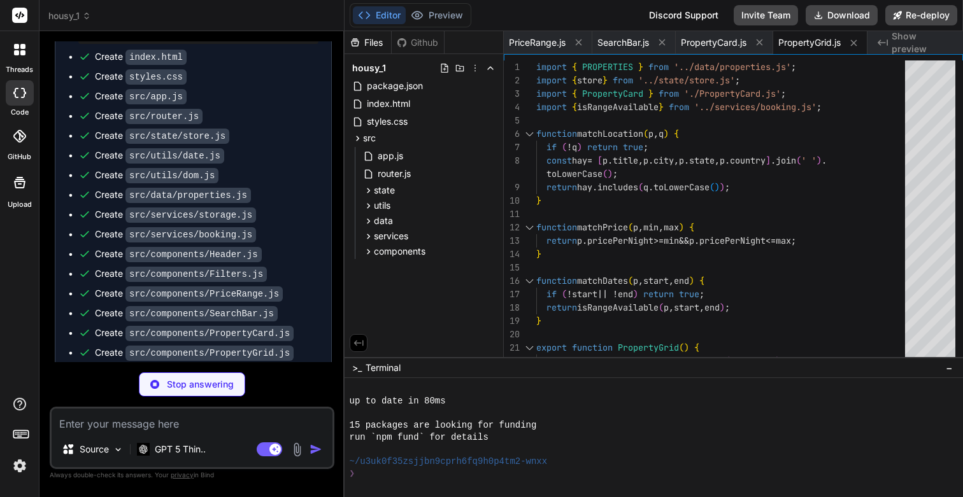
scroll to position [1090, 0]
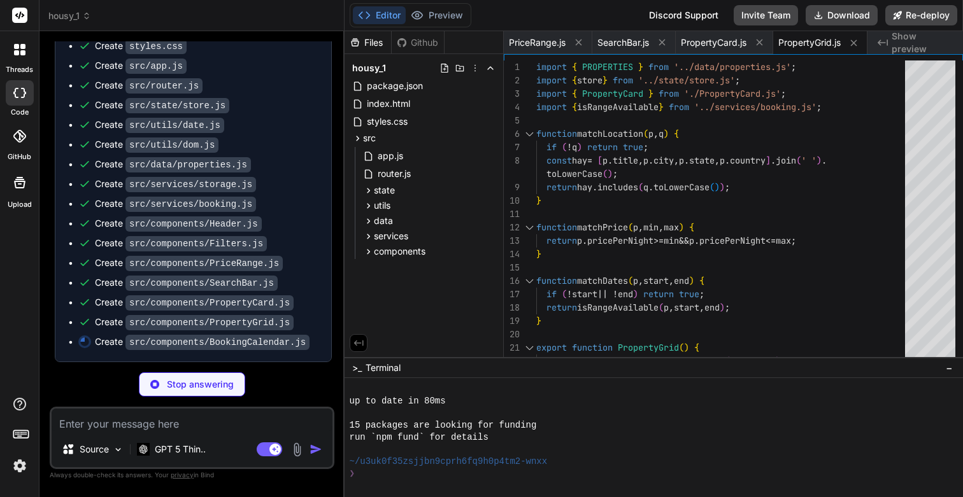
type textarea "x"
type textarea "wrap.appendChild(grid); wrap.appendChild(legend); } render(); return wrap; }"
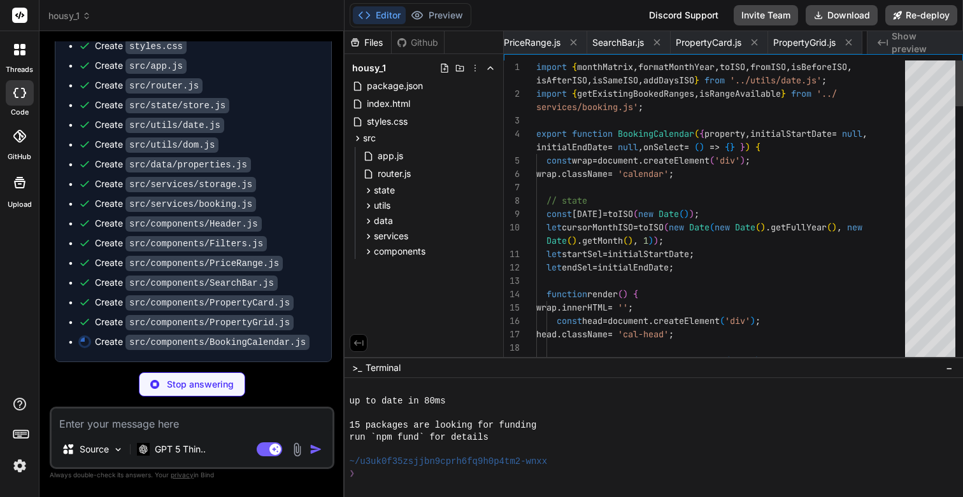
scroll to position [80, 0]
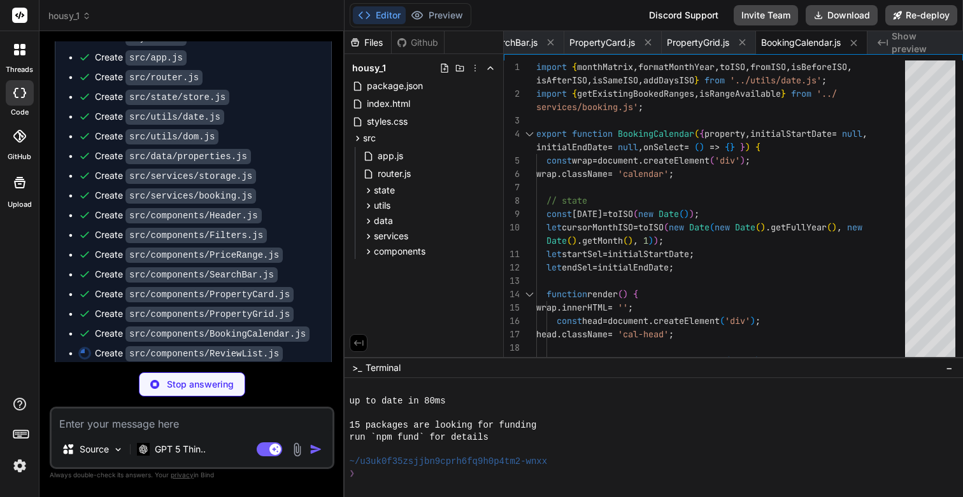
type textarea "x"
type textarea "}"
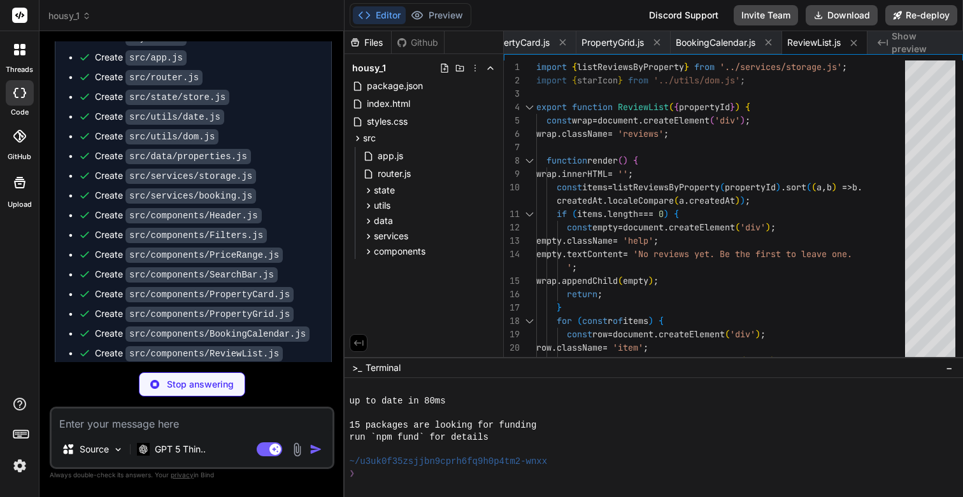
type textarea "x"
type textarea "return wrap; }"
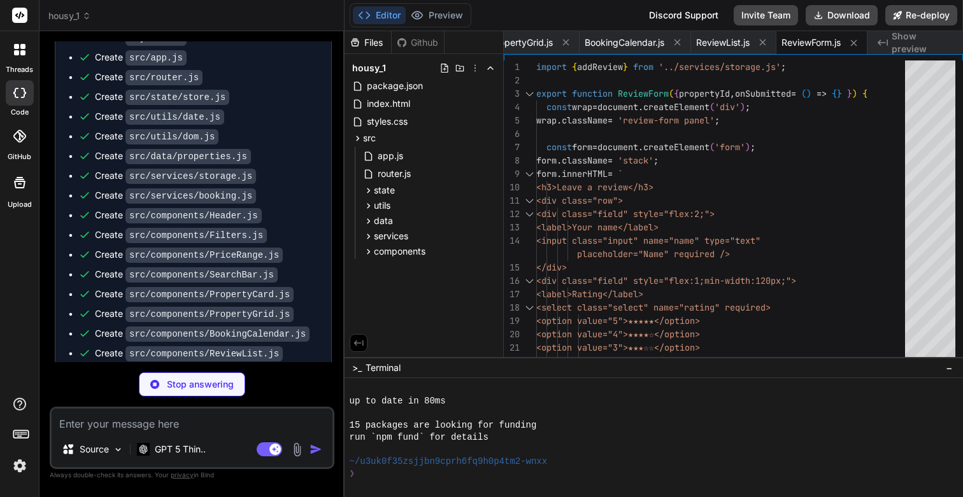
type textarea "x"
type textarea "page.appendChild(search); page.appendChild(grid); return page; }"
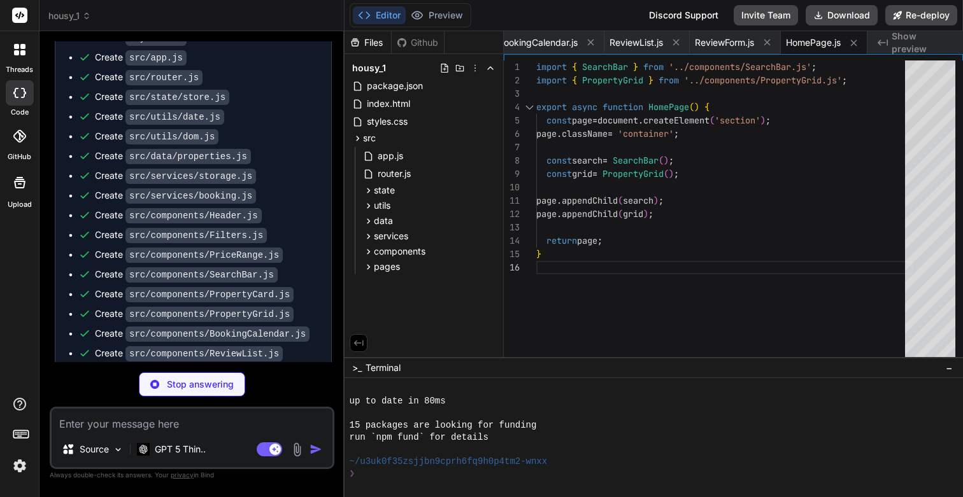
scroll to position [1168, 0]
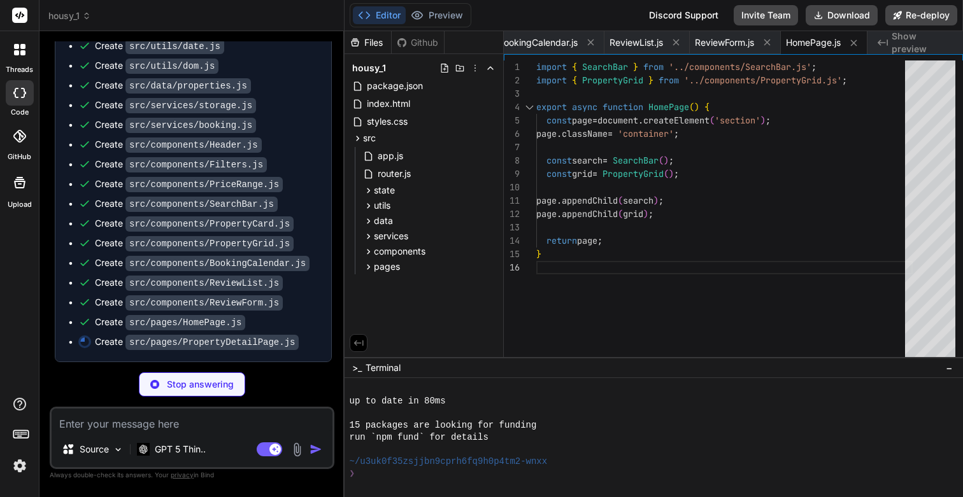
type textarea "x"
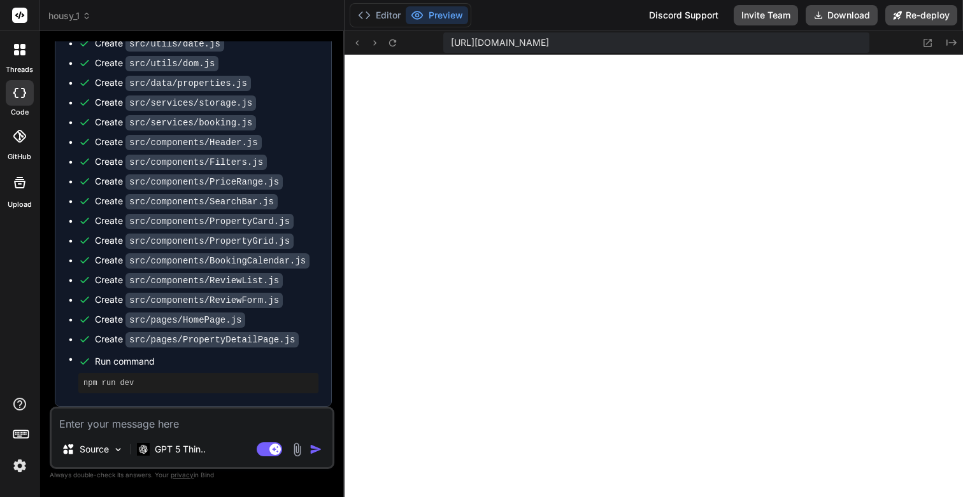
scroll to position [1198, 0]
click at [183, 420] on textarea at bounding box center [192, 420] width 281 height 23
paste textarea "Airbnb-style property rental website with a visual property grid, search functi…"
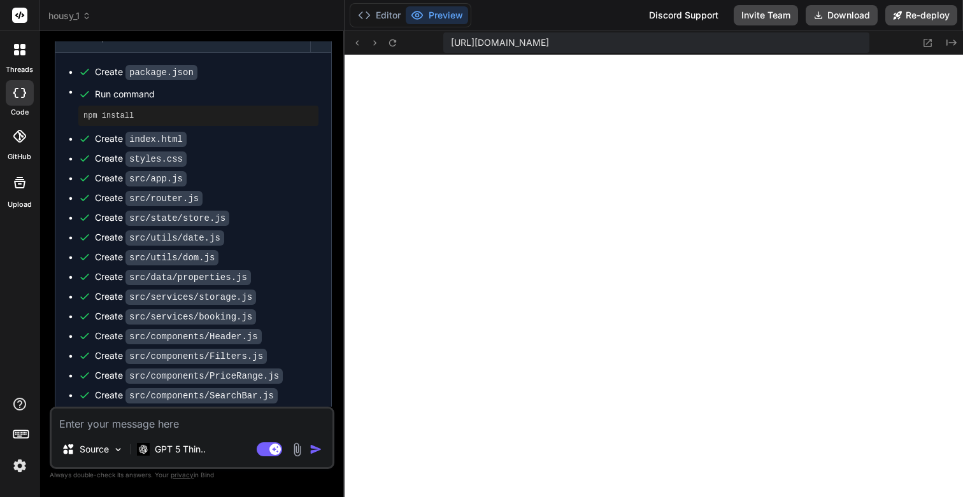
scroll to position [1170, 0]
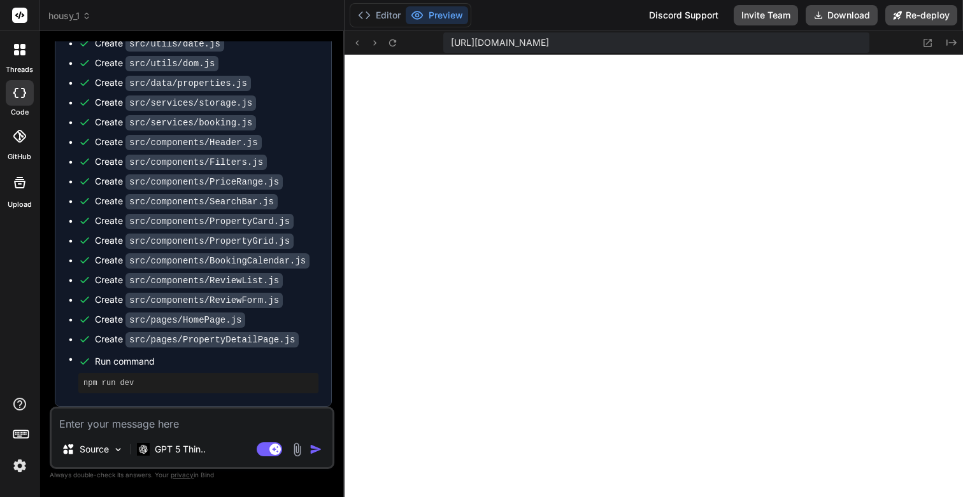
click at [19, 98] on div at bounding box center [20, 92] width 28 height 25
click at [13, 45] on div at bounding box center [19, 49] width 27 height 27
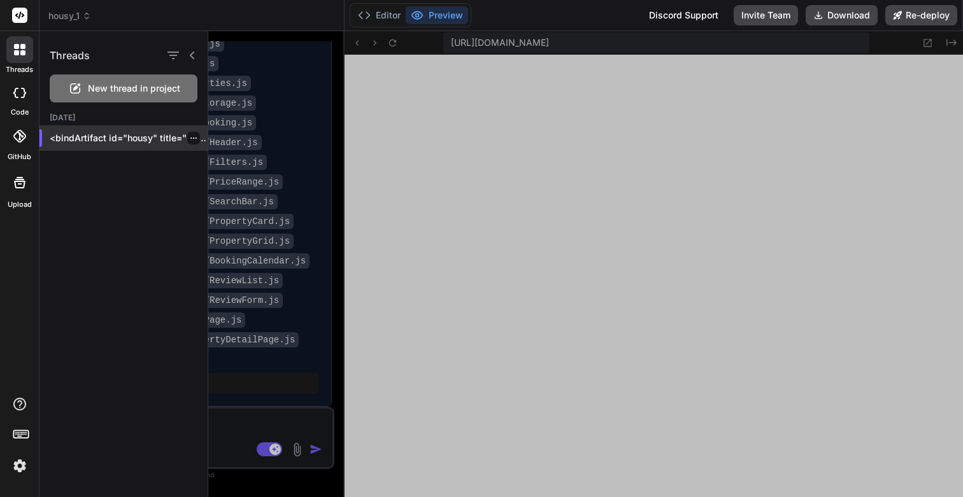
click at [192, 139] on icon "button" at bounding box center [194, 138] width 8 height 8
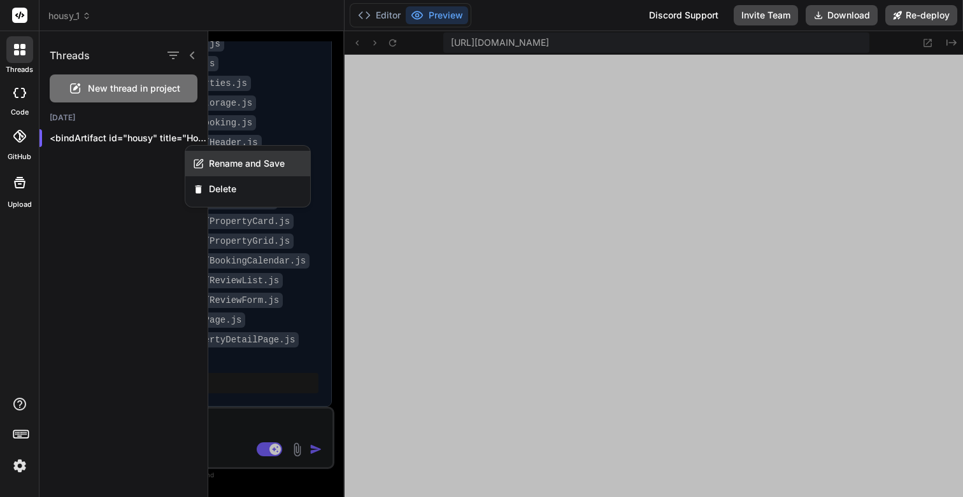
click at [222, 167] on span "Rename and Save" at bounding box center [247, 163] width 76 height 13
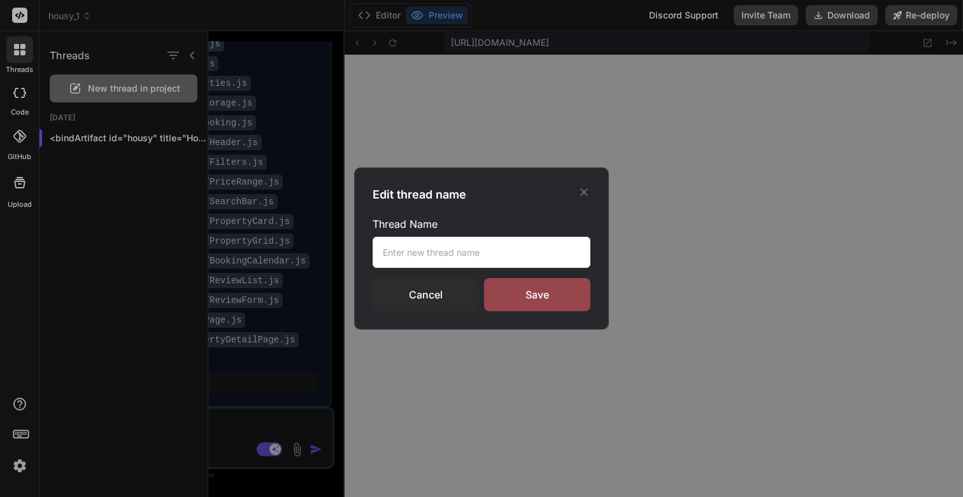
click at [476, 260] on input "text" at bounding box center [482, 252] width 218 height 31
click at [537, 296] on div "Save" at bounding box center [537, 294] width 106 height 33
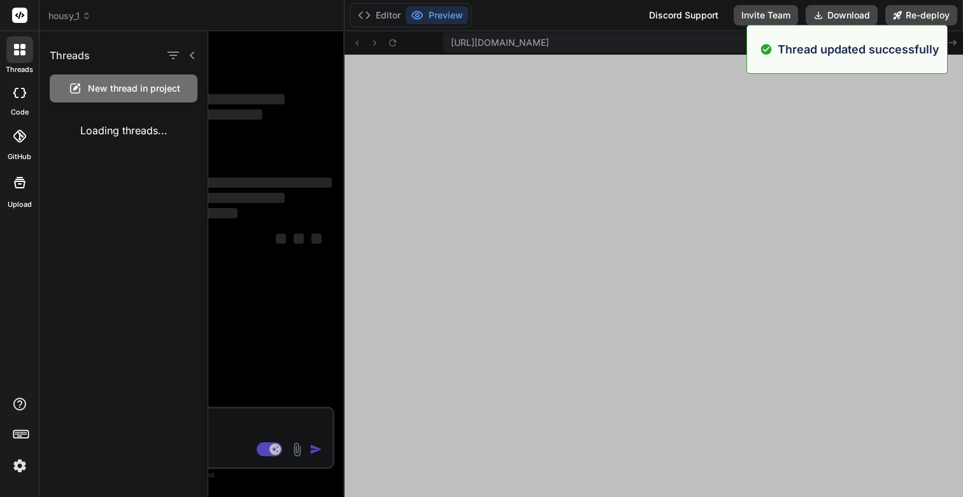
scroll to position [0, 0]
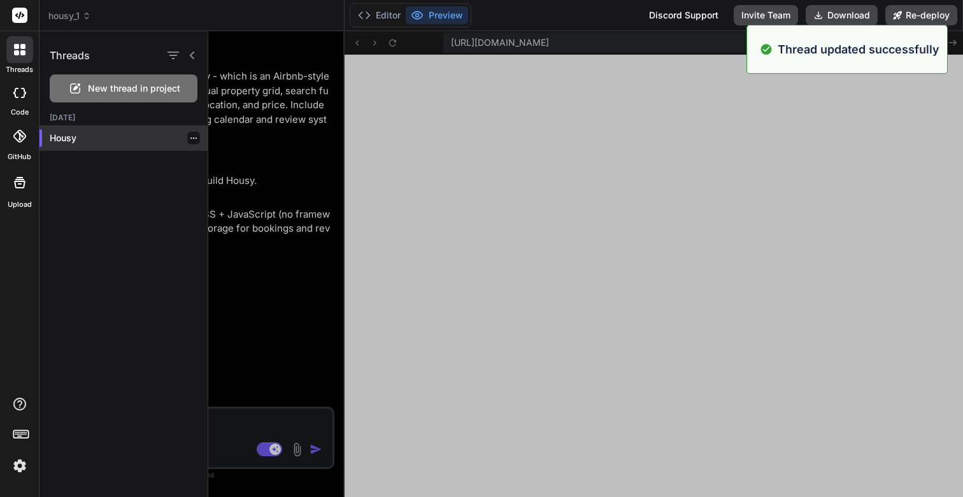
click at [88, 132] on p "Housy" at bounding box center [129, 138] width 158 height 13
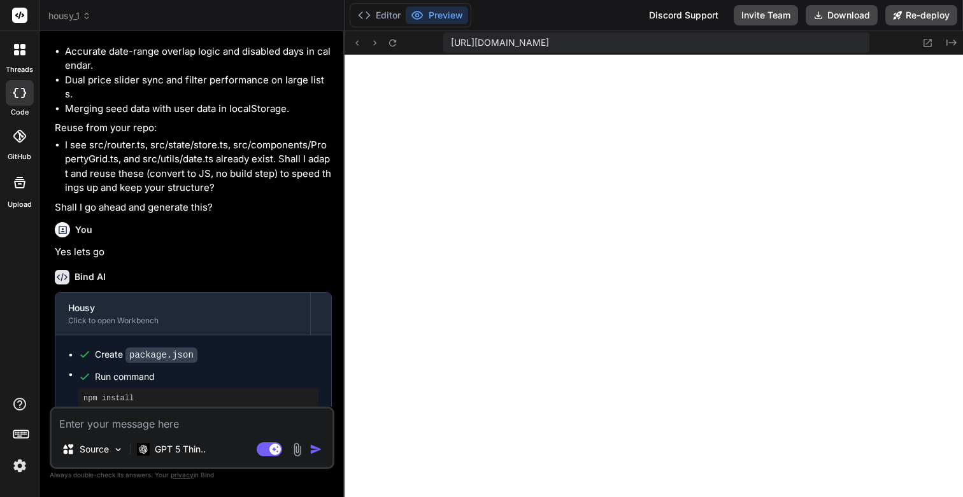
scroll to position [1170, 0]
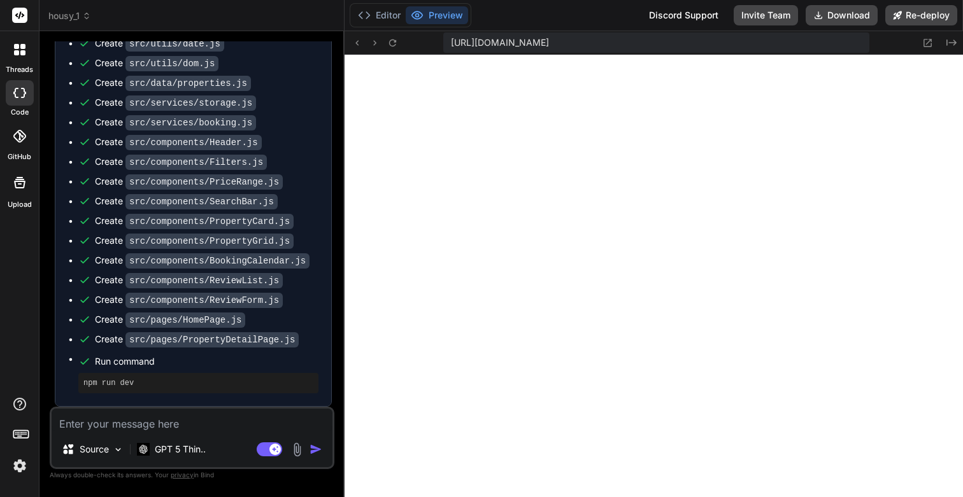
click at [125, 422] on textarea at bounding box center [192, 420] width 281 height 23
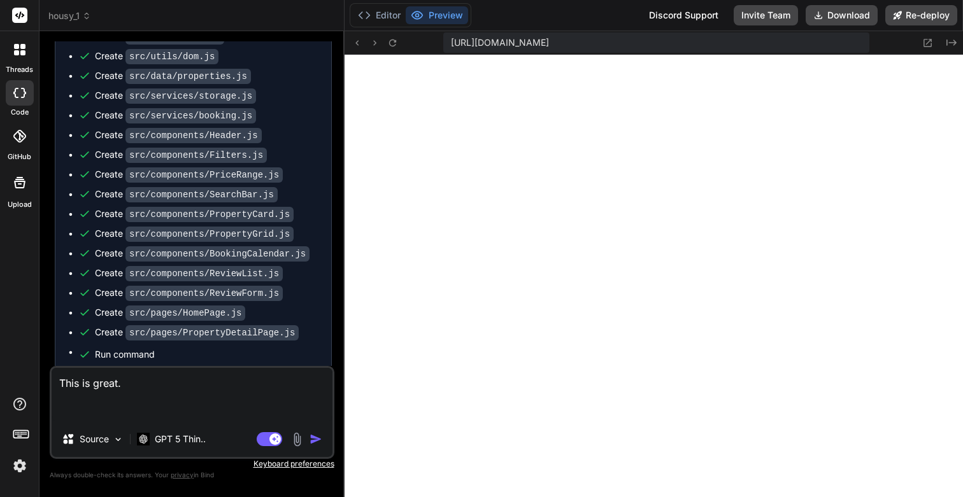
paste textarea "You are my pair programmer & project manager. We will work on one feature/proje…"
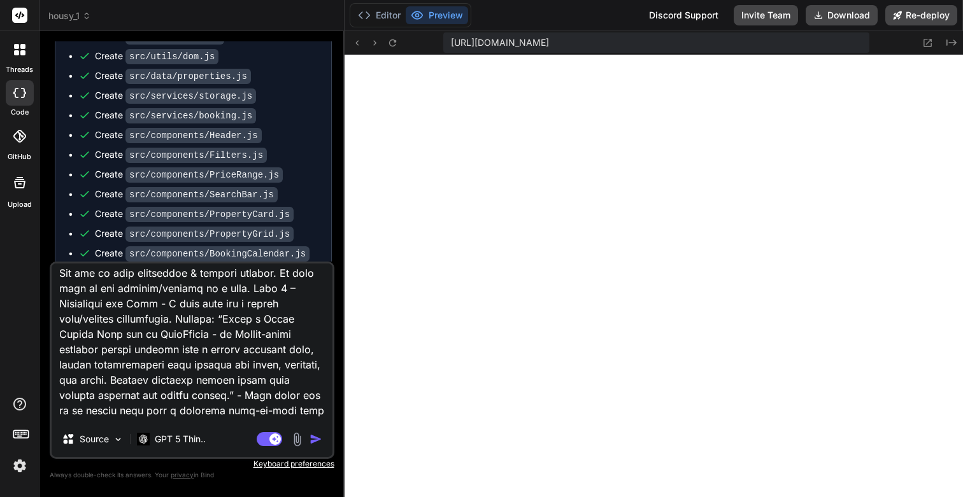
scroll to position [0, 0]
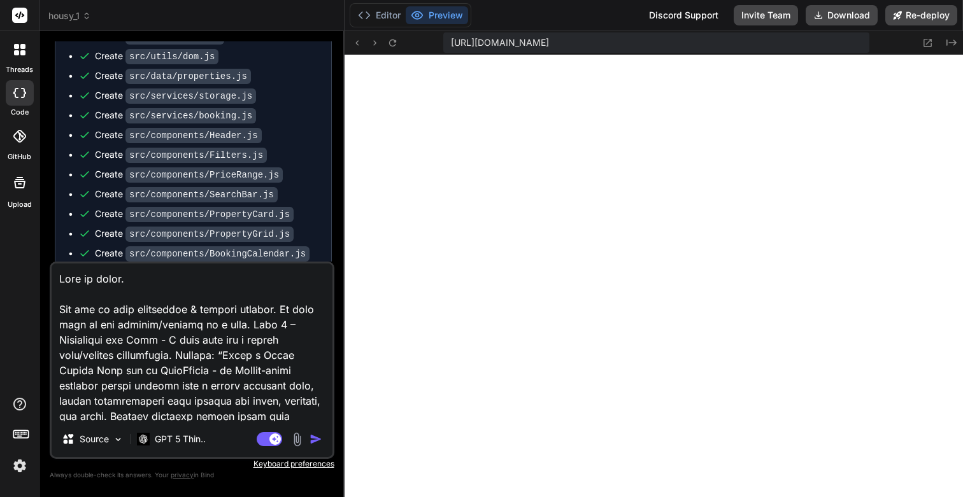
click at [173, 313] on textarea at bounding box center [192, 343] width 281 height 158
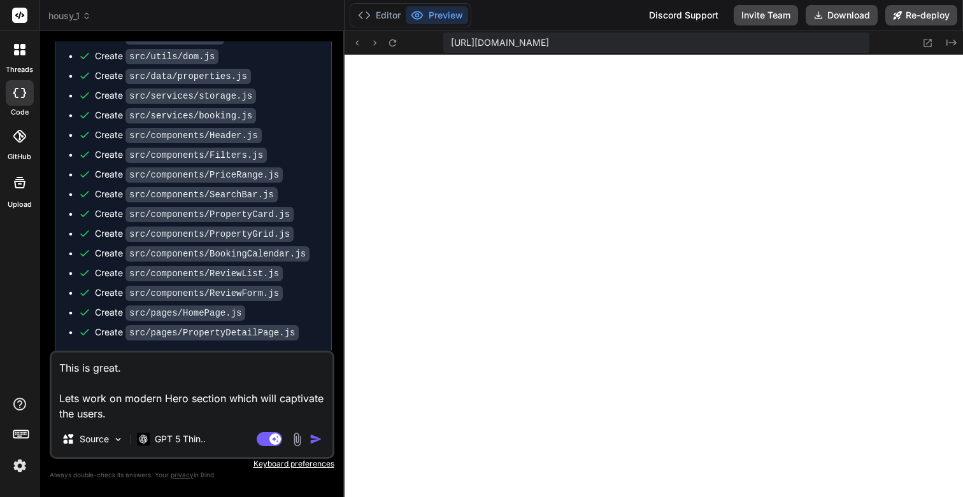
click at [152, 415] on textarea "This is great. Lets work on modern Hero section which will captivate the users." at bounding box center [192, 387] width 281 height 69
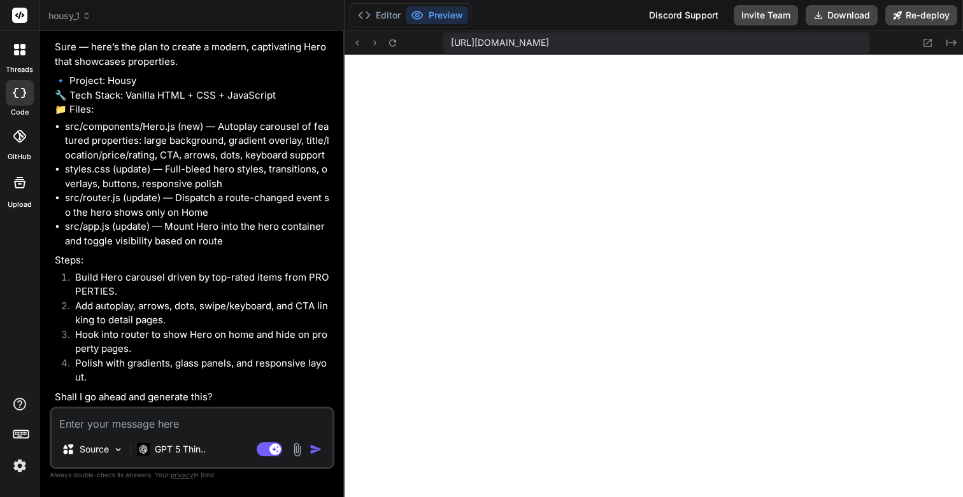
scroll to position [1669, 0]
click at [168, 420] on textarea at bounding box center [192, 420] width 281 height 23
click at [95, 422] on textarea "Lets go ahead." at bounding box center [192, 420] width 281 height 23
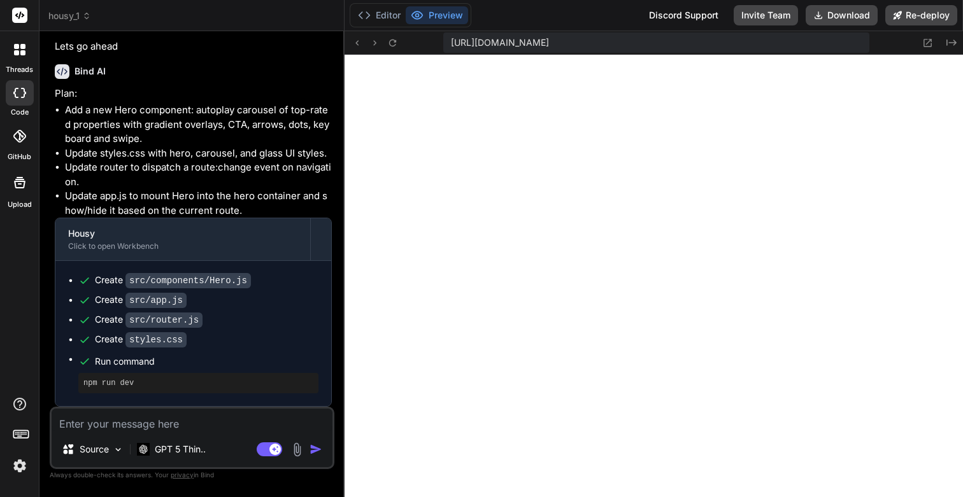
scroll to position [2063, 0]
click at [927, 42] on icon at bounding box center [928, 43] width 8 height 8
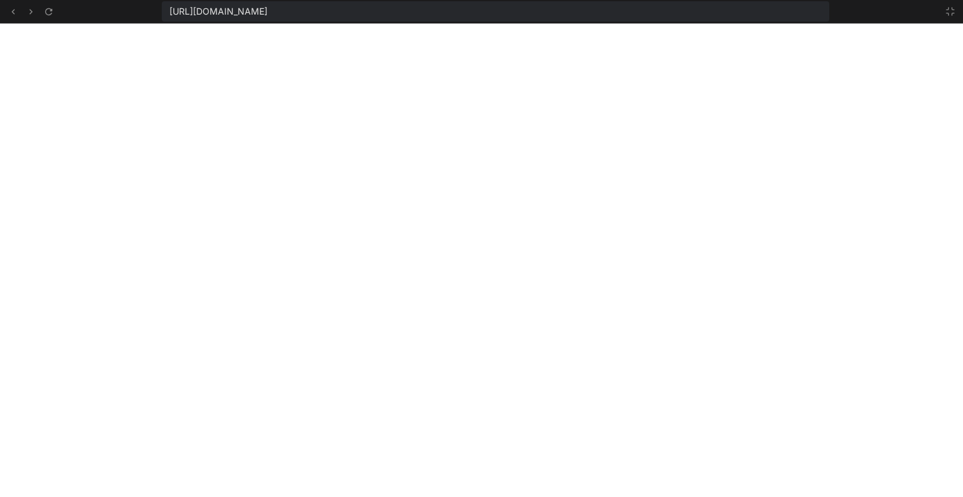
scroll to position [2638, 0]
click at [950, 10] on icon at bounding box center [950, 11] width 10 height 10
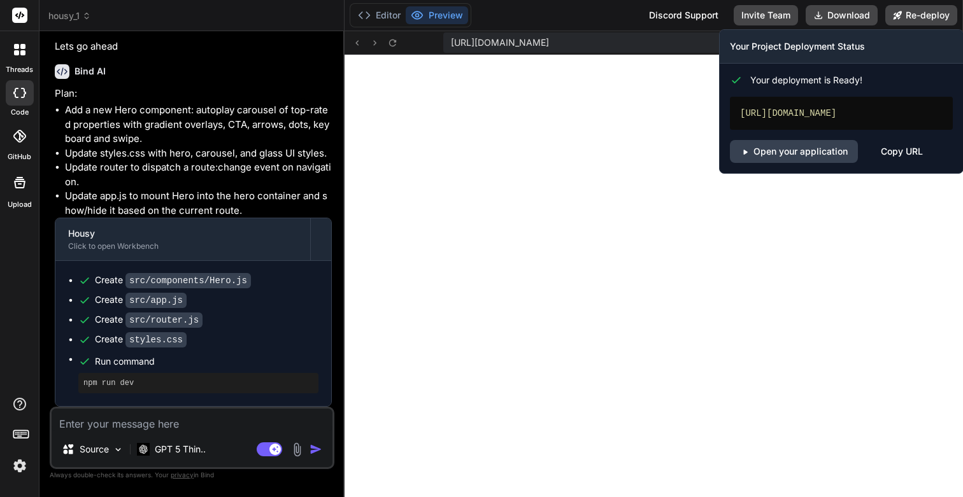
scroll to position [3171, 0]
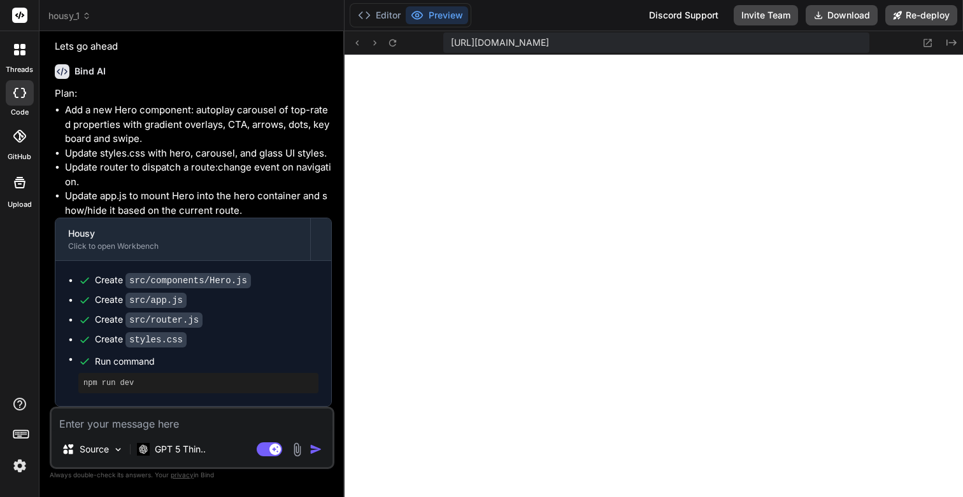
click at [197, 422] on textarea at bounding box center [192, 420] width 281 height 23
paste textarea "https://unsplash.com/"
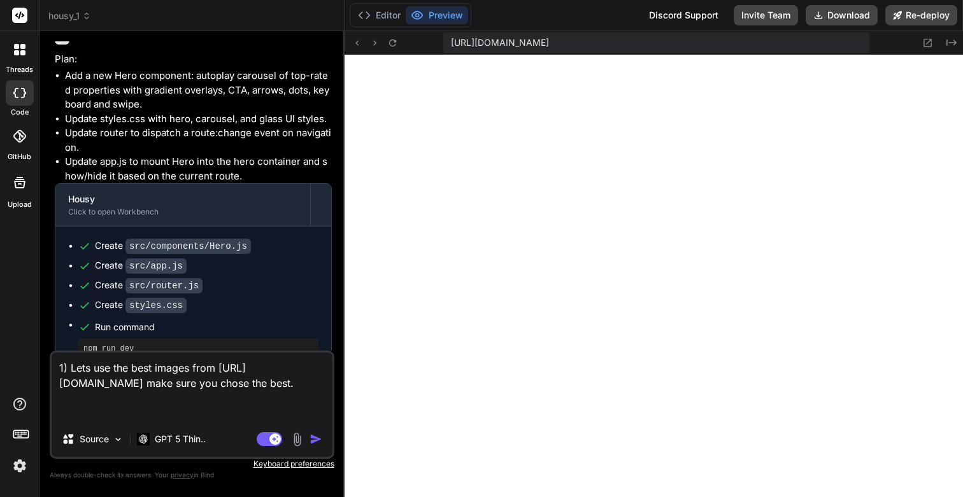
click at [313, 436] on img "button" at bounding box center [316, 439] width 13 height 13
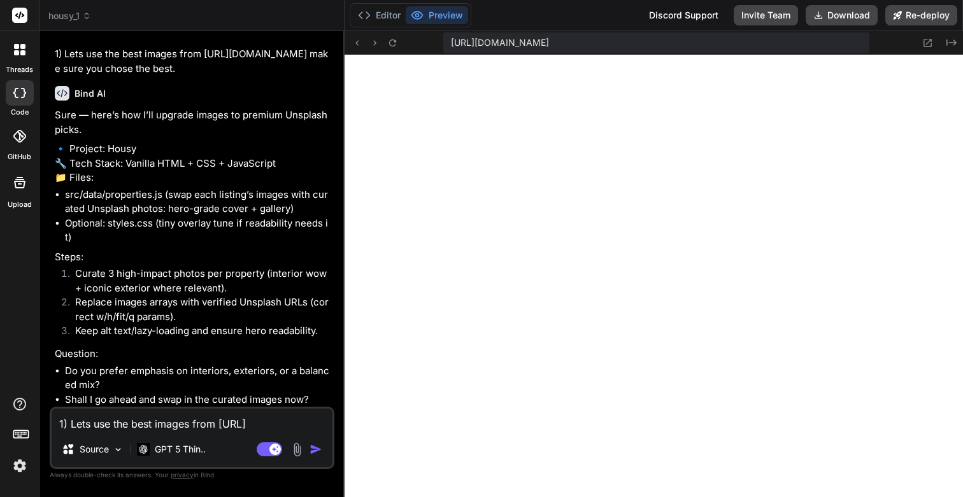
scroll to position [2480, 0]
click at [191, 424] on textarea "1) Lets use the best images from https://unsplash.com/ make sure you chose the …" at bounding box center [192, 420] width 281 height 23
click at [313, 453] on img "button" at bounding box center [316, 449] width 13 height 13
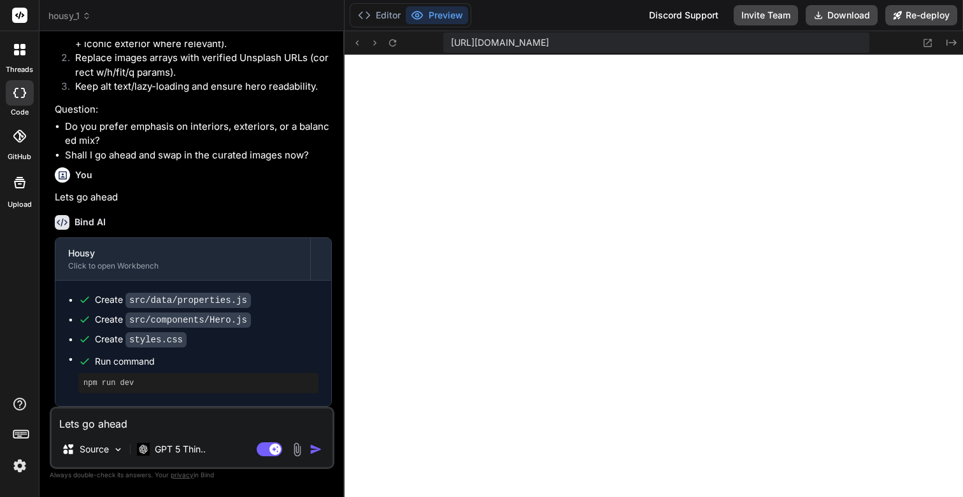
scroll to position [2723, 0]
click at [175, 433] on div "Lets go ahead Source GPT 5 Thin.. Agent Mode. When this toggle is activated, AI…" at bounding box center [192, 438] width 285 height 62
click at [136, 425] on textarea "Lets go ahead" at bounding box center [192, 420] width 281 height 23
click at [14, 466] on img at bounding box center [20, 466] width 22 height 22
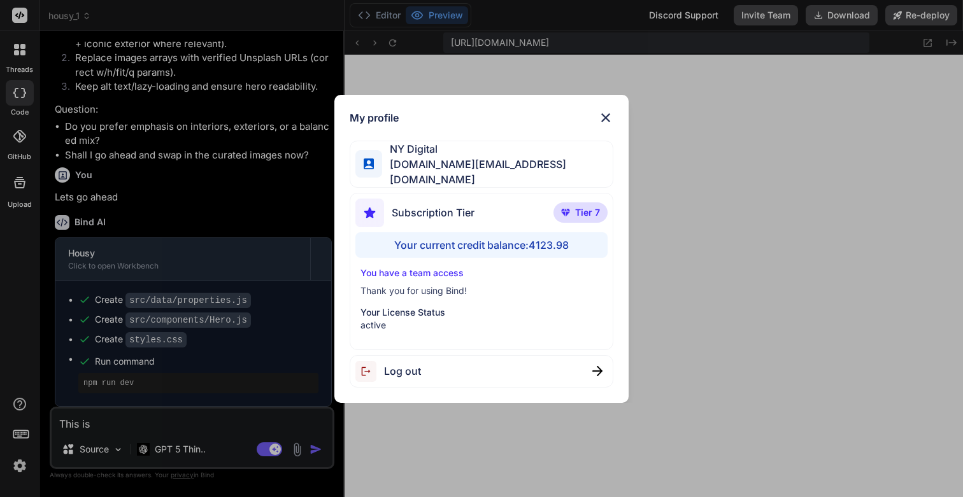
click at [14, 466] on div "My profile NY Digital nydigital.io@outlook.com Subscription Tier Tier 7 Your cu…" at bounding box center [481, 248] width 963 height 497
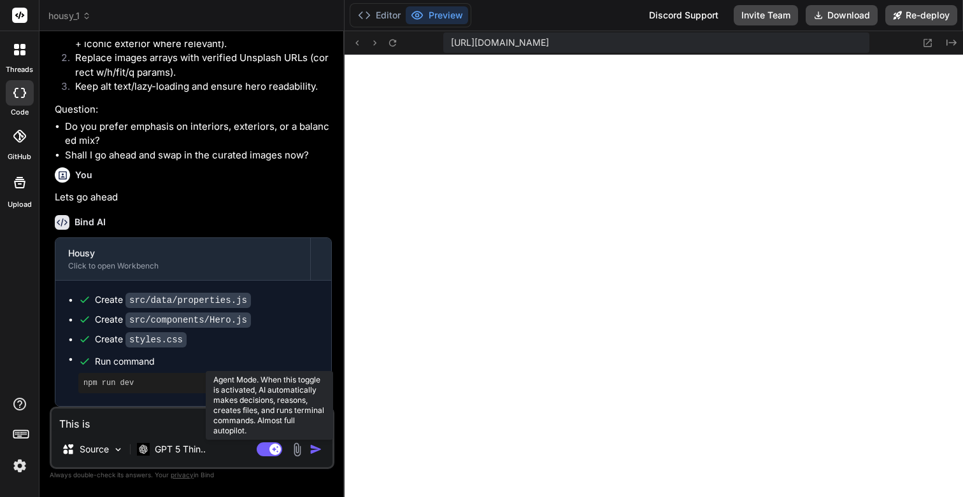
click at [275, 448] on rect at bounding box center [274, 449] width 11 height 11
click at [273, 449] on rect at bounding box center [269, 450] width 25 height 14
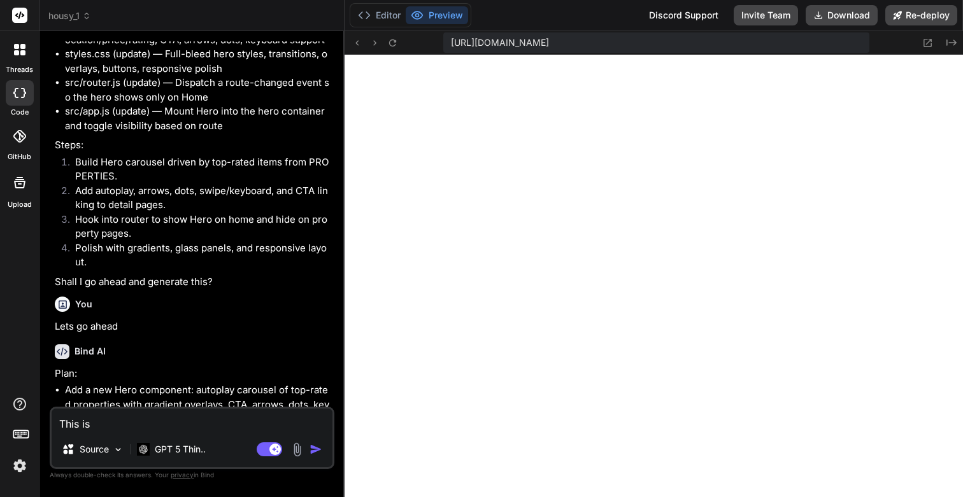
scroll to position [1948, 0]
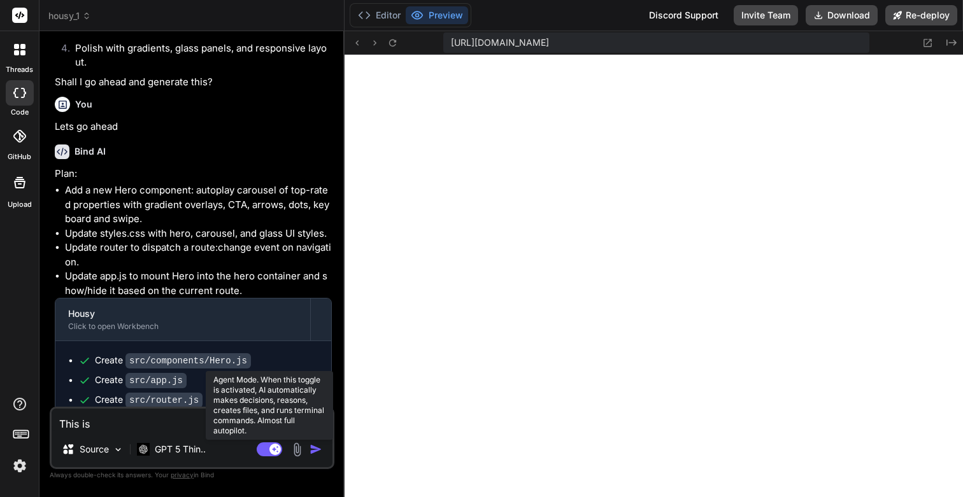
click at [269, 451] on rect at bounding box center [274, 449] width 11 height 11
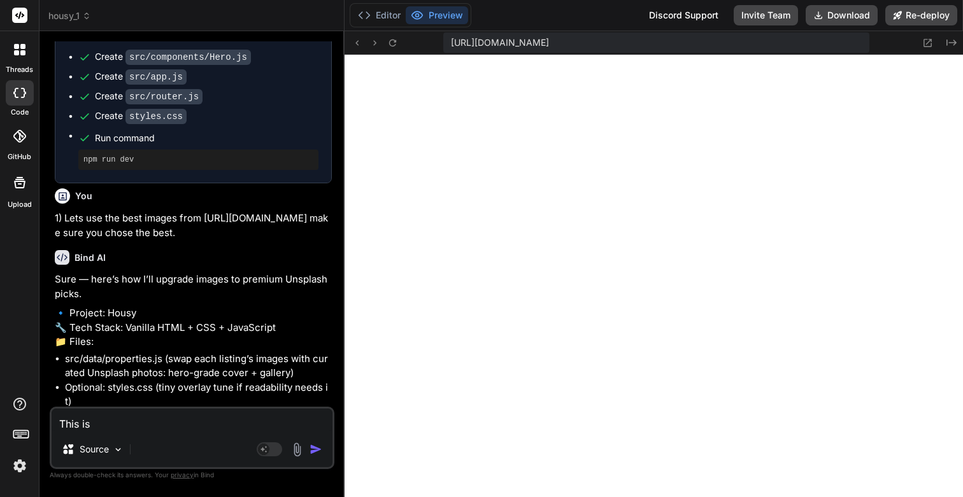
scroll to position [2723, 0]
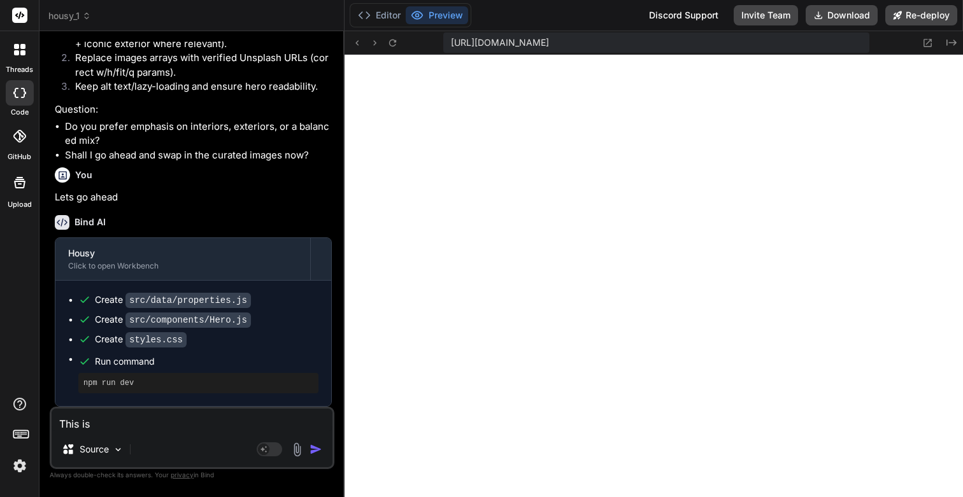
click at [117, 430] on textarea "This is" at bounding box center [192, 420] width 281 height 23
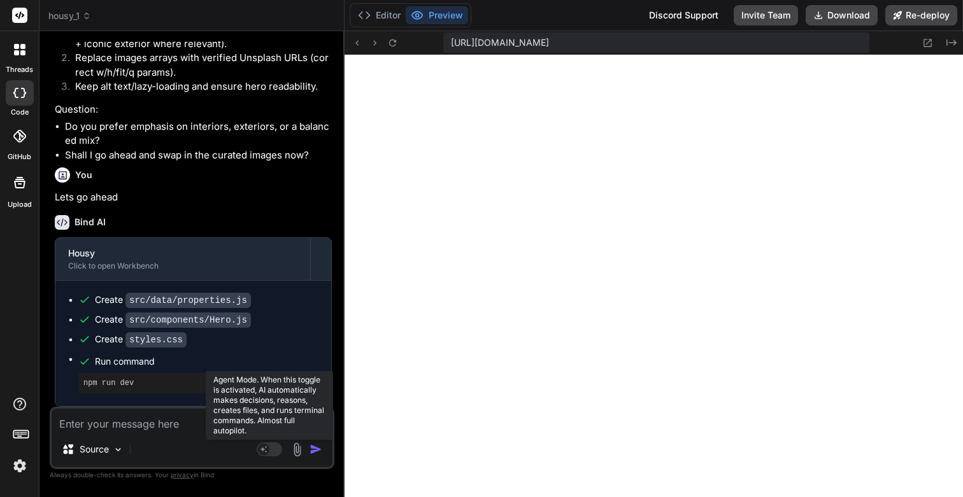
click at [269, 449] on rect at bounding box center [269, 450] width 25 height 14
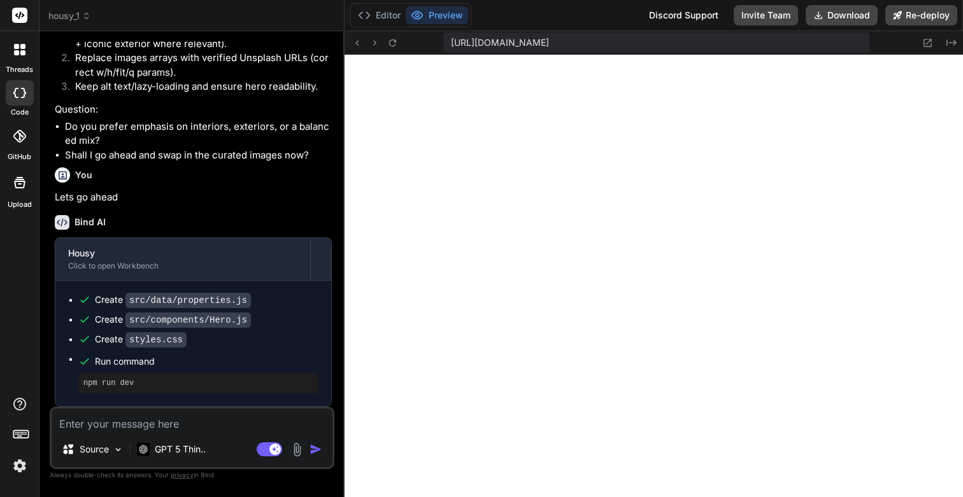
click at [154, 422] on textarea at bounding box center [192, 420] width 281 height 23
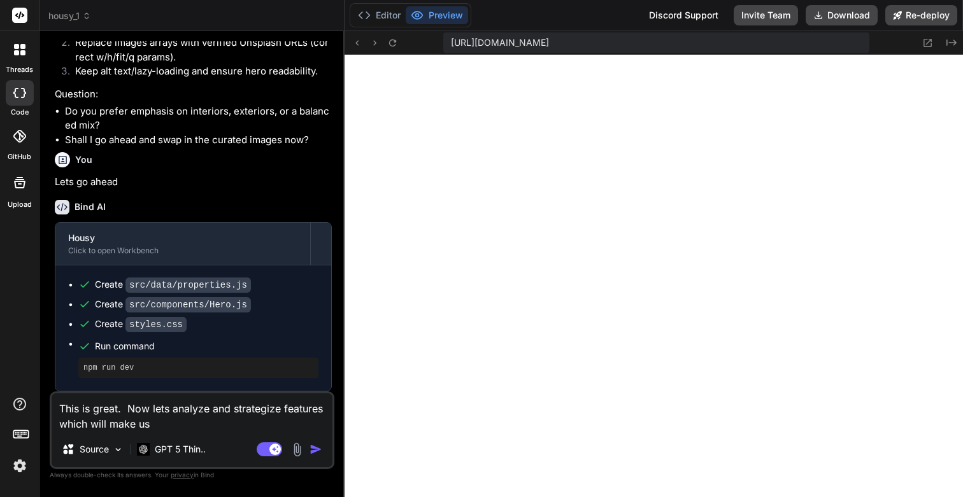
paste textarea "what would a top 0.1% person in this field think"
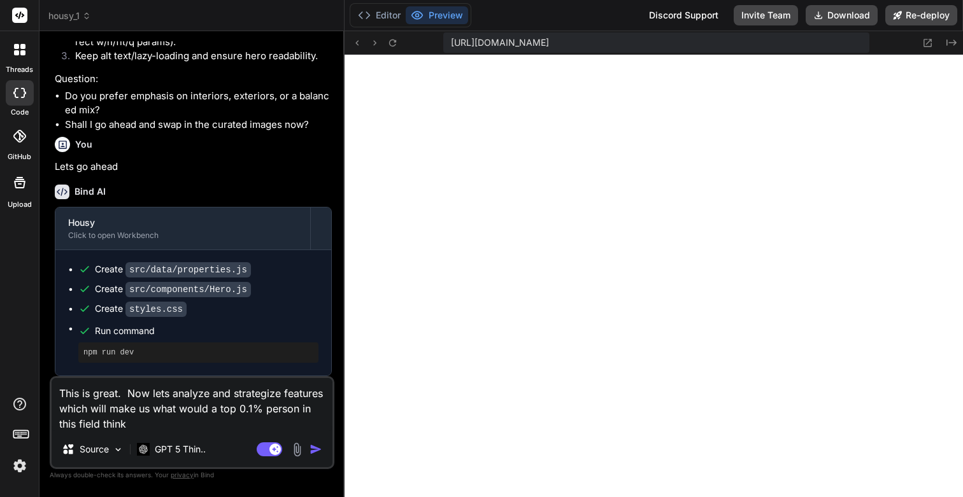
click at [155, 408] on textarea "This is great. Now lets analyze and strategize features which will make us what…" at bounding box center [192, 405] width 281 height 54
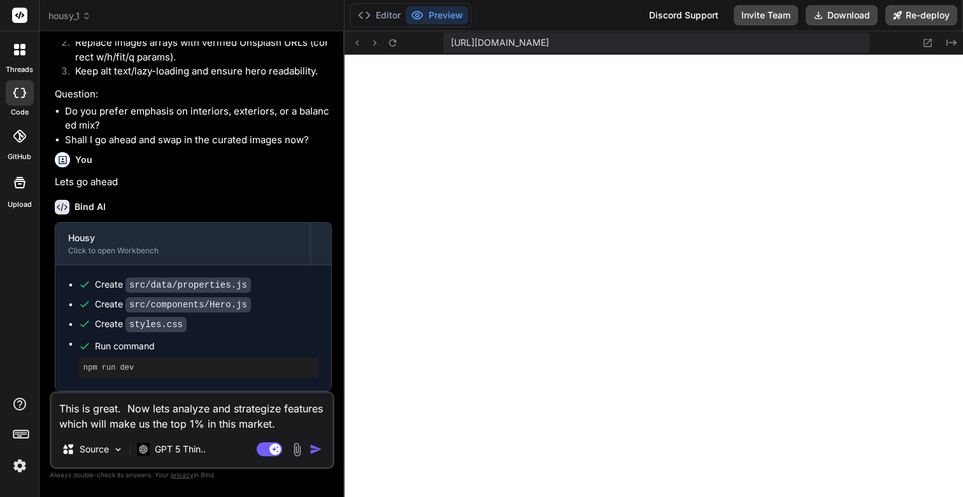
click at [283, 408] on textarea "This is great. Now lets analyze and strategize features which will make us the …" at bounding box center [192, 413] width 281 height 38
click at [319, 453] on img "button" at bounding box center [316, 449] width 13 height 13
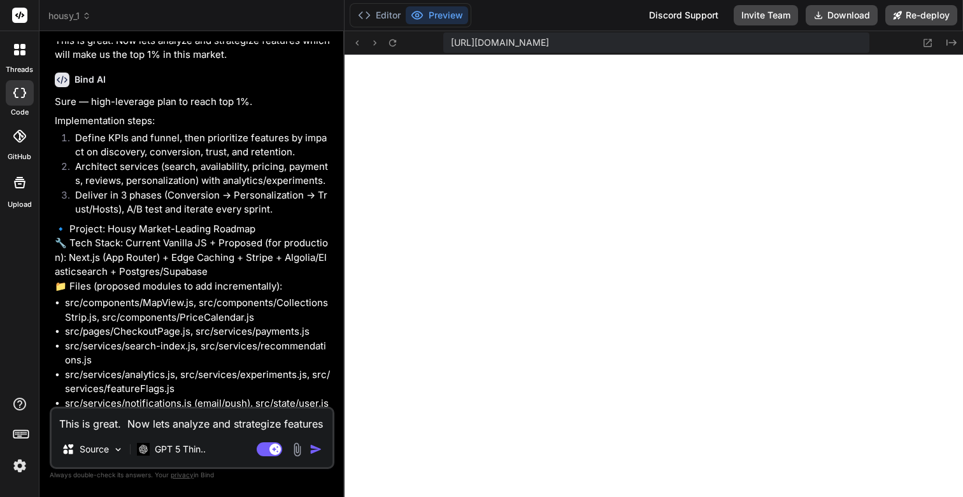
scroll to position [3063, 0]
